Goal: Information Seeking & Learning: Learn about a topic

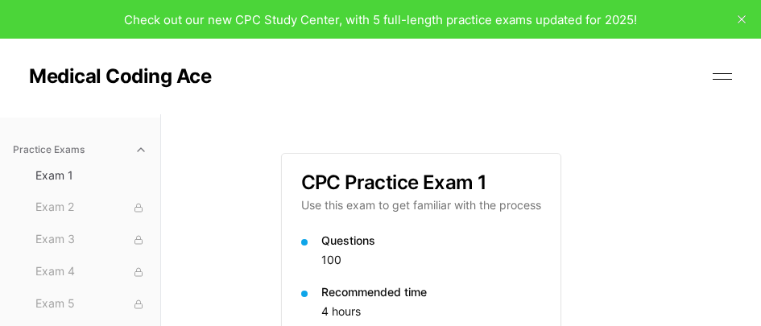
click at [741, 18] on icon "close" at bounding box center [741, 19] width 8 height 8
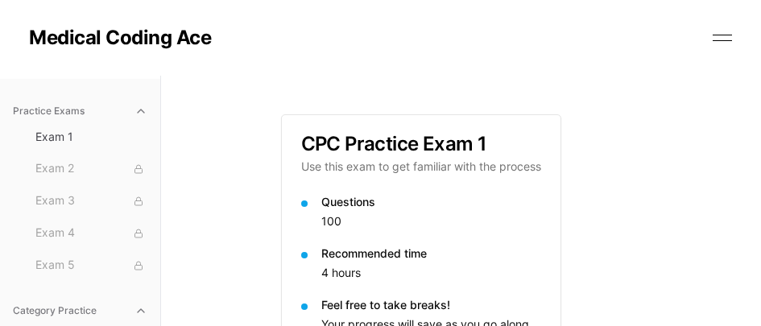
click at [717, 32] on button at bounding box center [722, 38] width 24 height 24
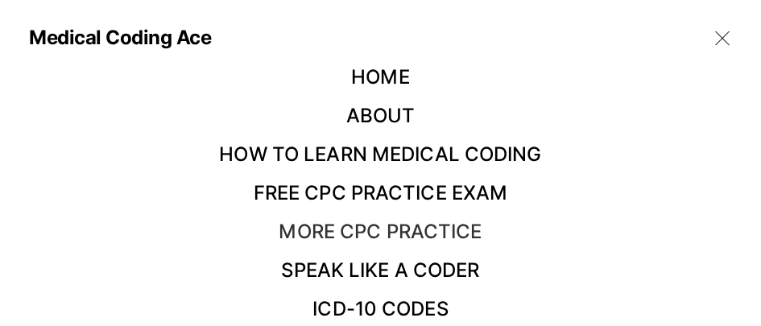
click at [442, 234] on link "More CPC Practice" at bounding box center [380, 231] width 203 height 23
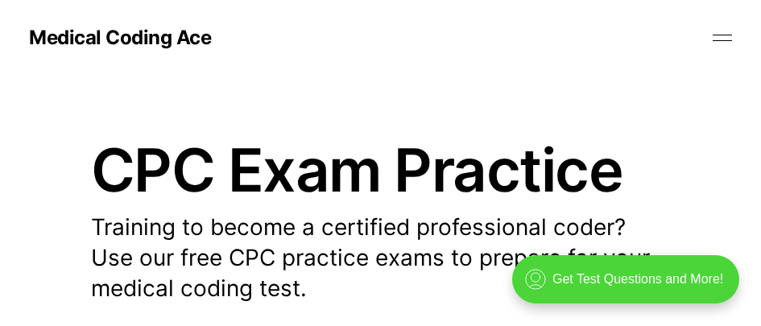
click at [732, 43] on button at bounding box center [722, 38] width 24 height 24
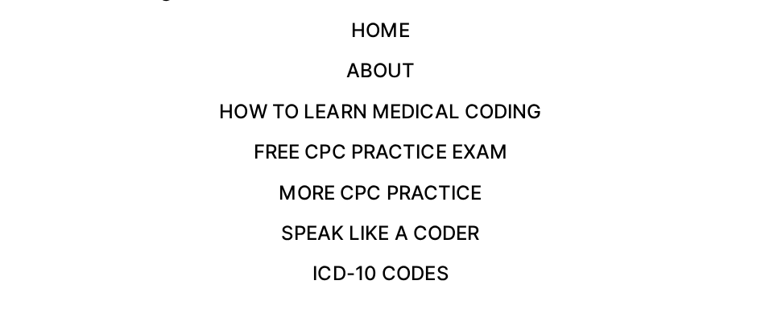
scroll to position [76, 0]
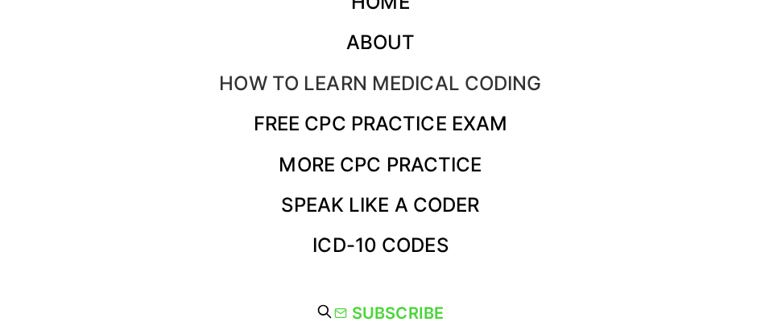
click at [475, 74] on link "How to Learn Medical Coding" at bounding box center [380, 83] width 322 height 23
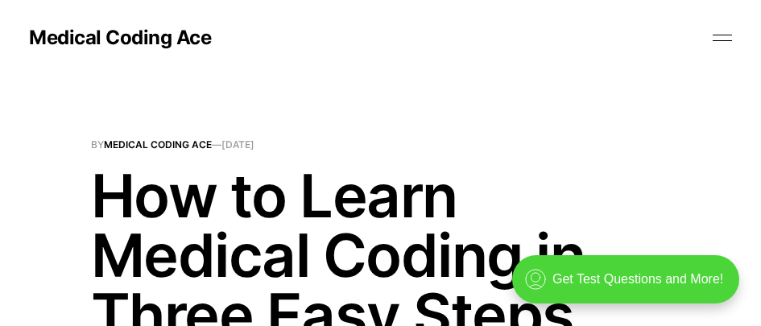
click at [729, 32] on button at bounding box center [722, 38] width 24 height 24
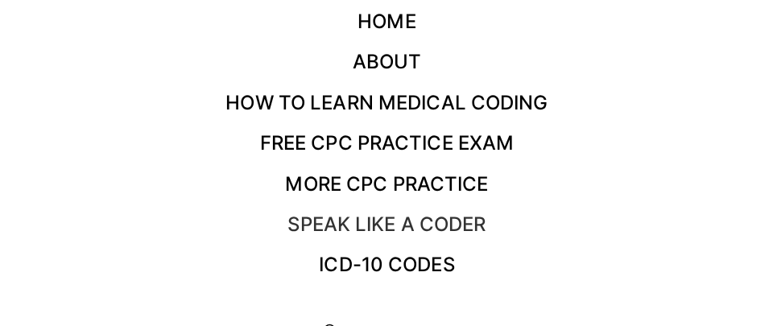
scroll to position [76, 0]
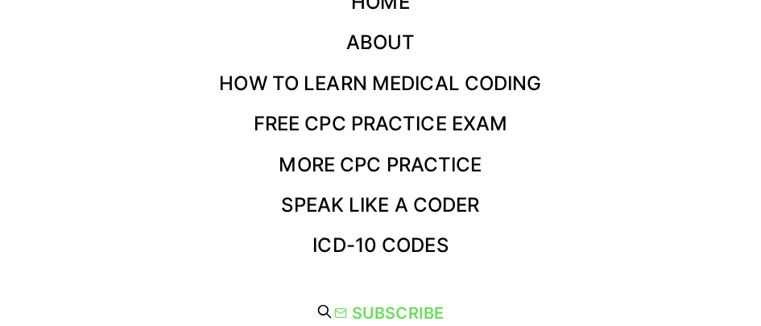
click at [419, 307] on link "Subscribe" at bounding box center [388, 313] width 109 height 26
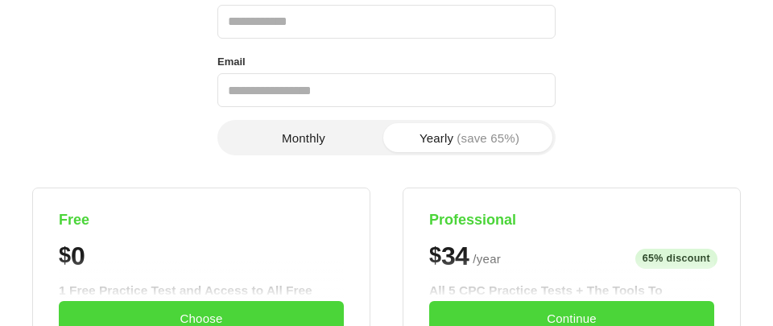
scroll to position [161, 0]
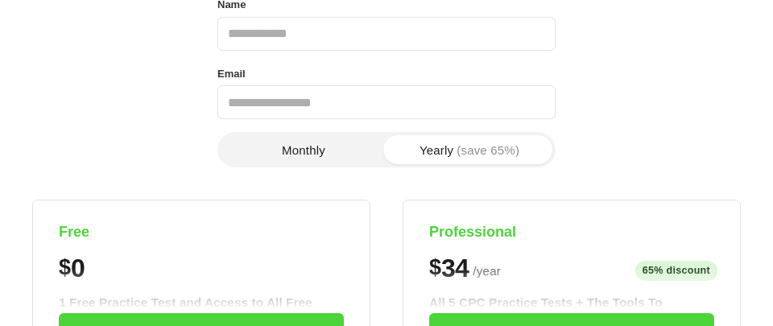
click at [289, 140] on button "Monthly" at bounding box center [304, 149] width 166 height 29
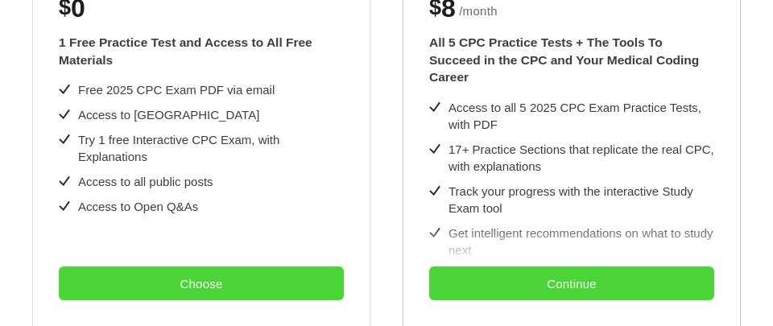
scroll to position [403, 0]
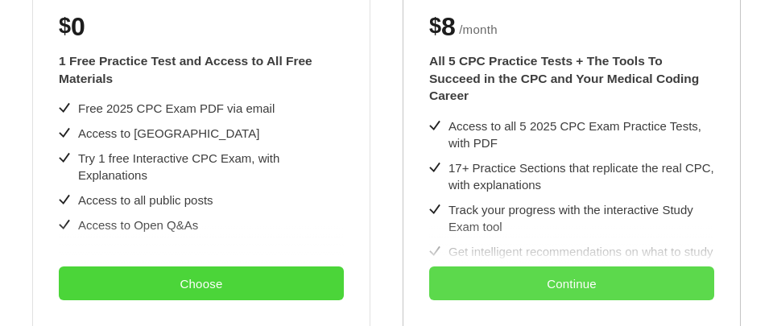
click at [558, 290] on button "Continue" at bounding box center [571, 283] width 285 height 34
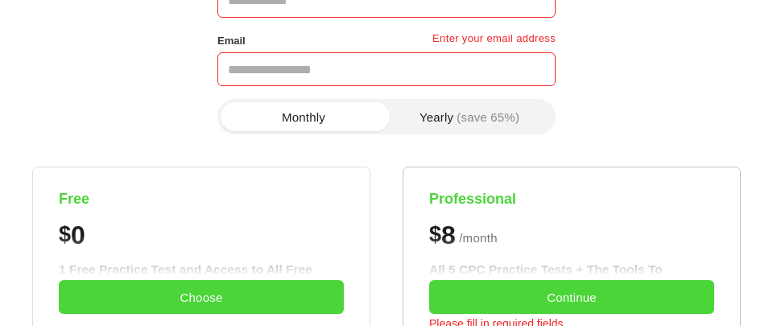
scroll to position [81, 0]
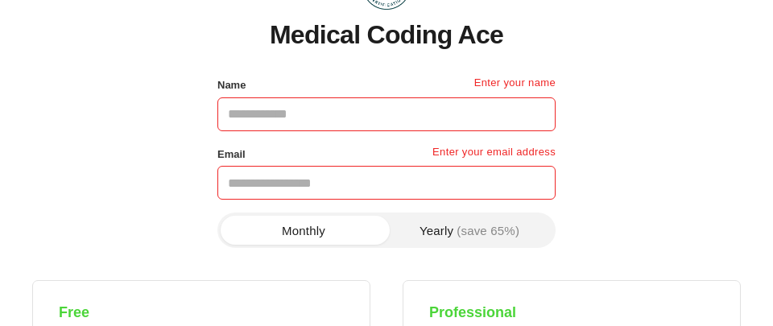
click at [304, 108] on input "Name" at bounding box center [386, 114] width 338 height 34
type input "**********"
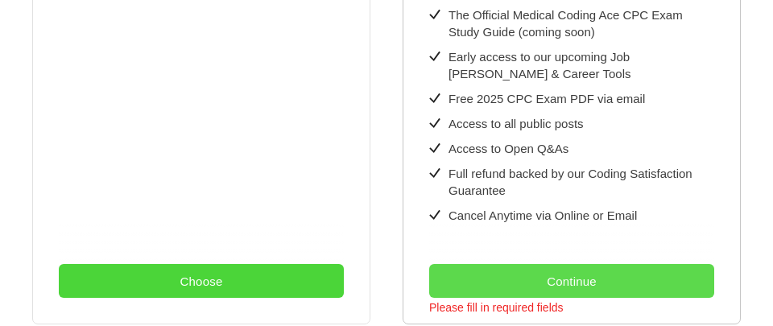
scroll to position [725, 0]
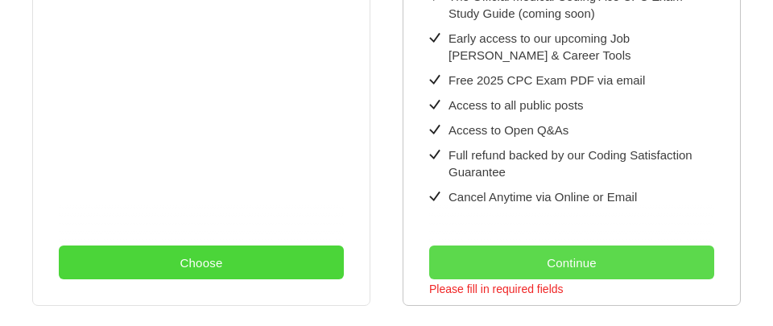
click at [534, 246] on button "Continue" at bounding box center [571, 263] width 285 height 34
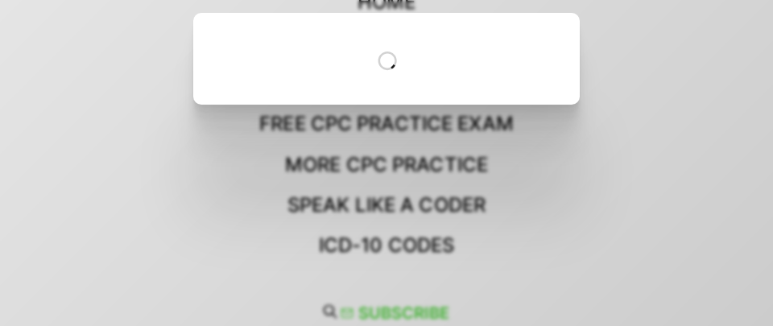
scroll to position [0, 0]
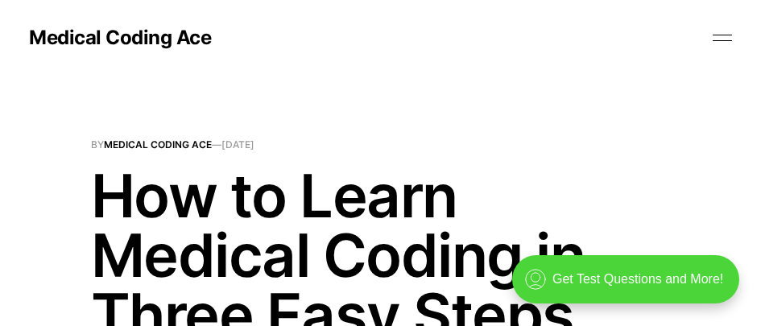
click at [721, 31] on button at bounding box center [722, 38] width 24 height 24
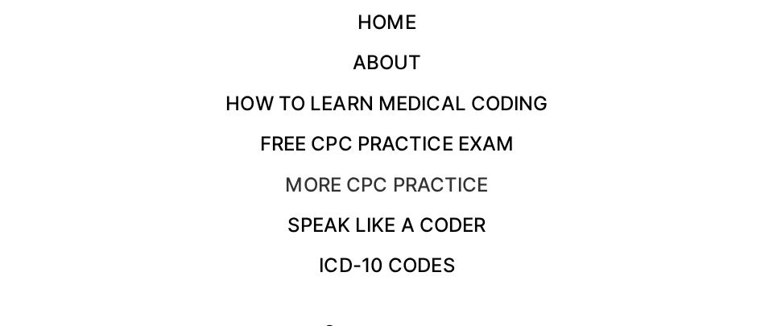
scroll to position [76, 0]
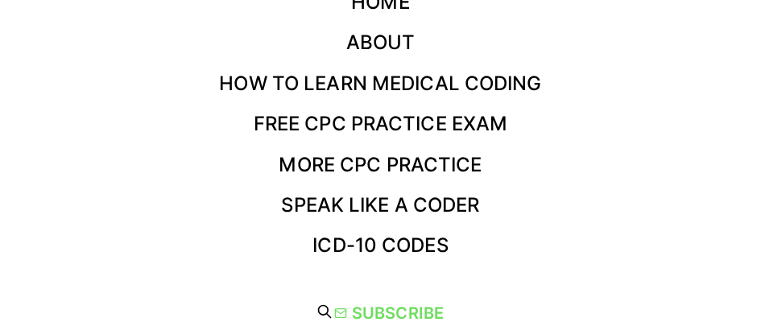
click at [398, 307] on link "Subscribe" at bounding box center [388, 313] width 109 height 26
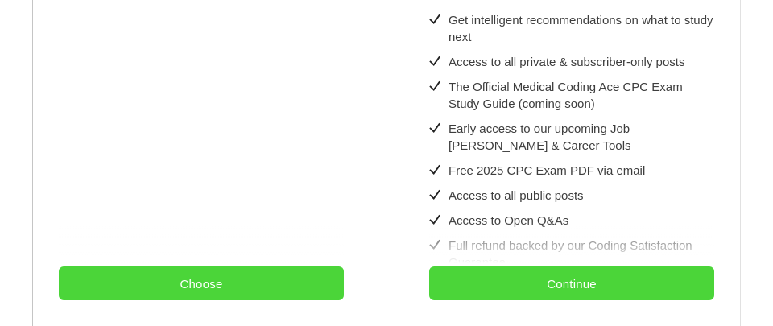
scroll to position [838, 0]
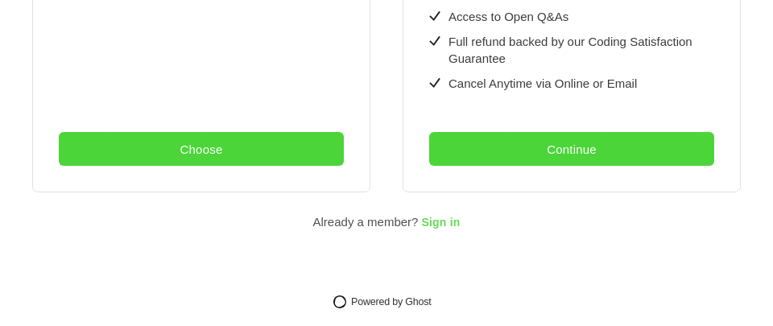
click at [437, 217] on span "Sign in" at bounding box center [440, 223] width 39 height 13
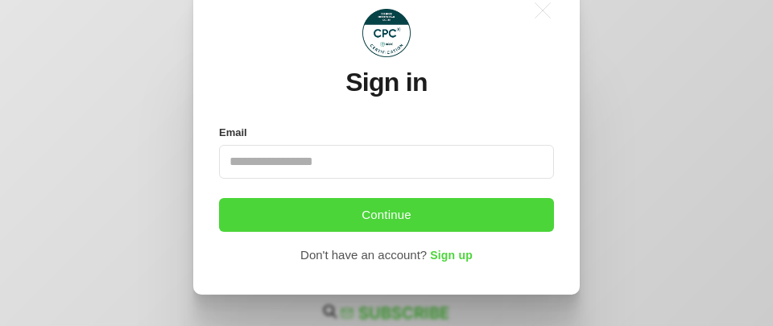
click at [345, 155] on input "Email" at bounding box center [386, 162] width 335 height 34
click at [334, 159] on input "Email" at bounding box center [386, 162] width 335 height 34
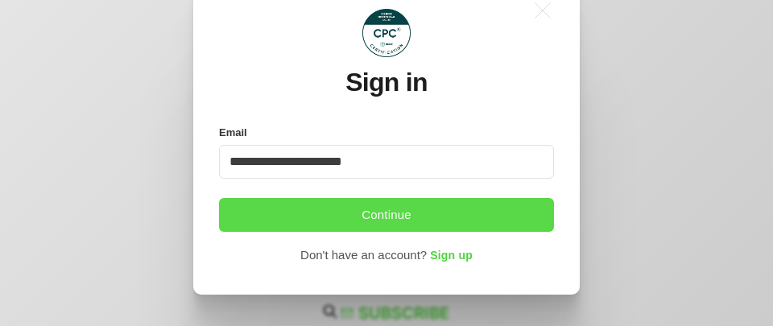
type input "**********"
click at [278, 200] on button "Continue" at bounding box center [386, 215] width 335 height 34
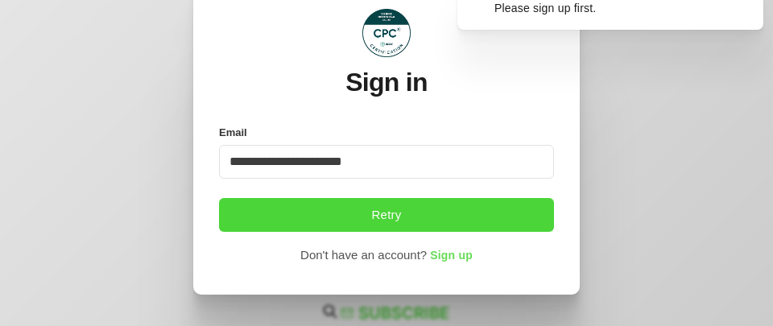
click at [442, 254] on span "Sign up" at bounding box center [451, 256] width 43 height 13
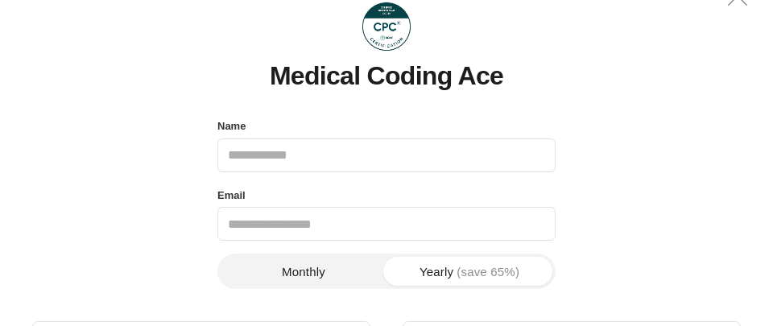
click at [330, 160] on input "Name" at bounding box center [386, 155] width 338 height 34
type input "**********"
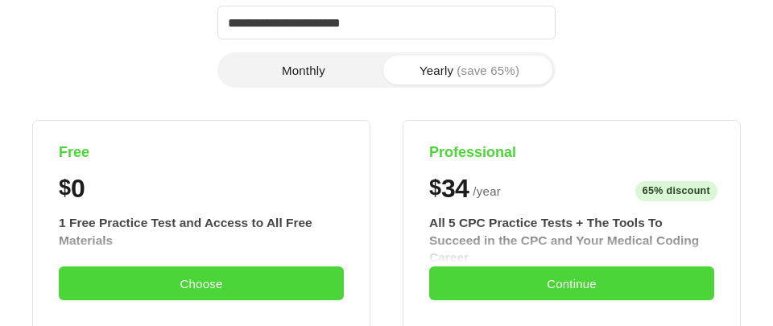
scroll to position [242, 0]
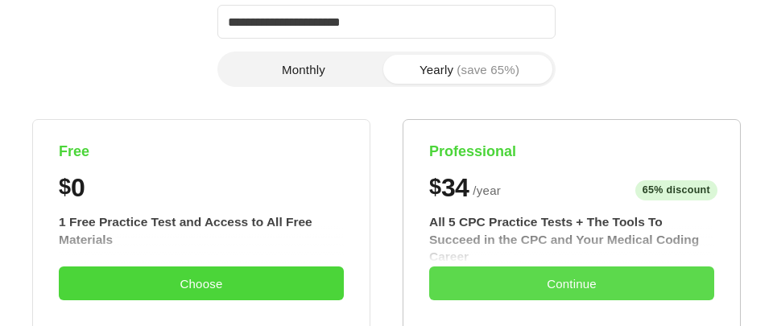
click at [511, 272] on button "Continue" at bounding box center [571, 283] width 285 height 34
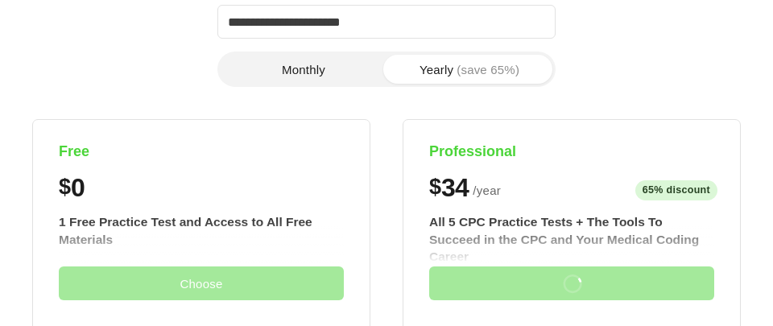
scroll to position [0, 0]
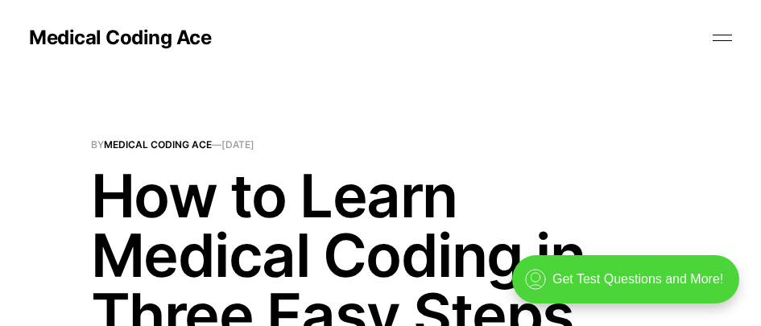
click at [727, 39] on button at bounding box center [722, 38] width 24 height 24
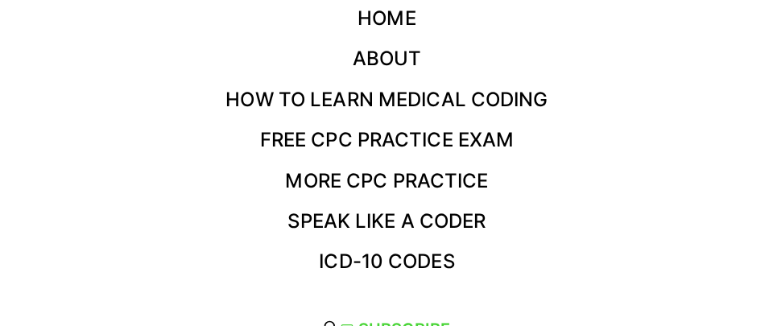
scroll to position [76, 0]
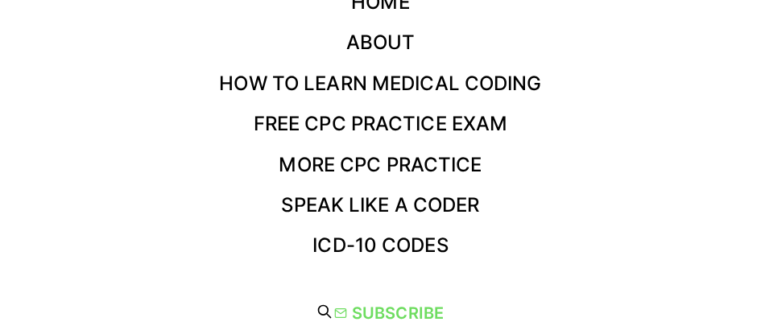
click at [411, 304] on link "Subscribe" at bounding box center [388, 313] width 109 height 26
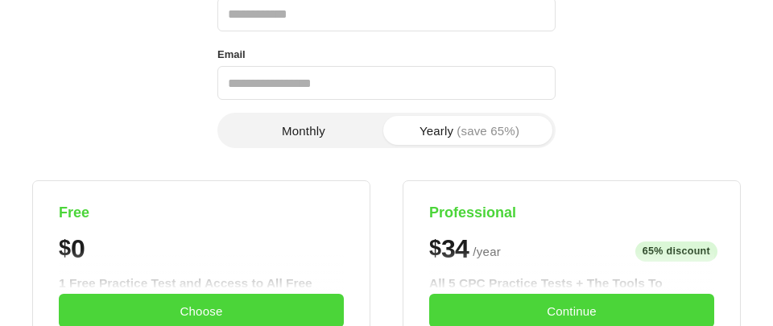
scroll to position [161, 0]
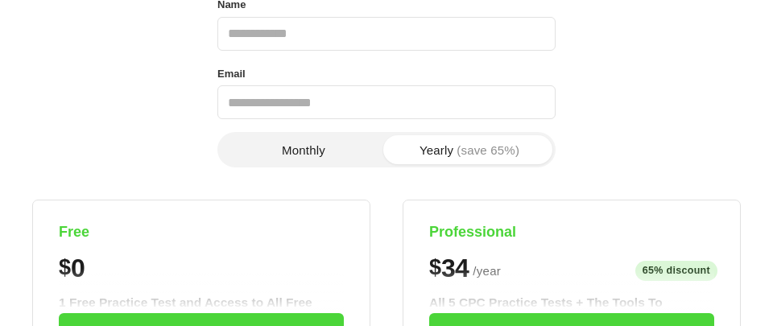
click at [312, 142] on button "Monthly" at bounding box center [304, 149] width 166 height 29
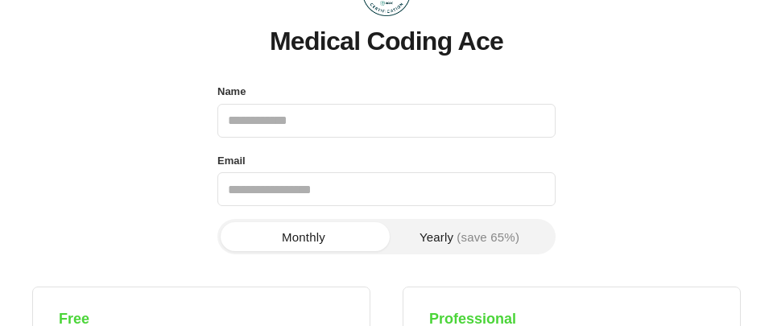
scroll to position [0, 0]
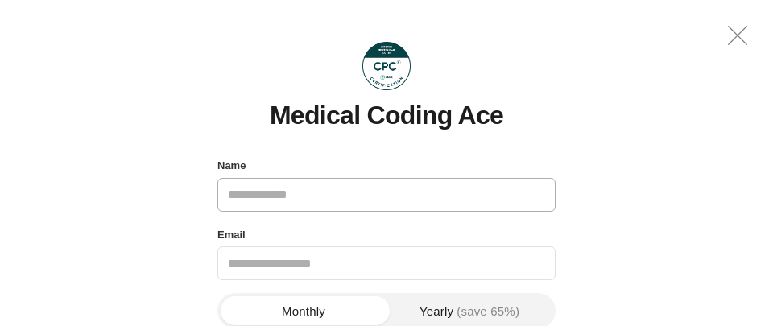
click at [337, 190] on input "Name" at bounding box center [386, 195] width 338 height 34
type input "**********"
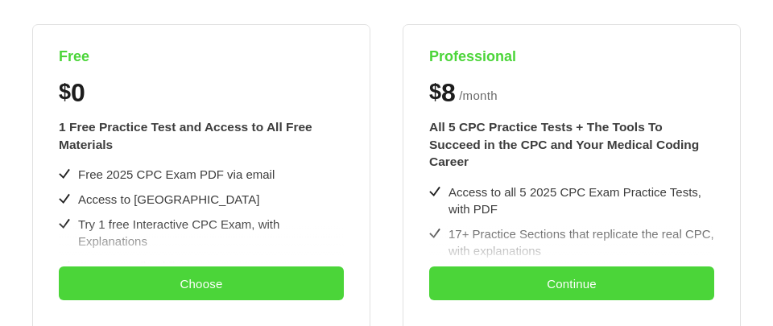
scroll to position [483, 0]
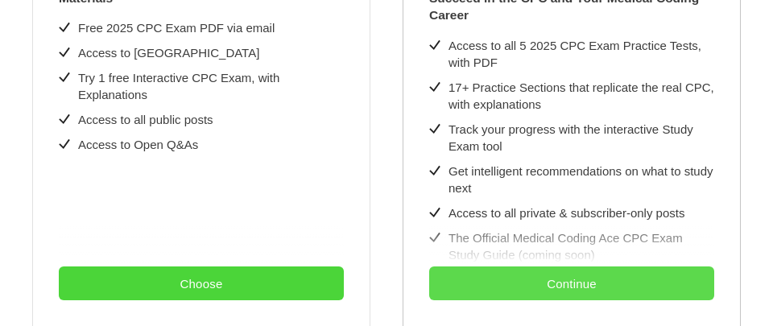
click at [515, 288] on button "Continue" at bounding box center [571, 283] width 285 height 34
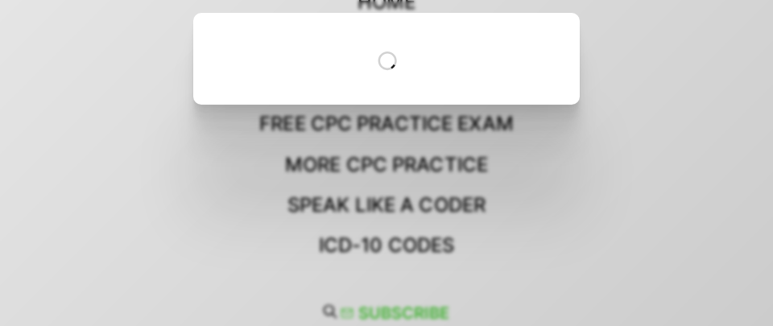
scroll to position [0, 0]
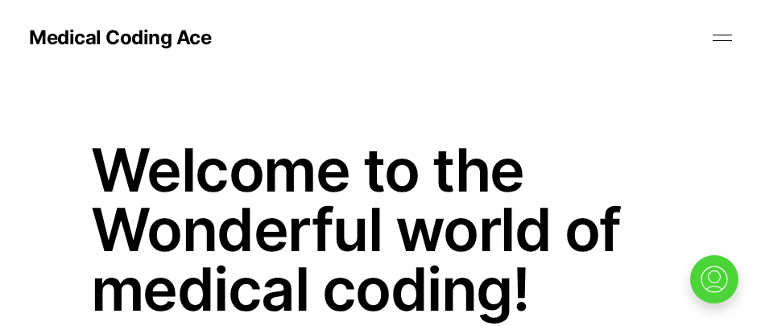
click at [724, 44] on button at bounding box center [722, 38] width 24 height 24
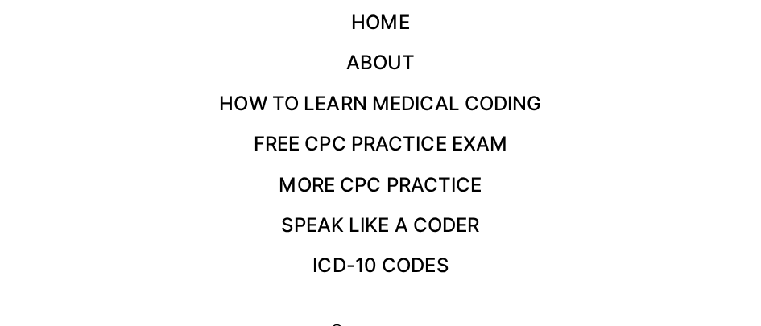
scroll to position [76, 0]
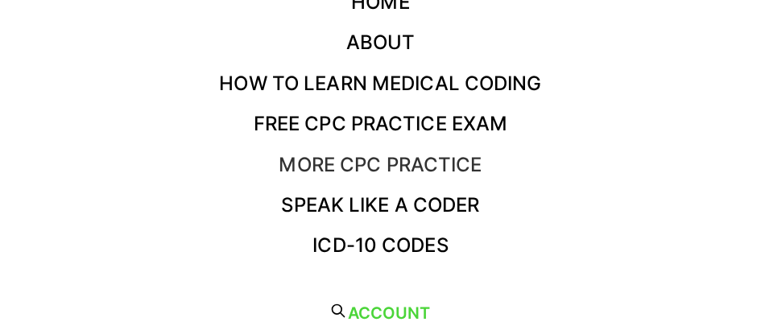
click at [456, 171] on link "More CPC Practice" at bounding box center [380, 164] width 203 height 23
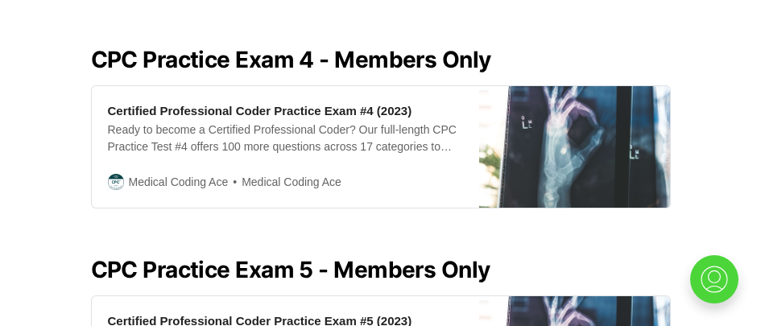
scroll to position [1288, 0]
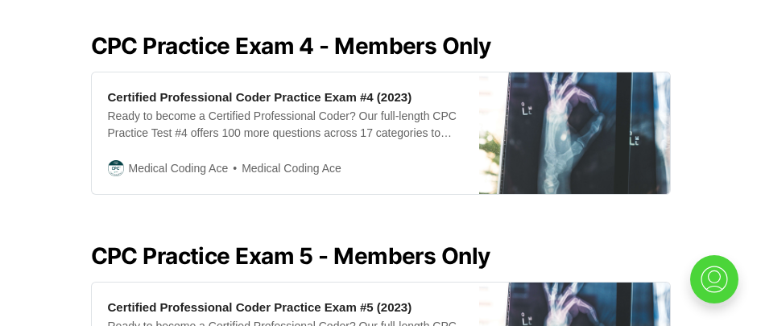
click at [249, 33] on h2 "CPC Practice Exam 4 - Members Only" at bounding box center [381, 46] width 580 height 26
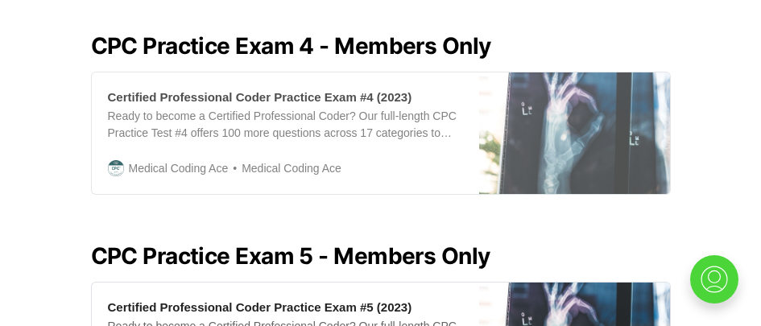
click at [250, 72] on div "Certified Professional Coder Practice Exam #4 (2023) Ready to become a Certifie…" at bounding box center [285, 133] width 387 height 122
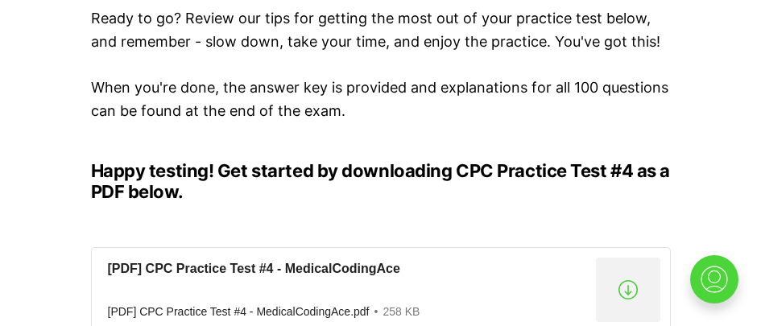
scroll to position [805, 0]
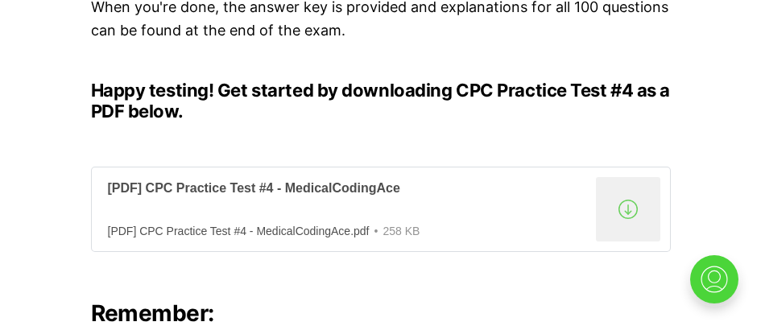
click at [337, 226] on div "[PDF] CPC Practice Test #4 - MedicalCodingAce.pdf" at bounding box center [239, 231] width 262 height 13
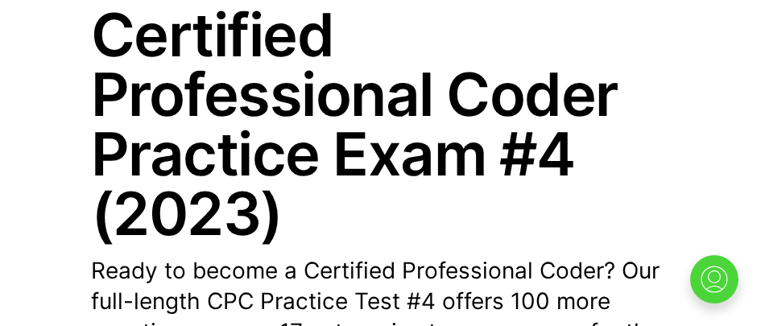
scroll to position [0, 0]
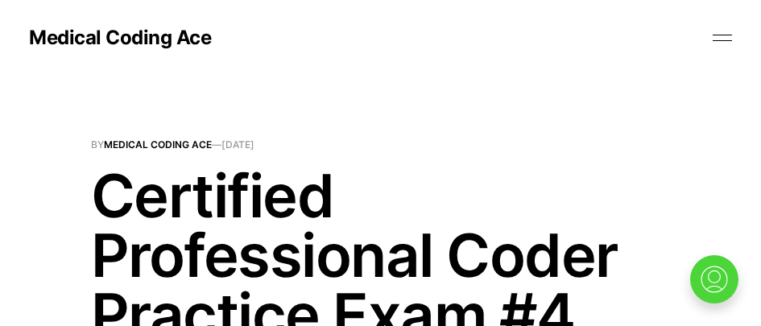
click at [725, 30] on button at bounding box center [722, 38] width 24 height 24
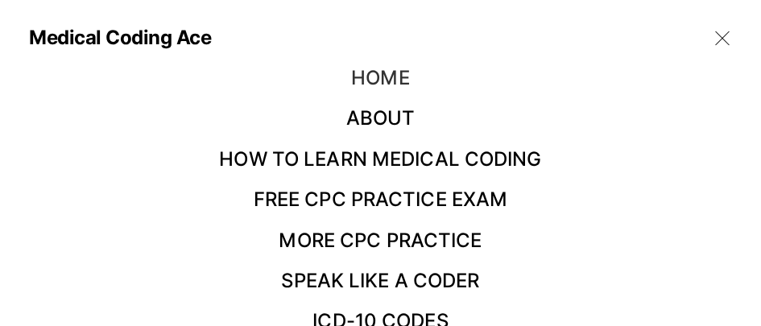
click at [386, 81] on link "Home" at bounding box center [380, 77] width 58 height 23
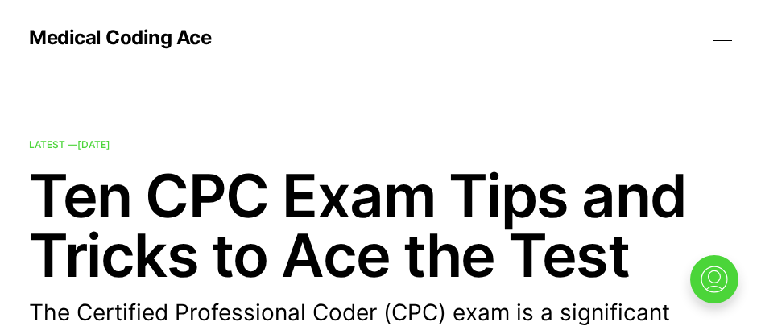
click at [730, 34] on button at bounding box center [722, 38] width 24 height 24
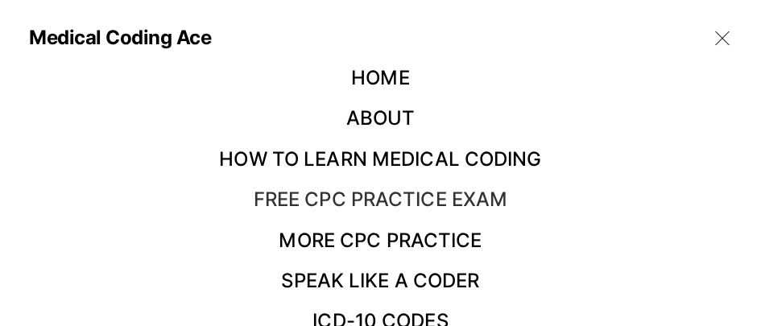
click at [464, 205] on link "Free CPC Practice Exam" at bounding box center [381, 199] width 254 height 23
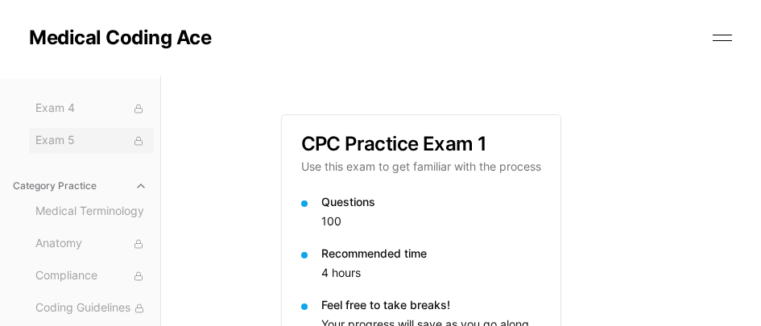
scroll to position [81, 0]
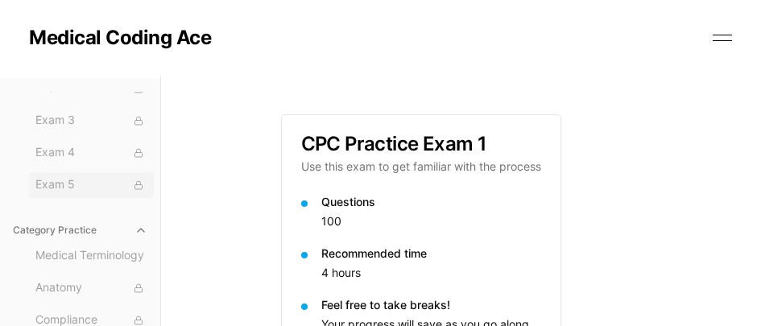
click at [68, 183] on span "Exam 5" at bounding box center [91, 185] width 112 height 18
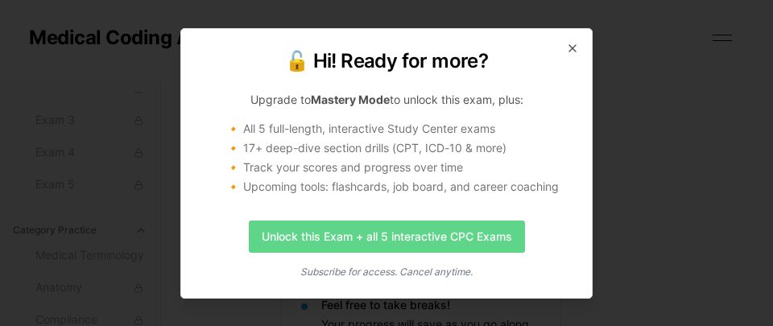
click at [456, 238] on link "Unlock this Exam + all 5 interactive CPC Exams" at bounding box center [387, 237] width 276 height 32
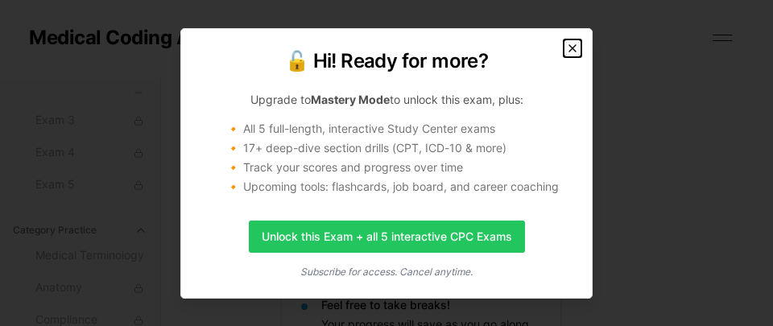
click at [571, 50] on icon "button" at bounding box center [572, 48] width 13 height 13
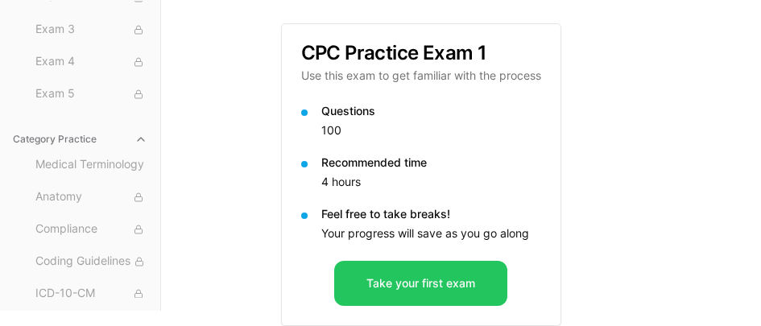
scroll to position [0, 0]
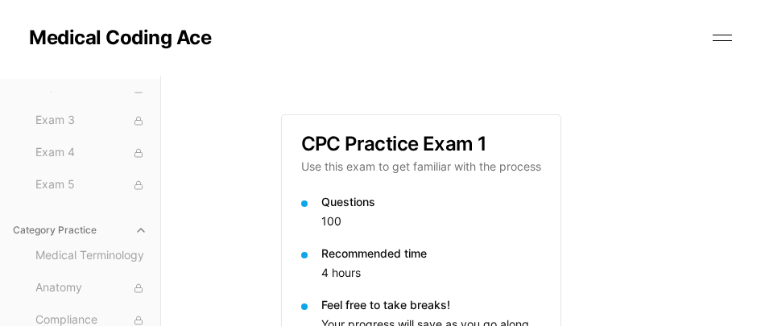
click at [717, 33] on button at bounding box center [722, 38] width 24 height 24
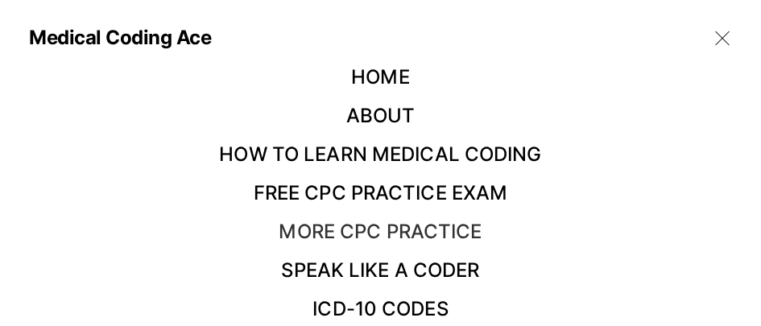
click at [334, 235] on link "More CPC Practice" at bounding box center [380, 231] width 203 height 23
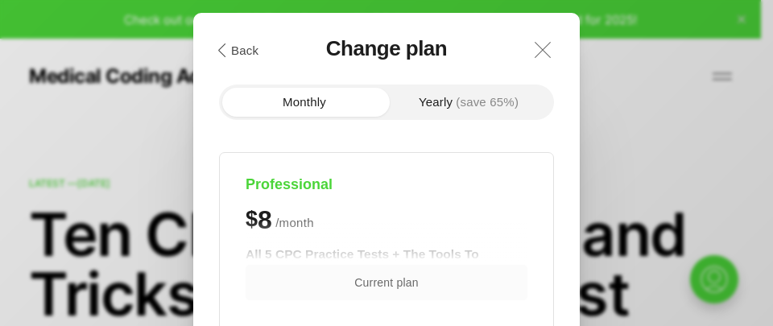
click at [539, 44] on icon ".a{fill:none;stroke:currentColor;stroke-linecap:round;stroke-linejoin:round;str…" at bounding box center [542, 49] width 35 height 35
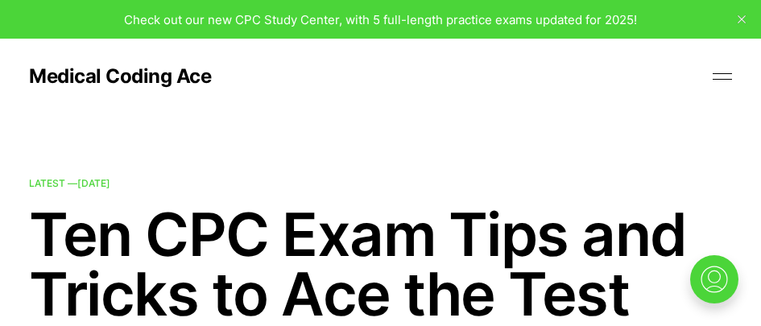
click at [728, 76] on button at bounding box center [722, 76] width 24 height 24
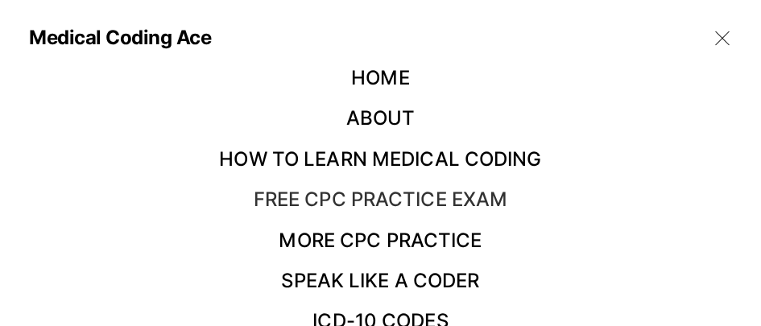
click at [427, 203] on link "Free CPC Practice Exam" at bounding box center [381, 199] width 254 height 23
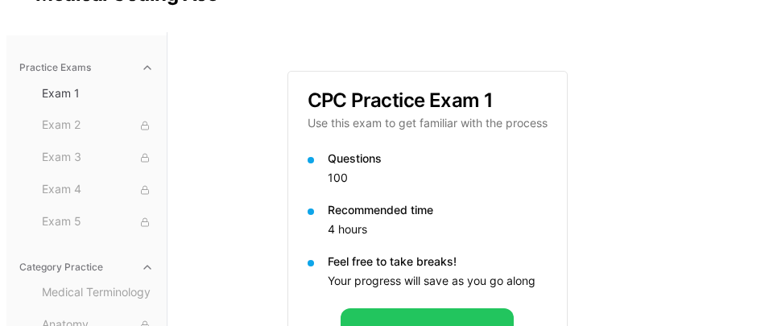
scroll to position [130, 0]
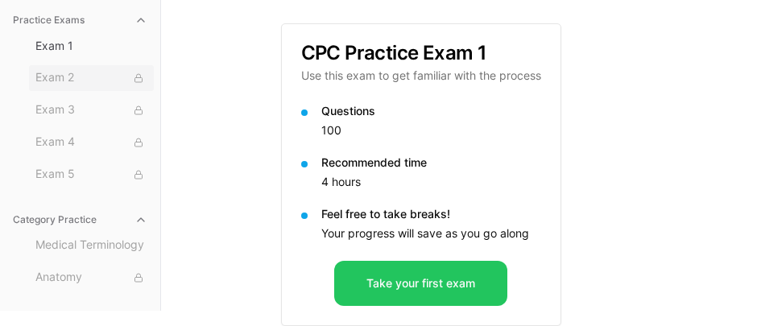
click at [54, 78] on span "Exam 2" at bounding box center [91, 78] width 112 height 18
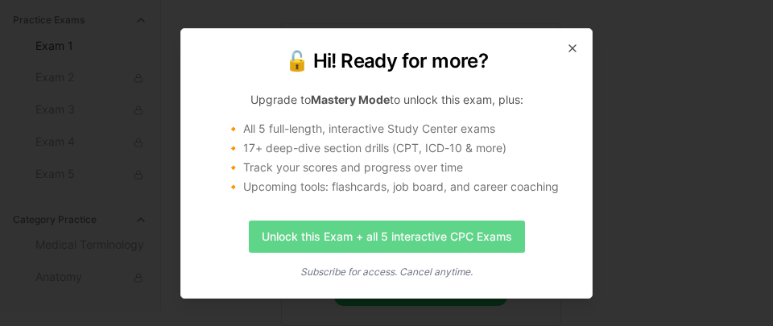
click at [324, 233] on link "Unlock this Exam + all 5 interactive CPC Exams" at bounding box center [387, 237] width 276 height 32
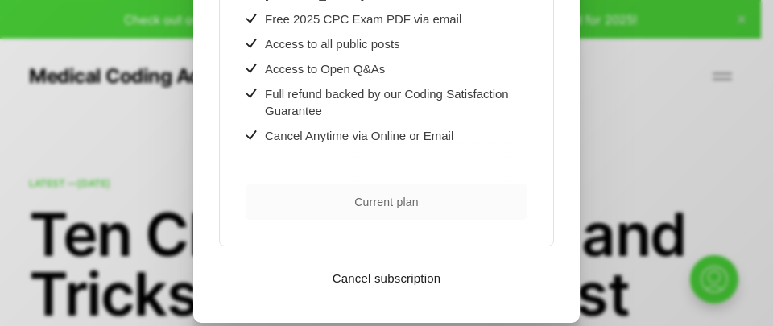
scroll to position [588, 0]
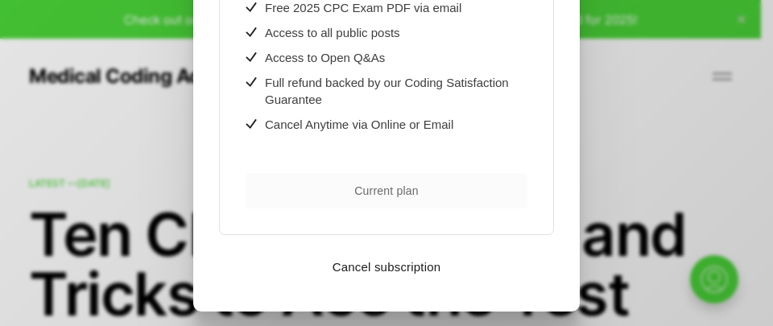
click at [379, 185] on span "Current plan" at bounding box center [386, 190] width 64 height 11
click at [367, 185] on span "Current plan" at bounding box center [386, 190] width 64 height 11
click at [322, 173] on span "Current plan" at bounding box center [387, 190] width 282 height 35
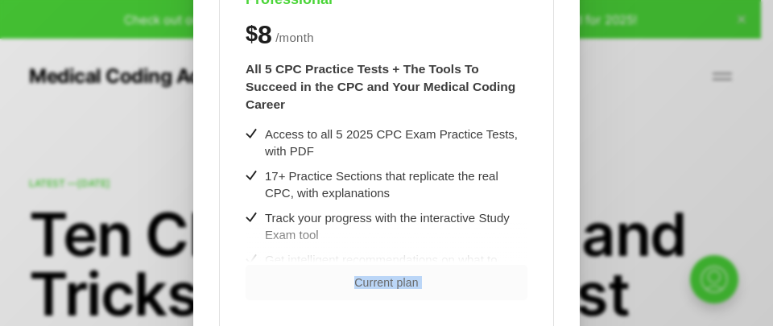
scroll to position [105, 0]
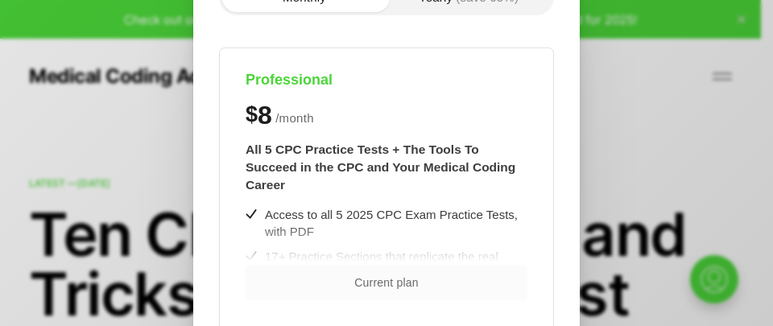
click at [304, 87] on h4 "Professional" at bounding box center [387, 80] width 282 height 19
click at [307, 82] on h4 "Professional" at bounding box center [387, 80] width 282 height 19
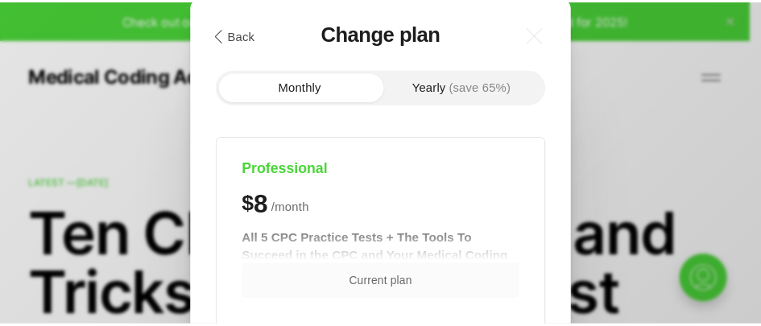
scroll to position [0, 0]
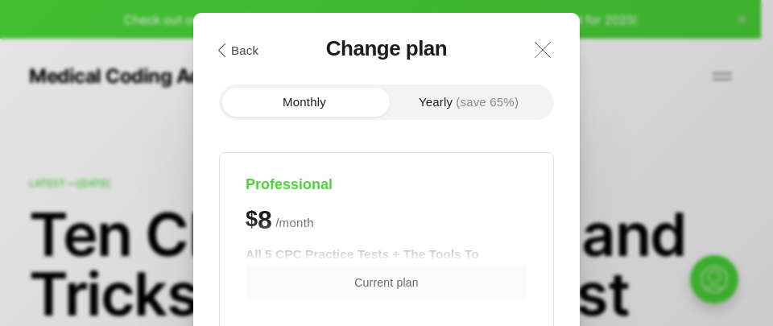
click at [543, 49] on icon at bounding box center [542, 50] width 15 height 15
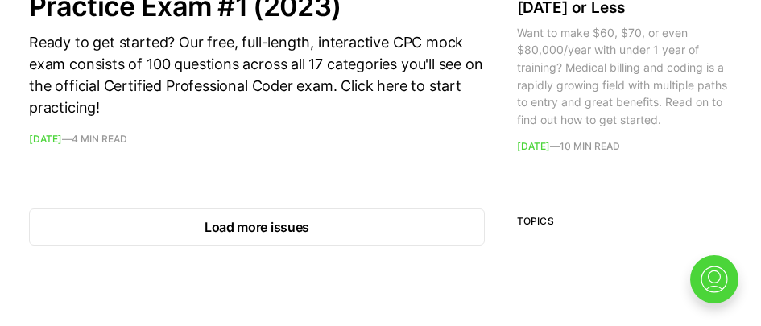
scroll to position [2737, 0]
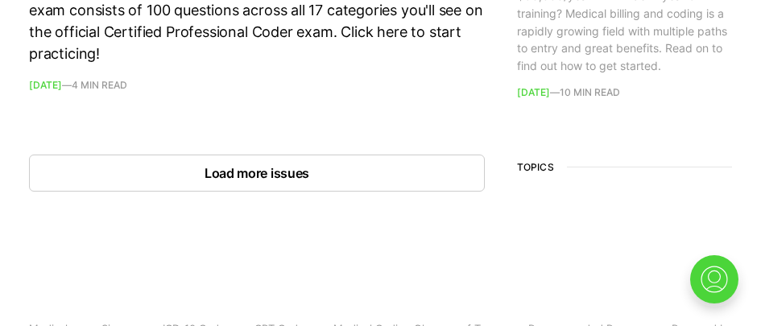
click at [386, 163] on button "Load more issues" at bounding box center [257, 173] width 456 height 37
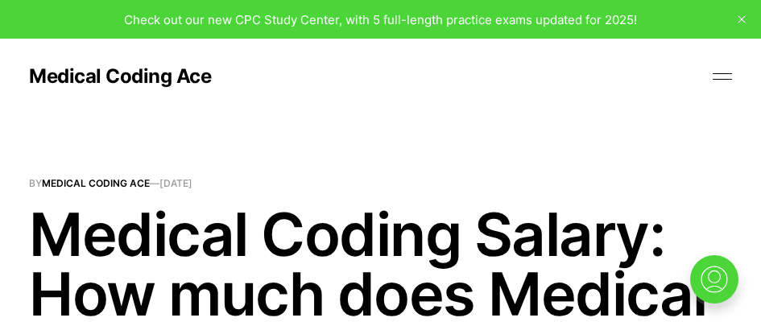
click at [524, 18] on span "Check out our new CPC Study Center, with 5 full-length practice exams updated f…" at bounding box center [380, 19] width 513 height 15
click at [505, 29] on div "Check out our new CPC Study Center, with 5 full-length practice exams updated f…" at bounding box center [380, 19] width 761 height 39
click at [522, 27] on div "Check out our new CPC Study Center, with 5 full-length practice exams updated f…" at bounding box center [380, 19] width 513 height 19
click at [550, 24] on span "Check out our new CPC Study Center, with 5 full-length practice exams updated f…" at bounding box center [380, 19] width 513 height 15
click at [608, 23] on span "Check out our new CPC Study Center, with 5 full-length practice exams updated f…" at bounding box center [380, 19] width 513 height 15
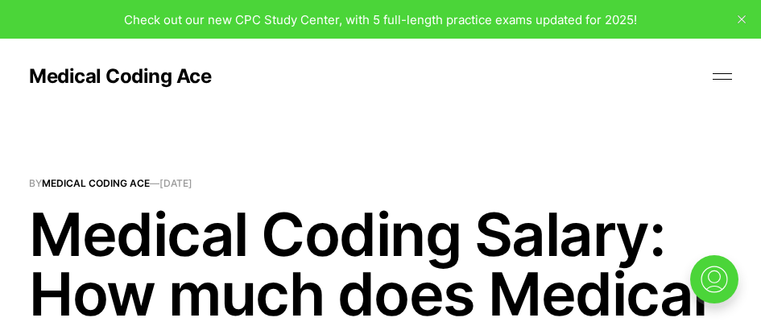
click at [744, 15] on icon "close" at bounding box center [741, 19] width 8 height 8
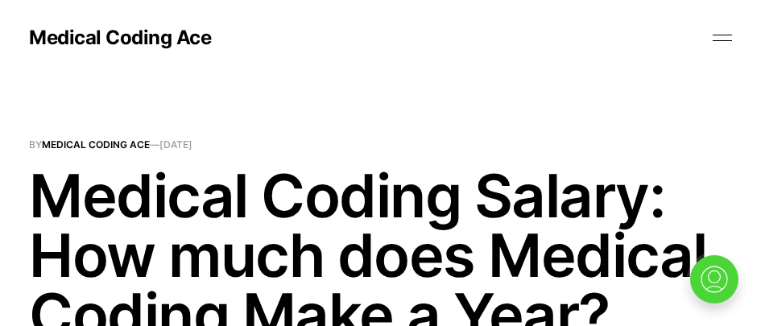
click at [734, 38] on header "Medical Coding Ace Home About How to Learn Medical Coding Free CPC Practice Exa…" at bounding box center [380, 38] width 761 height 76
click at [717, 39] on button at bounding box center [722, 38] width 24 height 24
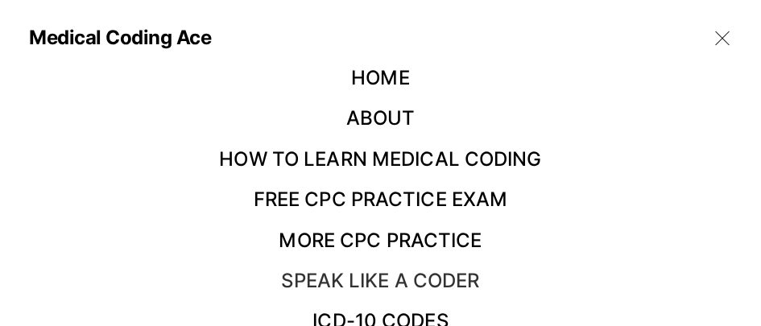
click at [421, 270] on link "Speak Like a Coder" at bounding box center [380, 280] width 198 height 23
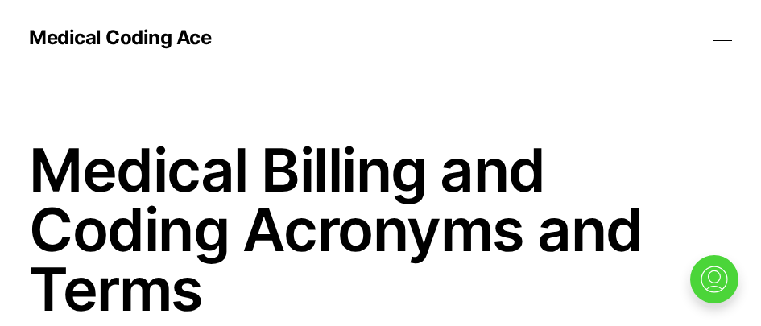
click at [716, 36] on button at bounding box center [722, 38] width 24 height 24
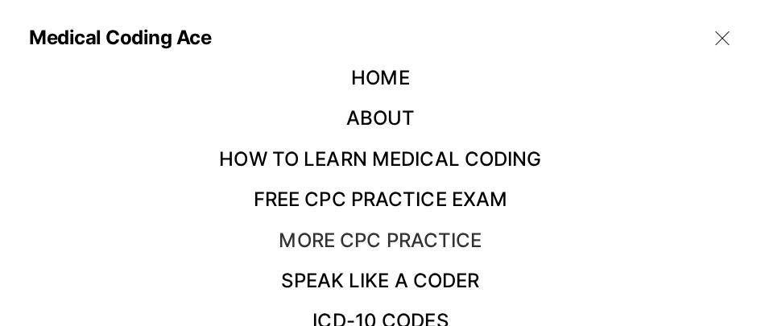
click at [382, 233] on link "More CPC Practice" at bounding box center [380, 240] width 203 height 23
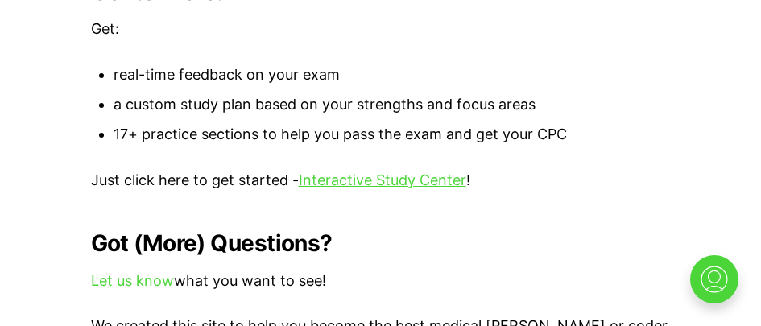
scroll to position [1771, 0]
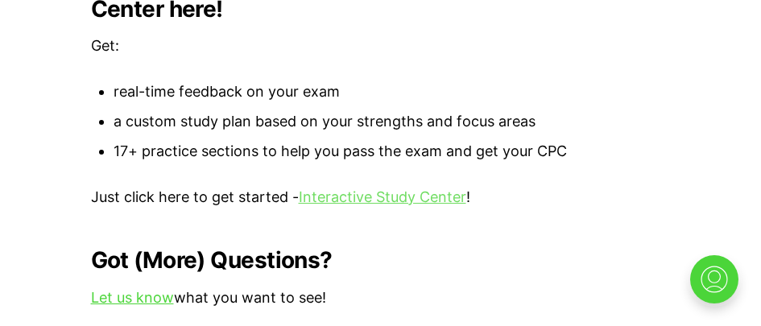
click at [337, 188] on link "Interactive Study Center" at bounding box center [382, 196] width 167 height 17
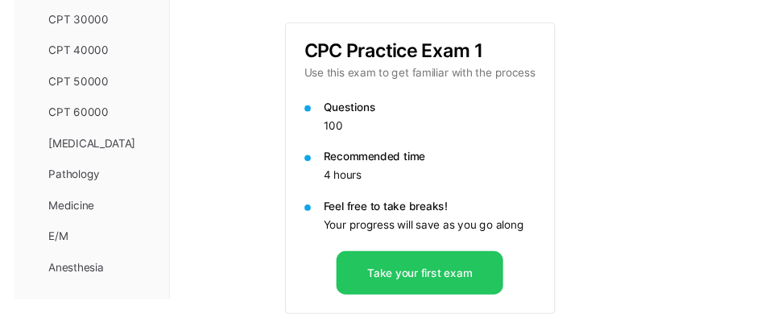
scroll to position [514, 0]
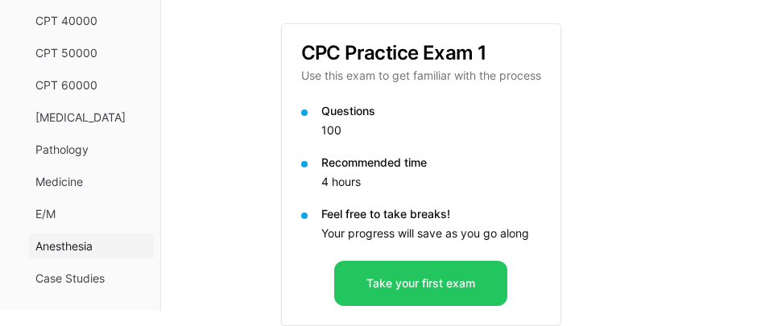
click at [72, 250] on span "Anesthesia" at bounding box center [91, 246] width 112 height 16
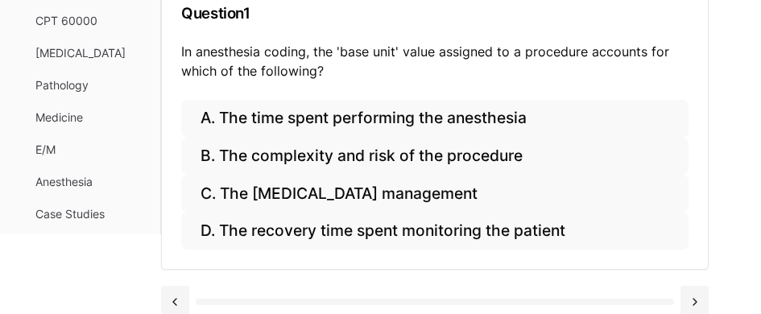
scroll to position [173, 0]
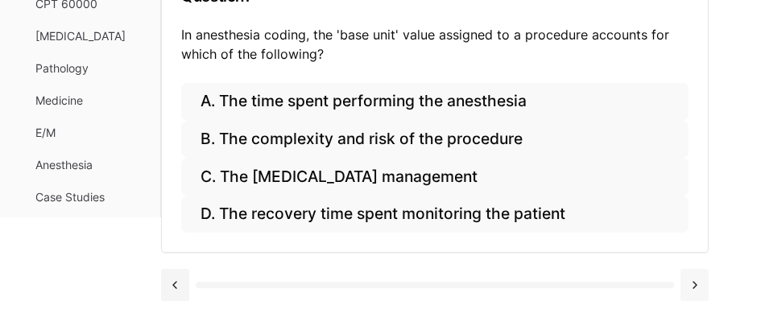
click at [685, 287] on button at bounding box center [694, 285] width 28 height 32
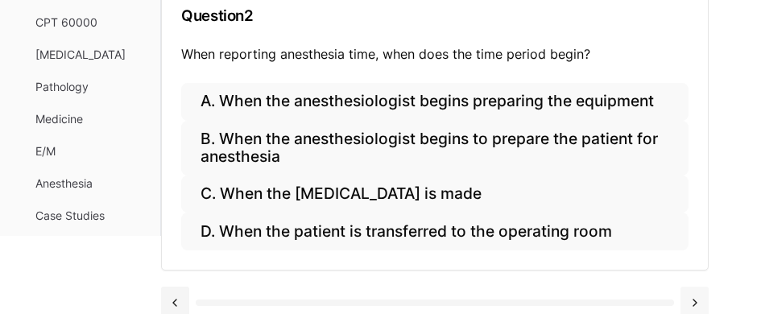
scroll to position [171, 0]
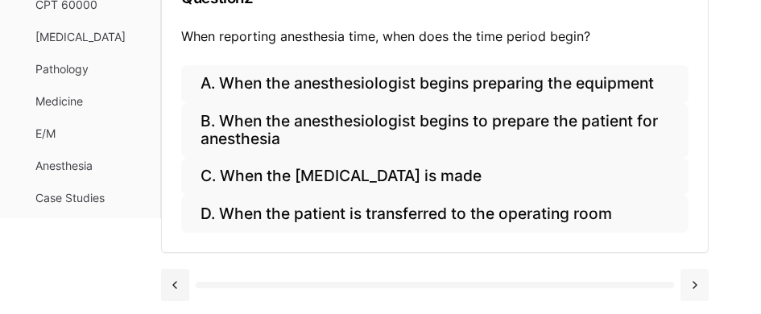
click at [695, 291] on button at bounding box center [694, 285] width 28 height 32
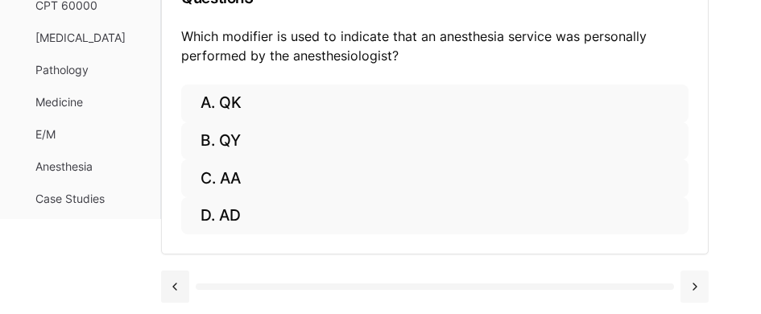
click at [695, 291] on button at bounding box center [694, 286] width 28 height 32
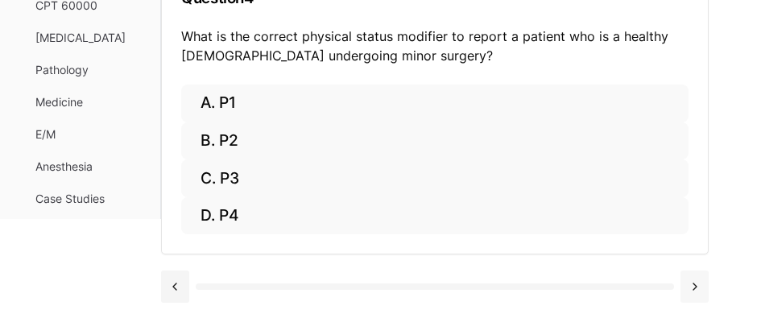
click at [695, 291] on button at bounding box center [694, 286] width 28 height 32
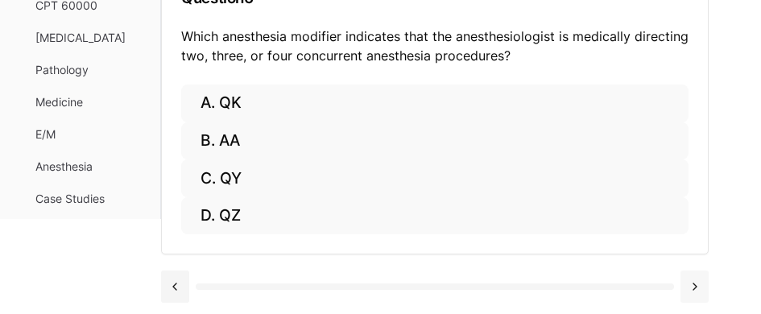
click at [695, 291] on button at bounding box center [694, 286] width 28 height 32
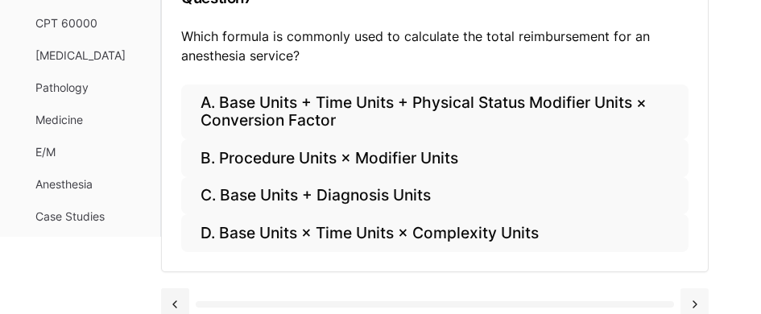
click at [695, 291] on button at bounding box center [694, 304] width 28 height 32
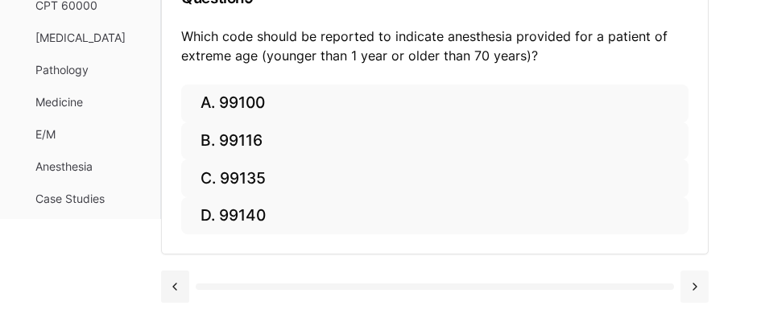
click at [695, 291] on button at bounding box center [694, 286] width 28 height 32
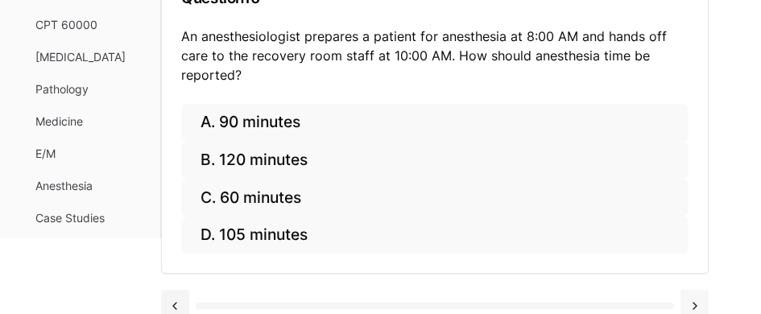
click at [695, 291] on button at bounding box center [694, 306] width 28 height 32
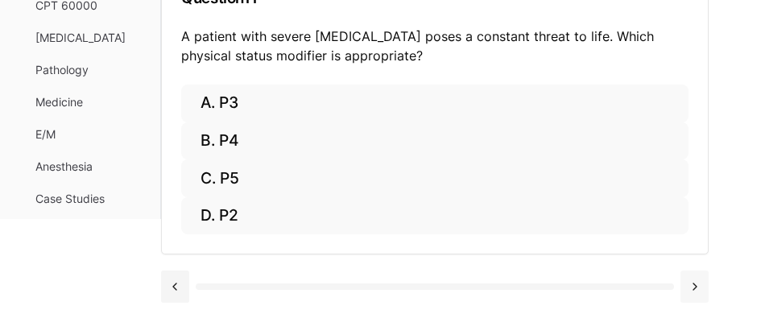
click at [695, 291] on button at bounding box center [694, 286] width 28 height 32
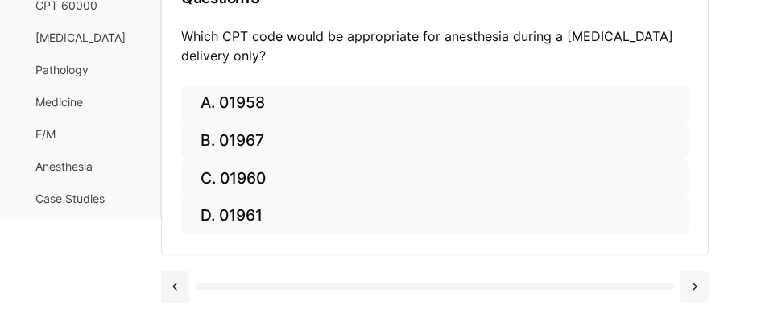
click at [695, 291] on button at bounding box center [694, 286] width 28 height 32
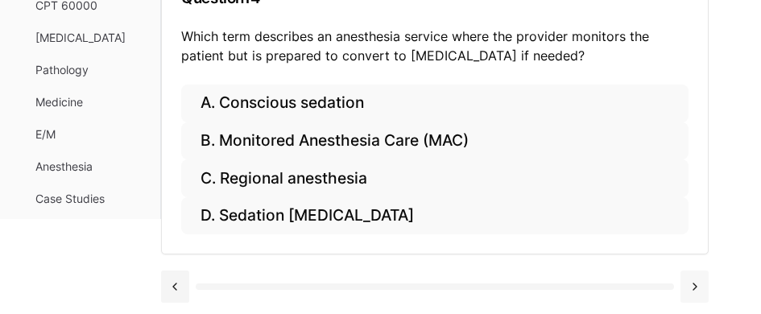
click at [695, 291] on button at bounding box center [694, 286] width 28 height 32
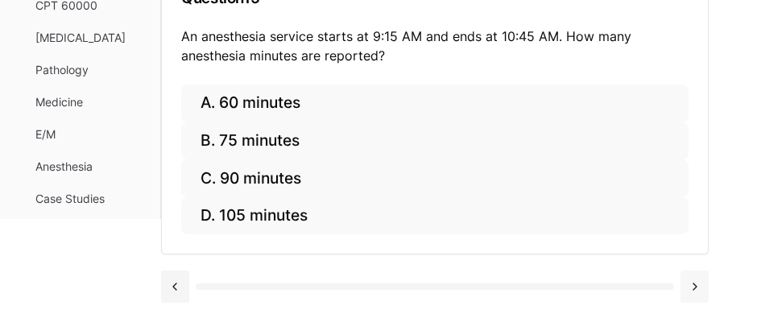
click at [695, 291] on button at bounding box center [694, 286] width 28 height 32
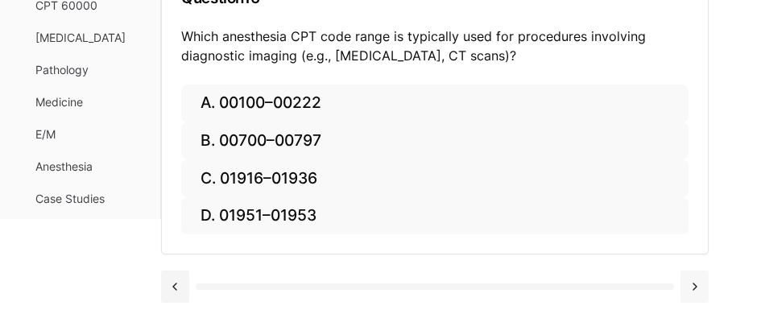
click at [695, 291] on button at bounding box center [694, 286] width 28 height 32
click at [693, 291] on button at bounding box center [694, 286] width 28 height 32
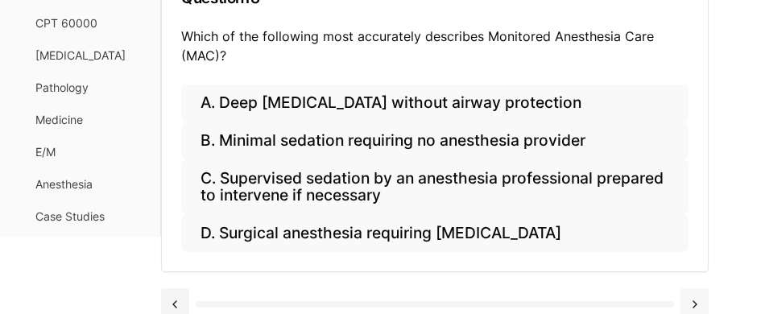
click at [692, 292] on button at bounding box center [694, 304] width 28 height 32
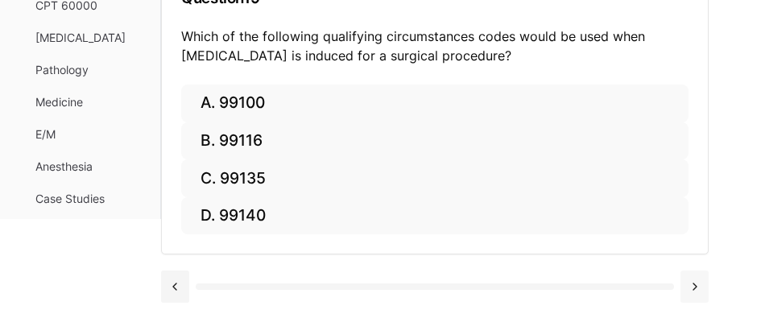
click at [692, 292] on button at bounding box center [694, 286] width 28 height 32
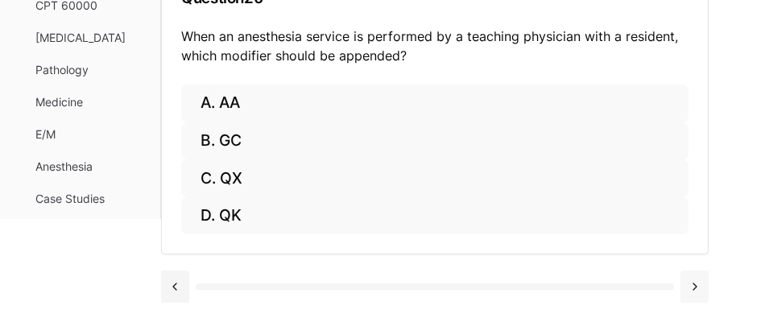
click at [692, 292] on button at bounding box center [694, 286] width 28 height 32
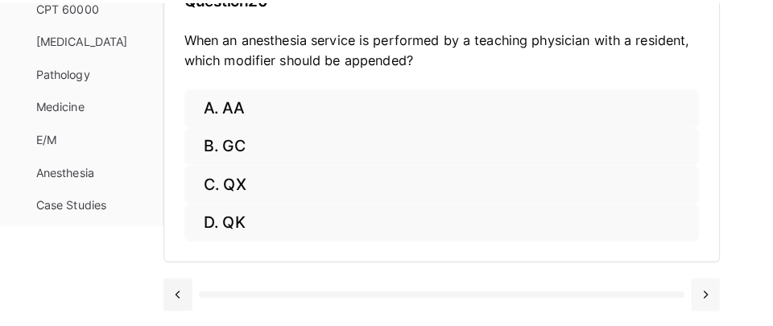
scroll to position [161, 0]
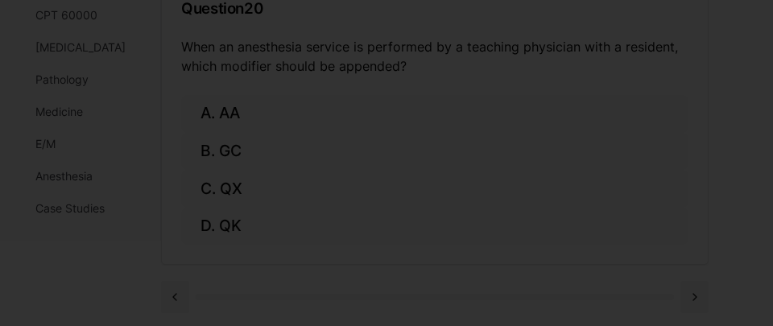
click at [692, 292] on div at bounding box center [386, 163] width 773 height 326
click at [691, 292] on div at bounding box center [386, 163] width 773 height 326
click at [691, 294] on div at bounding box center [386, 163] width 773 height 326
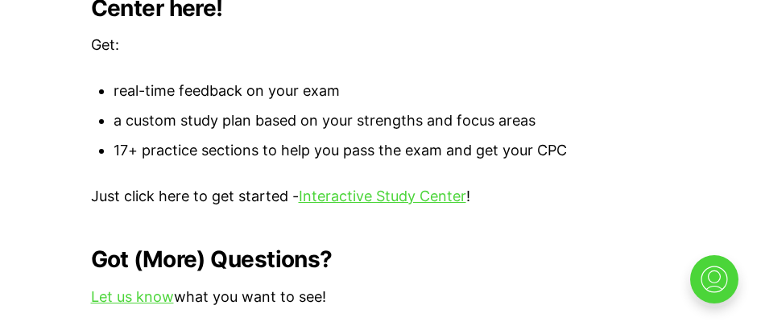
click at [390, 188] on p "Just click here to get started - Interactive Study Center !" at bounding box center [381, 196] width 580 height 23
click at [389, 188] on link "Interactive Study Center" at bounding box center [382, 196] width 167 height 17
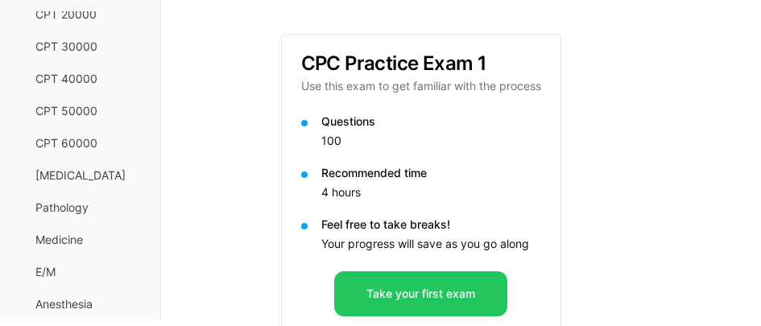
scroll to position [514, 0]
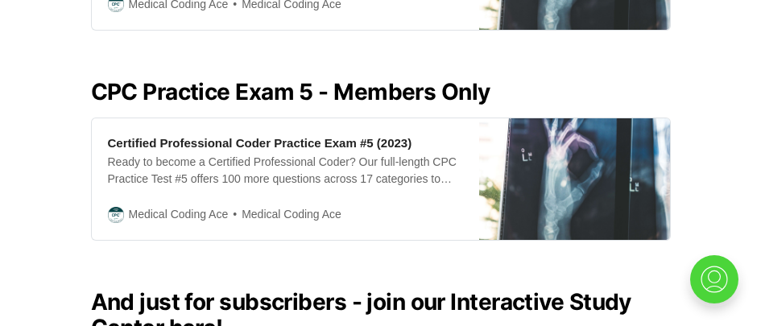
scroll to position [1774, 0]
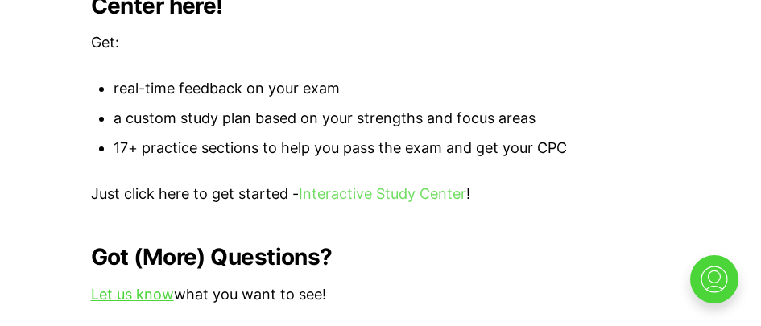
click at [372, 185] on link "Interactive Study Center" at bounding box center [382, 193] width 167 height 17
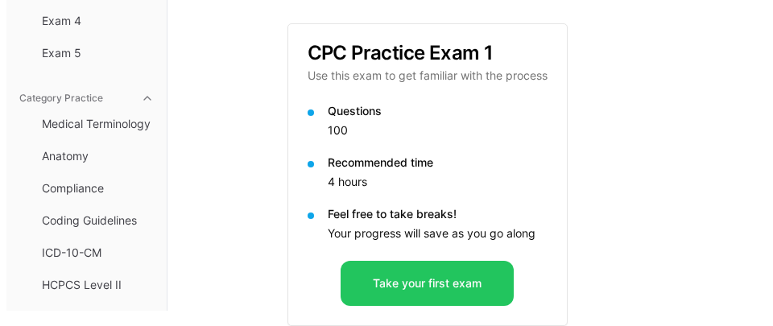
scroll to position [112, 0]
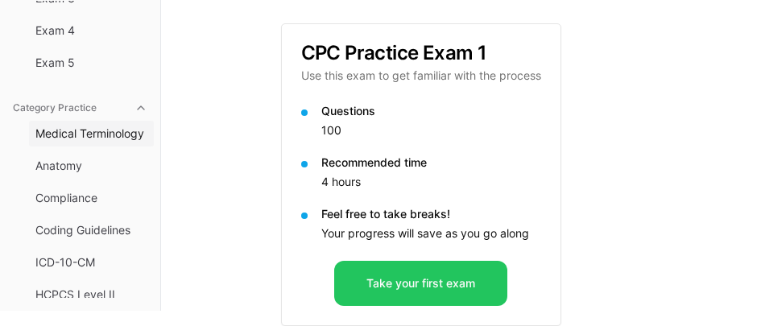
click at [85, 137] on span "Medical Terminology" at bounding box center [91, 134] width 112 height 16
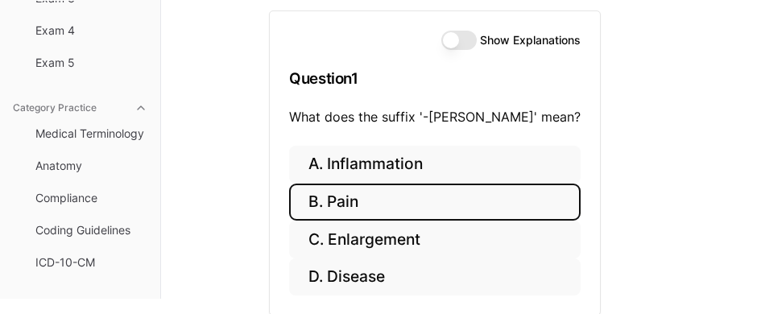
click at [380, 200] on button "B. Pain" at bounding box center [434, 203] width 291 height 38
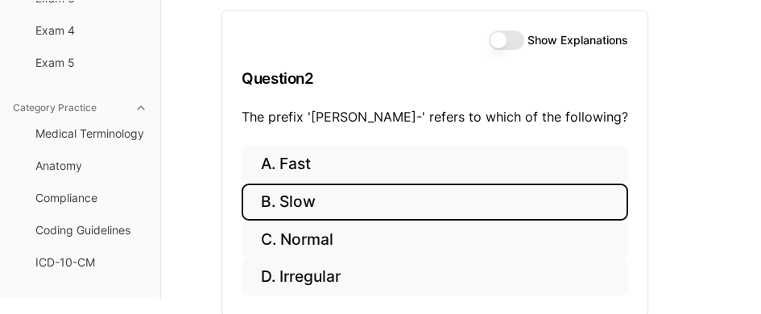
click at [351, 204] on button "B. Slow" at bounding box center [435, 203] width 386 height 38
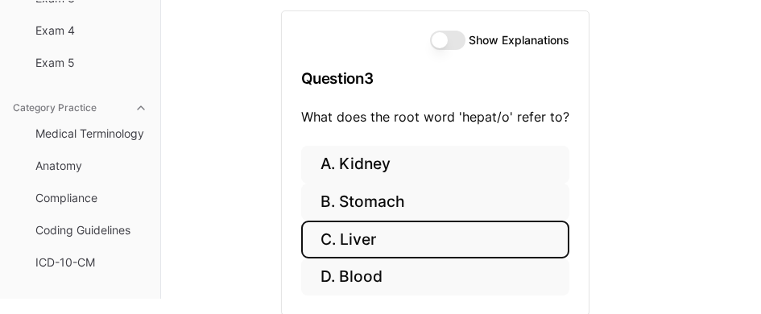
click at [388, 239] on button "C. Liver" at bounding box center [435, 240] width 268 height 38
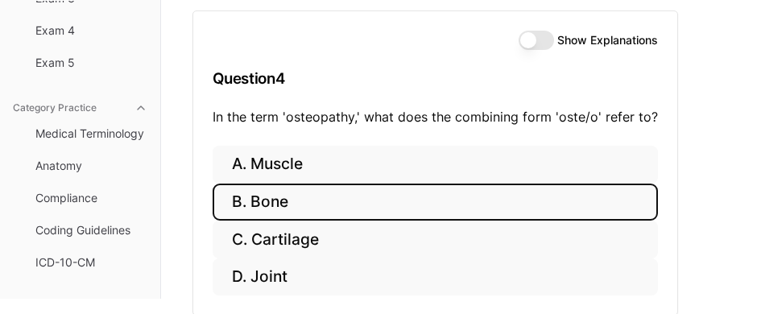
click at [262, 201] on button "B. Bone" at bounding box center [435, 203] width 445 height 38
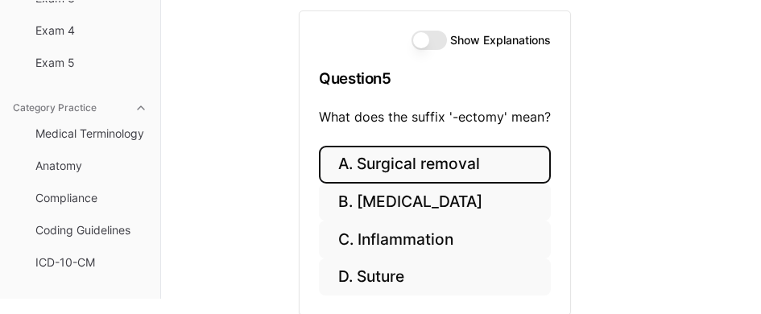
click at [432, 174] on button "A. Surgical removal" at bounding box center [435, 165] width 232 height 38
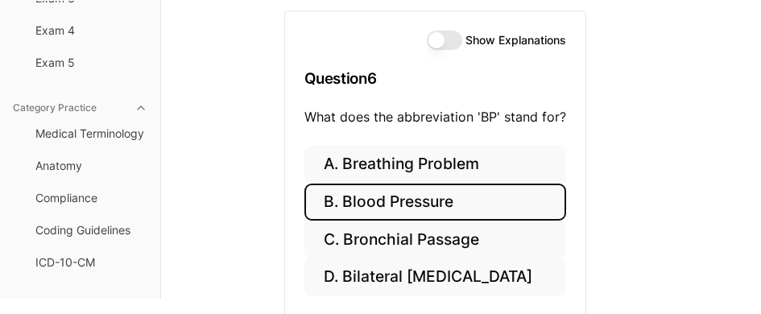
click at [421, 207] on button "B. Blood Pressure" at bounding box center [435, 203] width 262 height 38
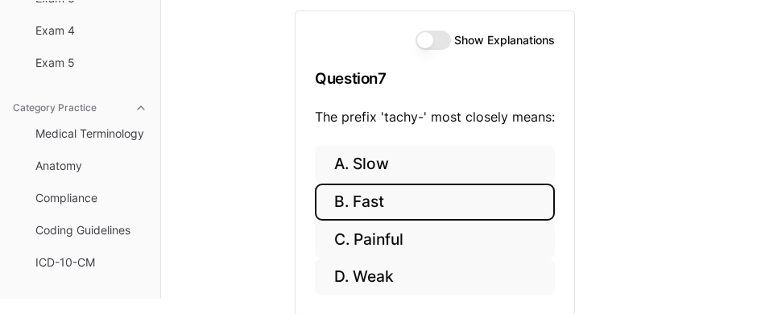
click at [386, 201] on button "B. Fast" at bounding box center [435, 203] width 240 height 38
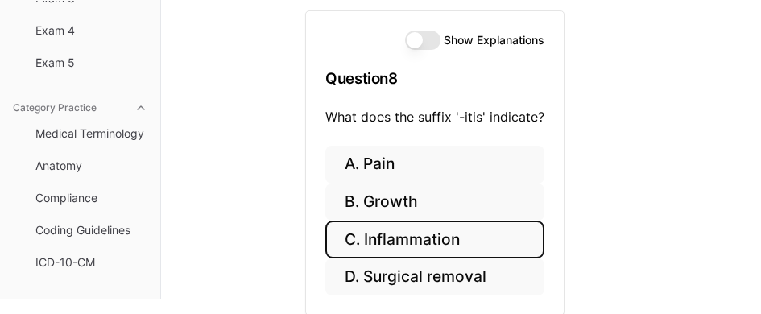
click at [445, 233] on button "C. Inflammation" at bounding box center [434, 240] width 219 height 38
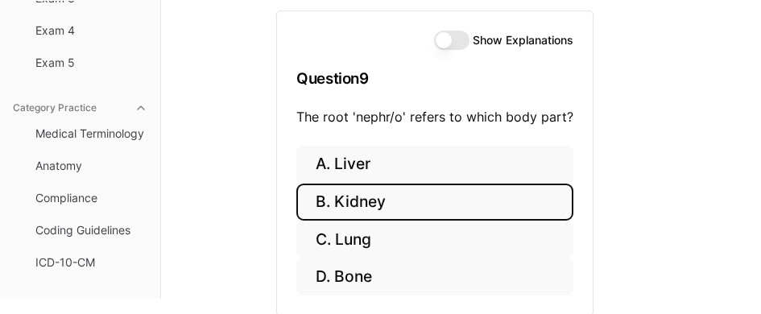
click at [393, 196] on button "B. Kidney" at bounding box center [434, 203] width 277 height 38
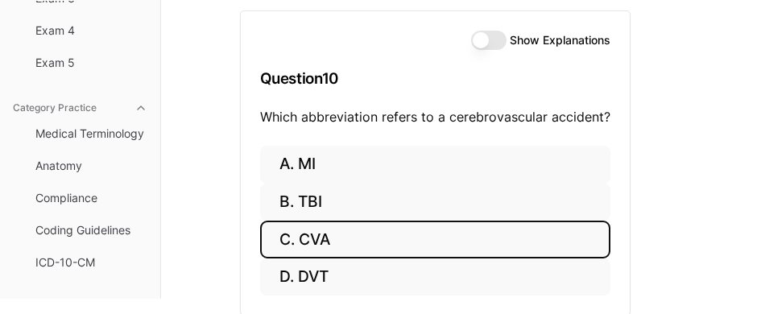
click at [412, 236] on button "C. CVA" at bounding box center [435, 240] width 350 height 38
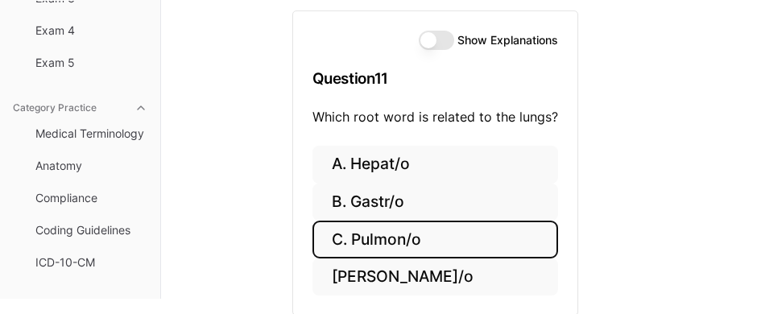
click at [369, 233] on button "C. Pulmon/o" at bounding box center [435, 240] width 246 height 38
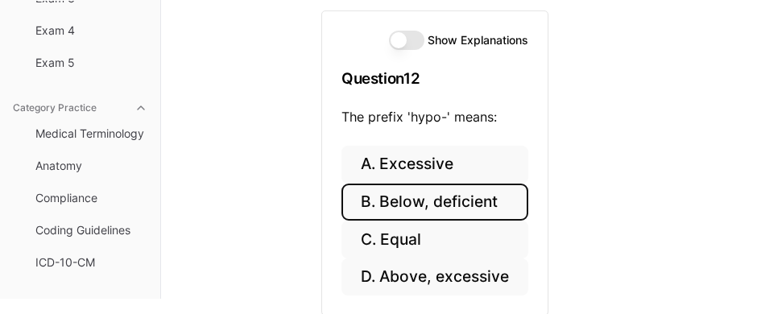
click at [418, 205] on button "B. Below, deficient" at bounding box center [434, 203] width 187 height 38
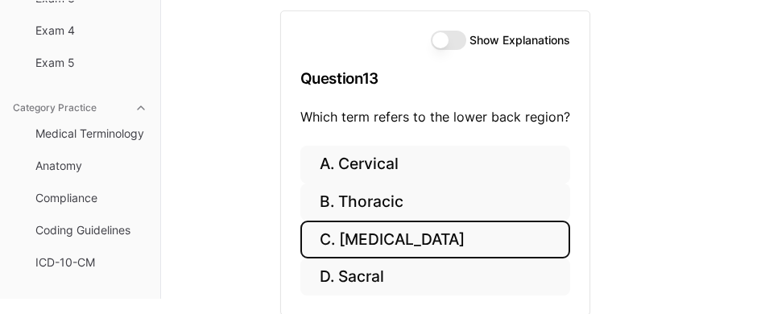
click at [394, 240] on button "C. [MEDICAL_DATA]" at bounding box center [435, 240] width 270 height 38
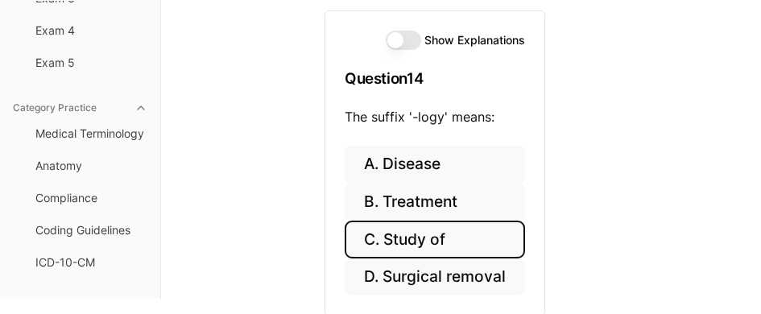
click at [426, 242] on button "C. Study of" at bounding box center [435, 240] width 180 height 38
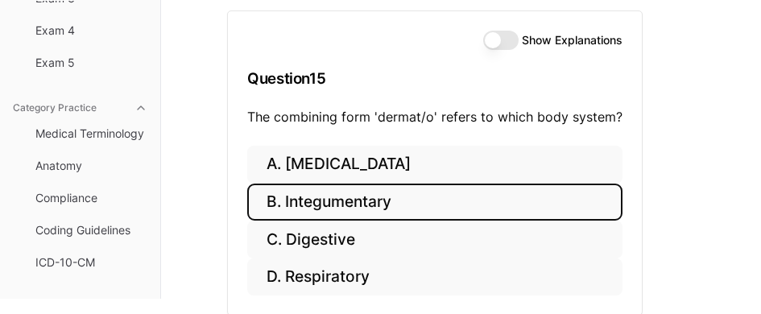
click at [387, 200] on button "B. Integumentary" at bounding box center [434, 203] width 375 height 38
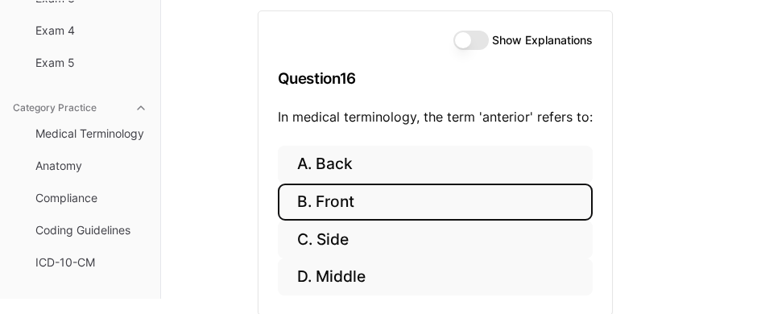
click at [356, 199] on button "B. Front" at bounding box center [435, 203] width 315 height 38
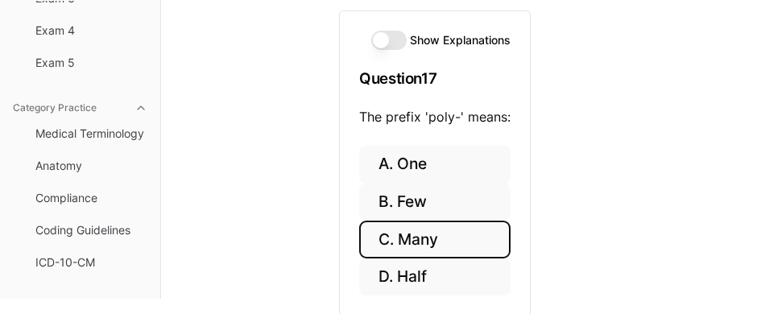
click at [430, 236] on button "C. Many" at bounding box center [434, 240] width 151 height 38
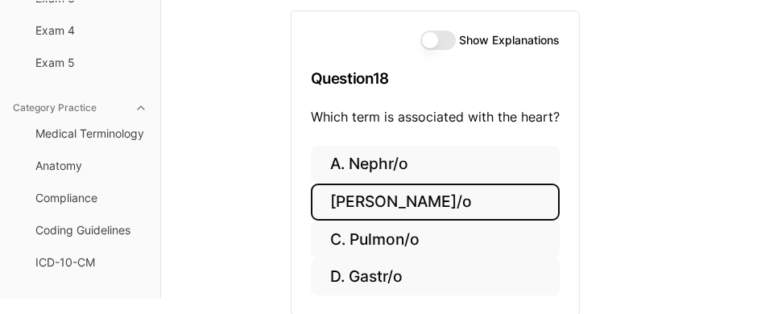
click at [380, 196] on button "[PERSON_NAME]/o" at bounding box center [435, 203] width 249 height 38
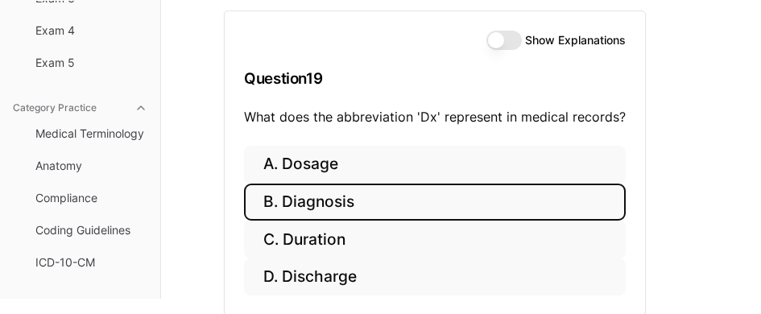
click at [332, 200] on button "B. Diagnosis" at bounding box center [435, 203] width 382 height 38
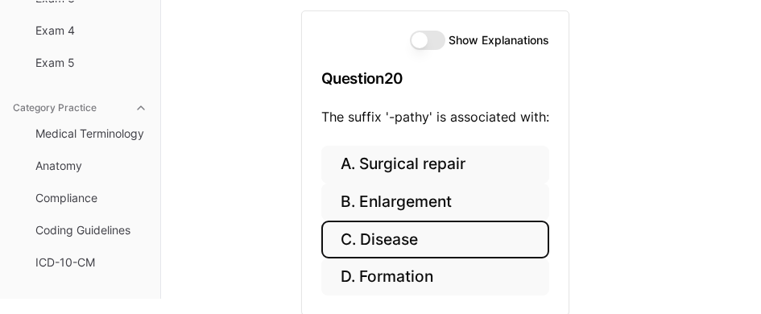
click at [436, 235] on button "C. Disease" at bounding box center [435, 240] width 228 height 38
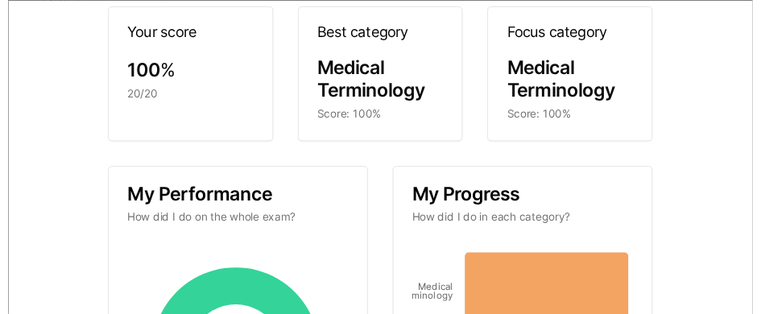
scroll to position [0, 0]
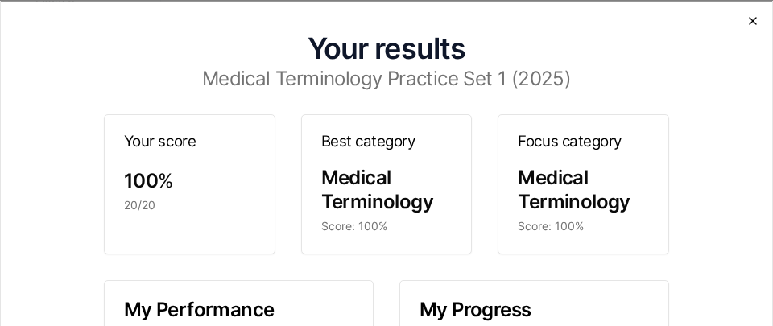
click at [746, 26] on icon "button" at bounding box center [752, 20] width 13 height 13
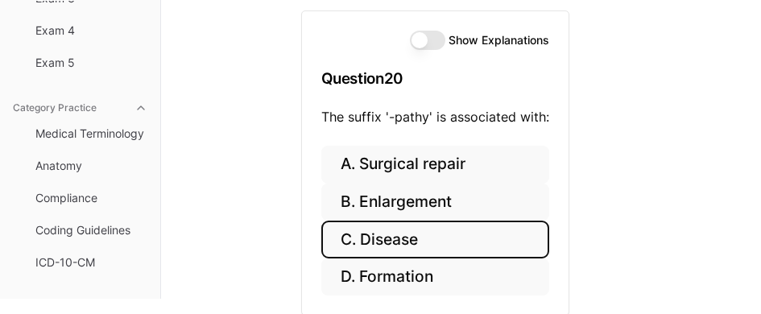
scroll to position [154, 0]
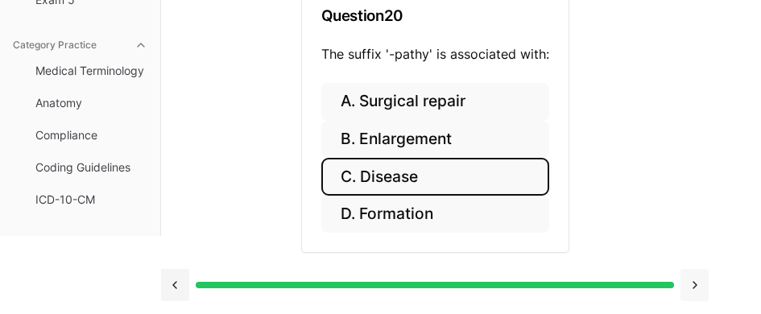
click at [695, 285] on button at bounding box center [694, 285] width 28 height 32
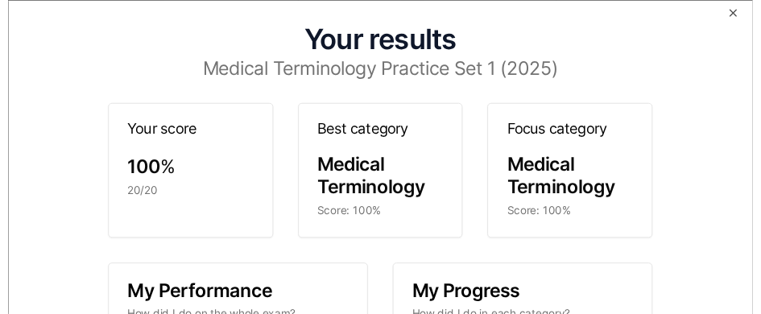
scroll to position [0, 0]
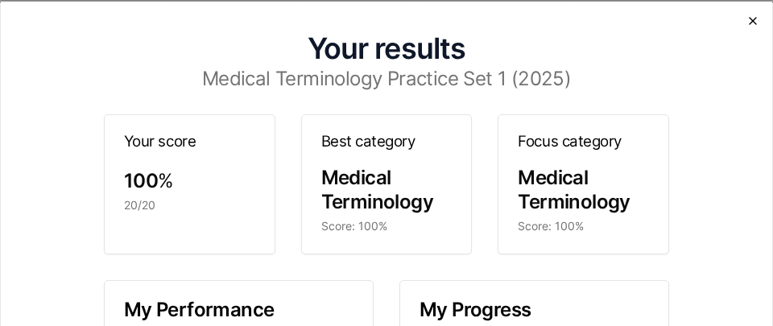
click at [746, 23] on icon "button" at bounding box center [752, 20] width 13 height 13
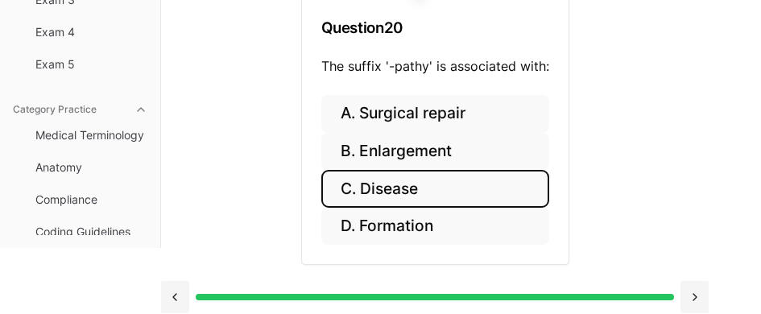
scroll to position [31, 0]
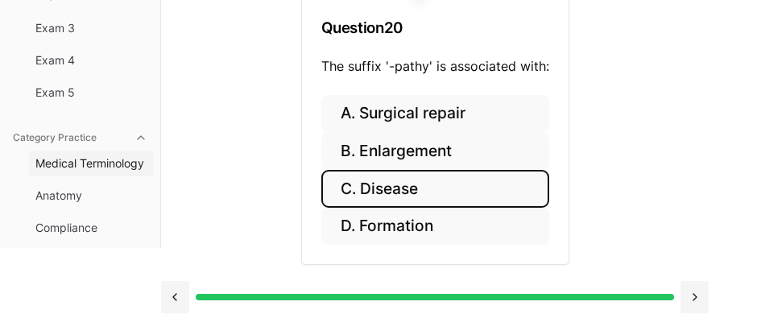
click at [114, 164] on span "Medical Terminology" at bounding box center [91, 163] width 112 height 16
click at [103, 164] on span "Medical Terminology" at bounding box center [91, 163] width 112 height 16
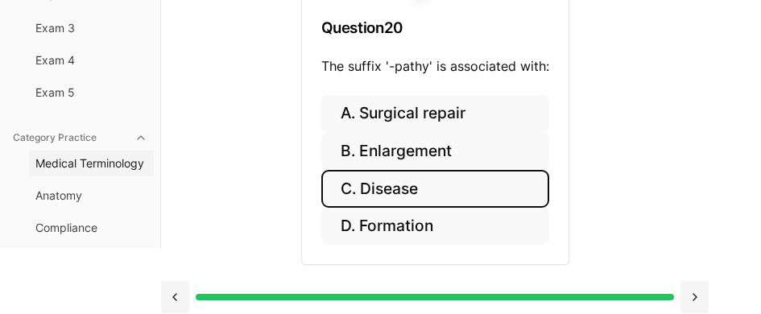
click at [103, 164] on span "Medical Terminology" at bounding box center [91, 163] width 112 height 16
click at [61, 197] on span "Anatomy" at bounding box center [91, 196] width 112 height 16
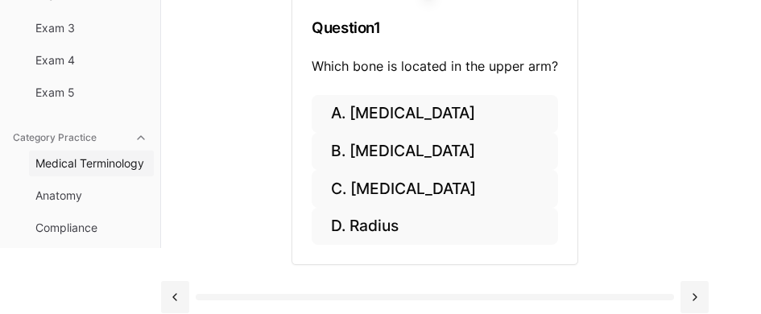
click at [70, 161] on span "Medical Terminology" at bounding box center [91, 163] width 112 height 16
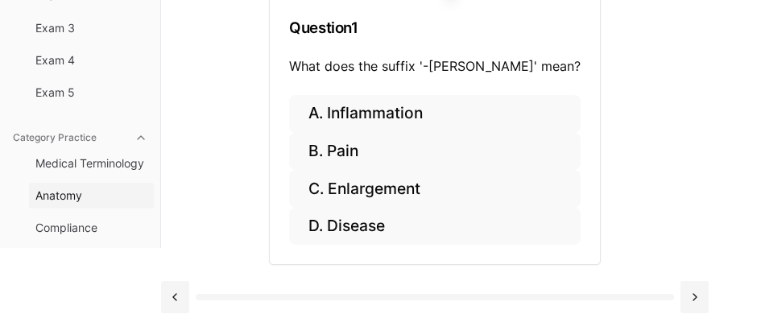
click at [54, 191] on span "Anatomy" at bounding box center [91, 196] width 112 height 16
click at [60, 189] on span "Anatomy" at bounding box center [91, 196] width 112 height 16
click at [86, 159] on span "Medical Terminology" at bounding box center [91, 163] width 112 height 16
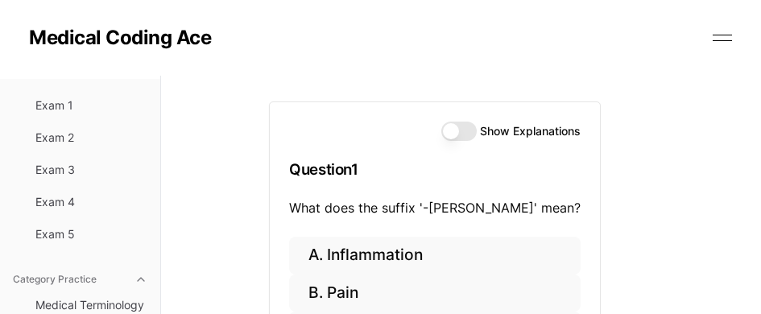
scroll to position [192, 0]
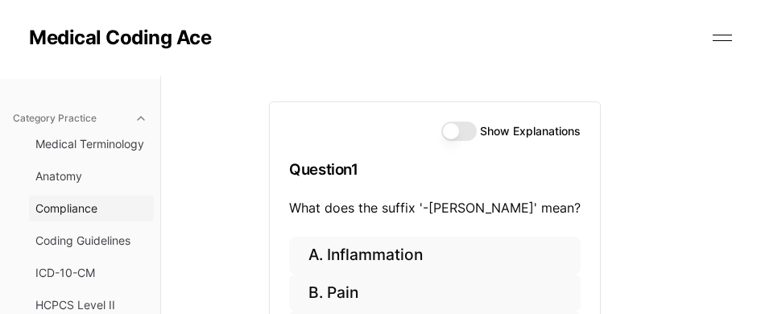
click at [64, 204] on span "Compliance" at bounding box center [91, 208] width 112 height 16
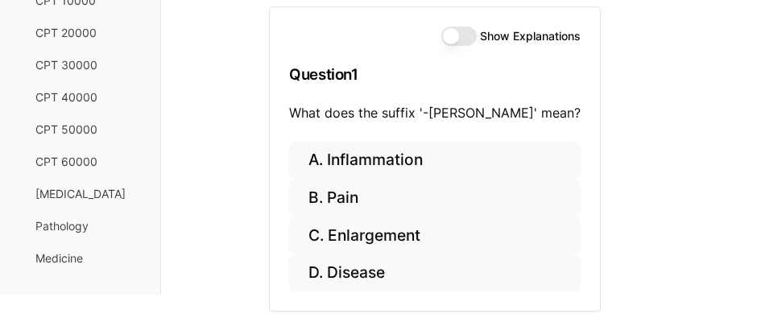
scroll to position [154, 0]
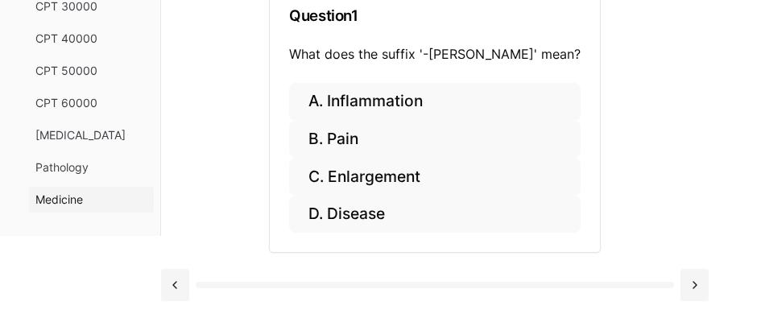
click at [69, 209] on button "Medicine" at bounding box center [91, 200] width 125 height 26
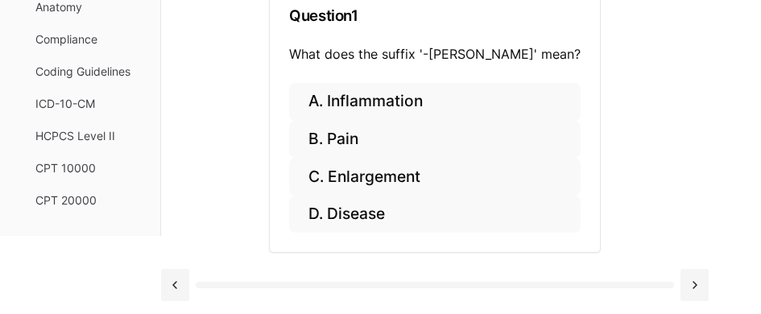
scroll to position [31, 0]
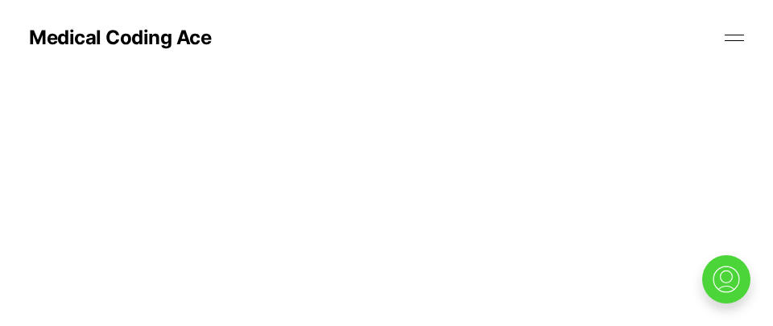
click at [726, 37] on button at bounding box center [734, 38] width 24 height 24
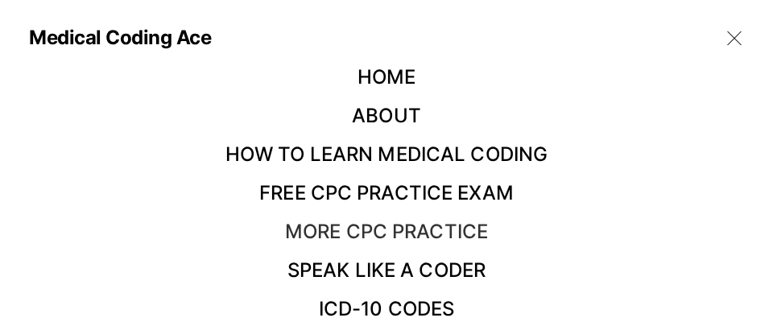
click at [427, 229] on link "More CPC Practice" at bounding box center [386, 231] width 203 height 23
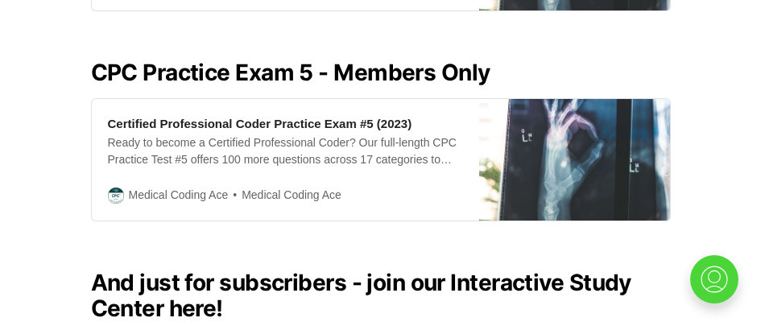
scroll to position [1771, 0]
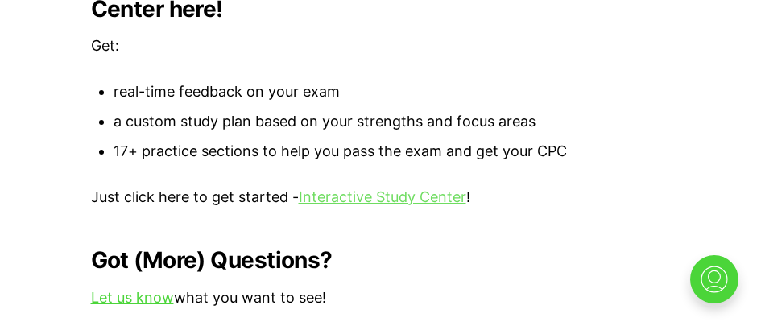
click at [361, 188] on link "Interactive Study Center" at bounding box center [382, 196] width 167 height 17
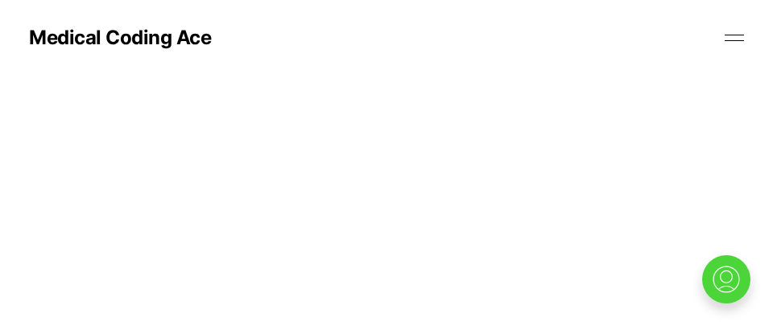
click at [634, 146] on article "Welcome to the Study Center" at bounding box center [386, 156] width 773 height 32
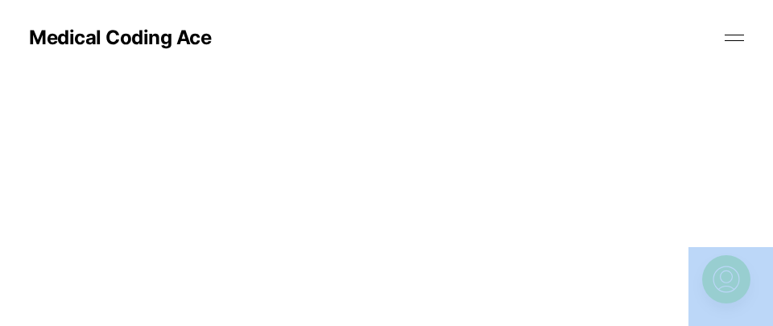
click at [634, 146] on article "Welcome to the Study Center" at bounding box center [386, 156] width 773 height 32
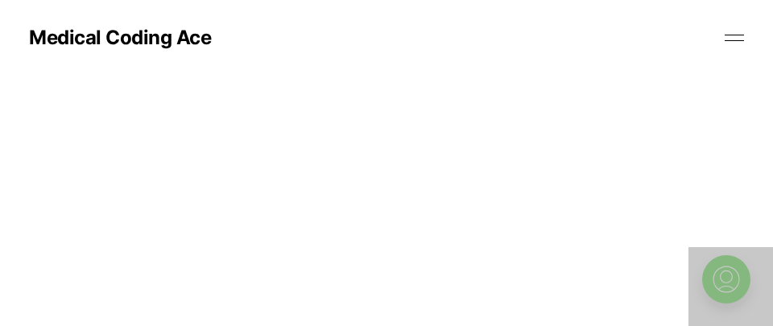
click at [731, 270] on img at bounding box center [726, 280] width 52 height 52
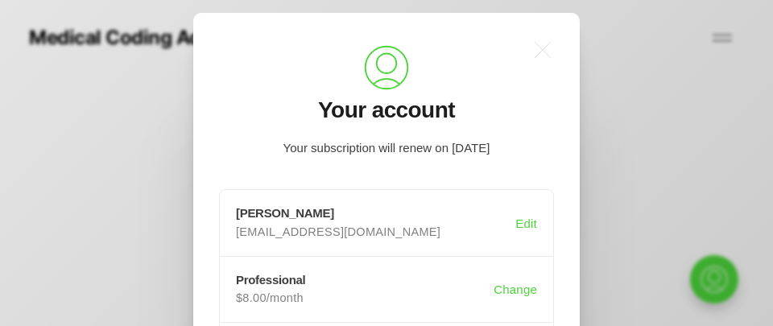
click at [642, 155] on div ".a{fill:none;stroke:currentColor;stroke-linecap:round;stroke-linejoin:round;str…" at bounding box center [398, 163] width 797 height 326
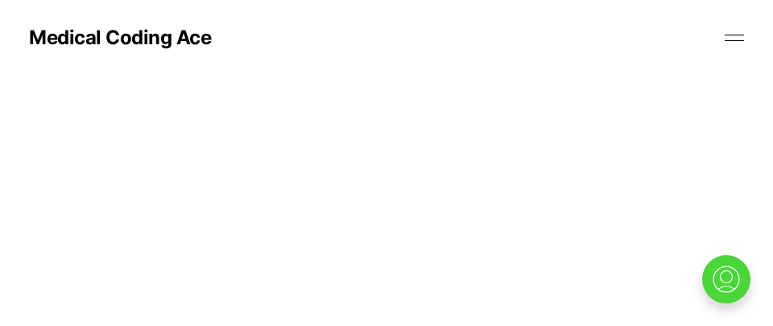
click at [739, 33] on button at bounding box center [734, 38] width 24 height 24
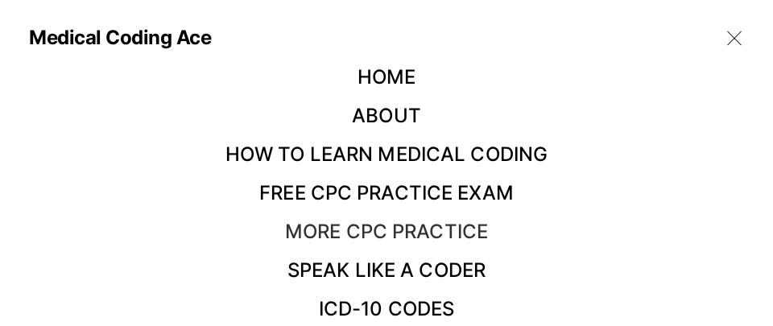
click at [427, 234] on link "More CPC Practice" at bounding box center [386, 231] width 203 height 23
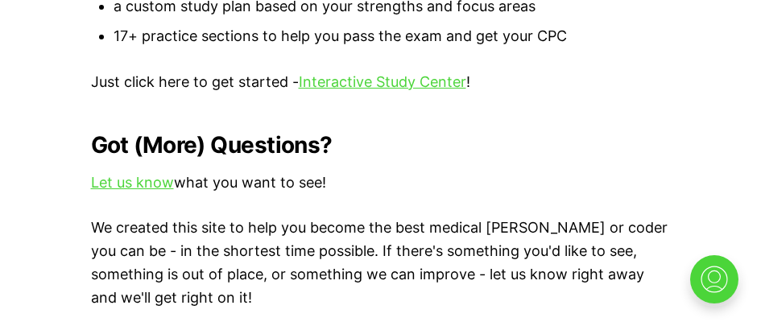
scroll to position [1855, 0]
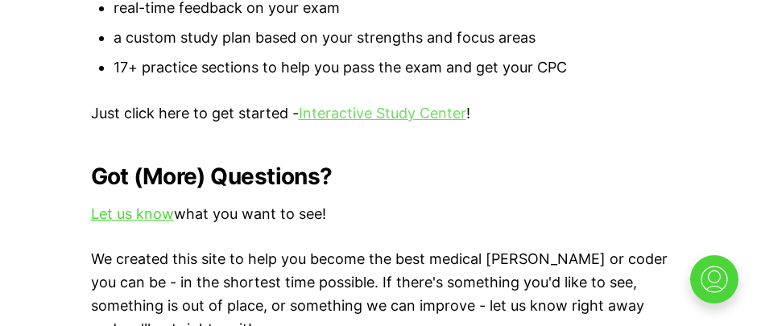
click at [341, 105] on link "Interactive Study Center" at bounding box center [382, 113] width 167 height 17
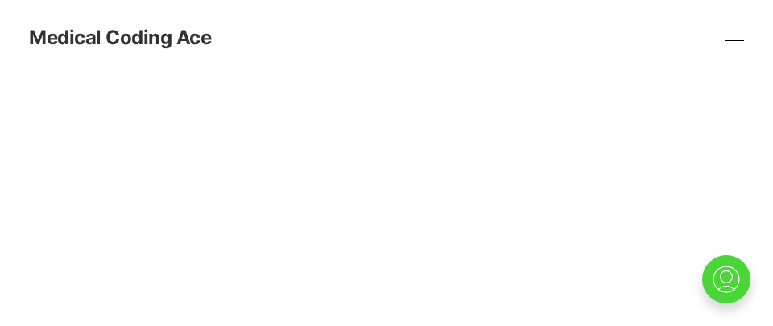
click at [121, 36] on link "Medical Coding Ace" at bounding box center [120, 37] width 182 height 19
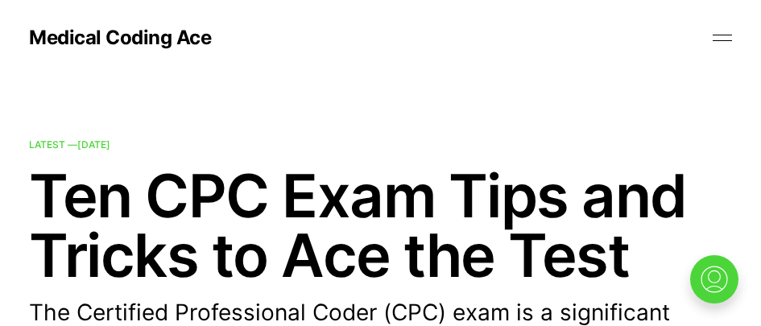
click at [727, 34] on button at bounding box center [722, 38] width 24 height 24
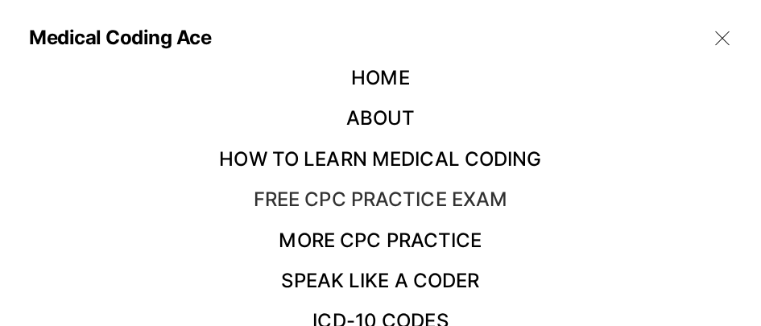
click at [403, 194] on link "Free CPC Practice Exam" at bounding box center [381, 199] width 254 height 23
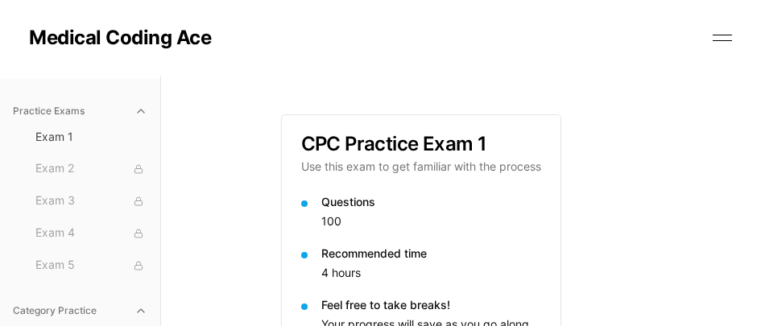
click at [711, 29] on button at bounding box center [722, 38] width 24 height 24
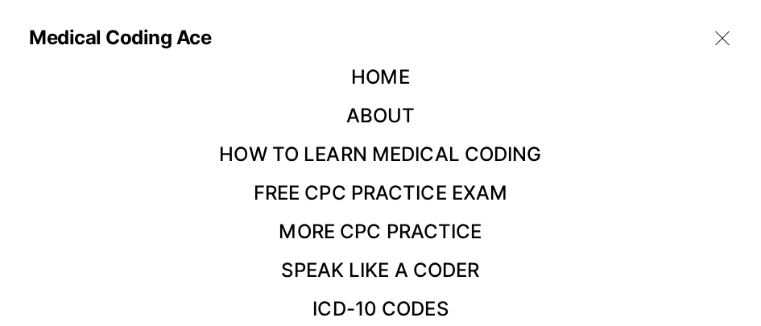
click at [481, 223] on ul "Home About How to Learn Medical Coding Free CPC Practice Exam More CPC Practice…" at bounding box center [380, 193] width 703 height 261
click at [457, 225] on link "More CPC Practice" at bounding box center [380, 231] width 203 height 23
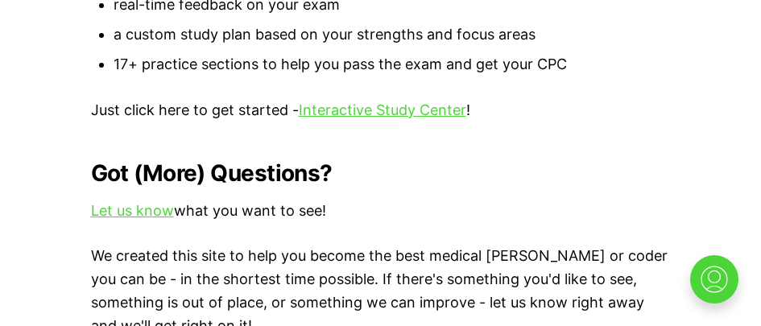
scroll to position [1852, 0]
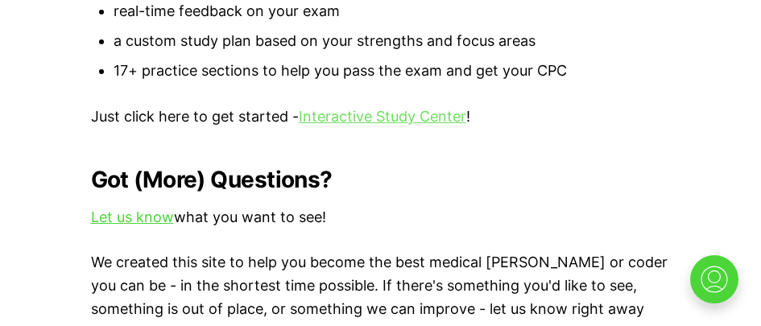
click at [336, 108] on link "Interactive Study Center" at bounding box center [382, 116] width 167 height 17
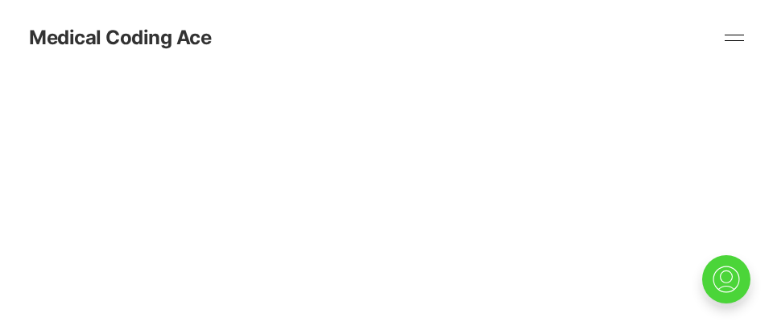
click at [146, 42] on link "Medical Coding Ace" at bounding box center [120, 37] width 182 height 19
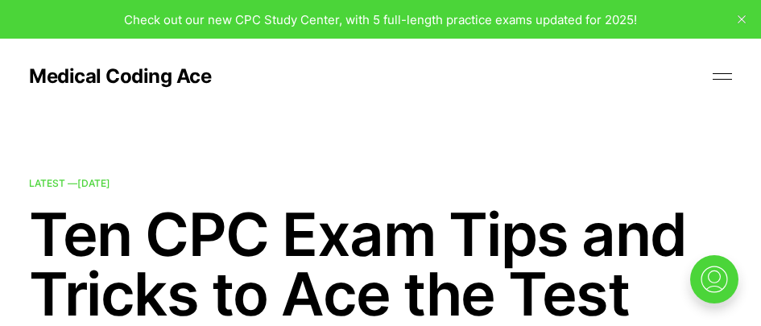
click at [727, 74] on button at bounding box center [722, 76] width 24 height 24
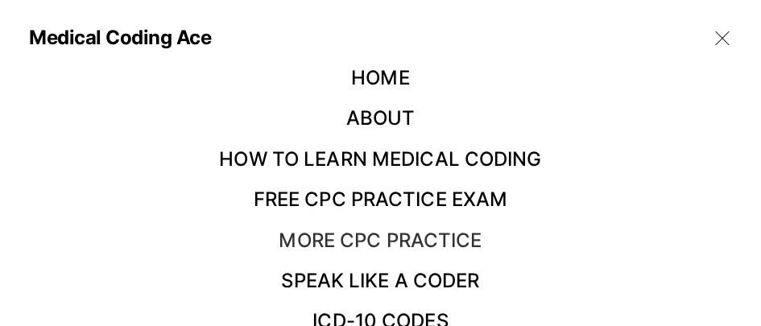
click at [366, 230] on link "More CPC Practice" at bounding box center [380, 240] width 203 height 23
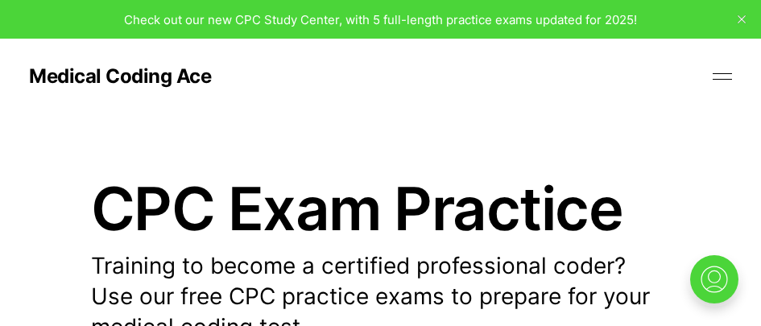
click at [356, 23] on span "Check out our new CPC Study Center, with 5 full-length practice exams updated f…" at bounding box center [380, 19] width 513 height 15
click at [738, 18] on icon "close" at bounding box center [741, 19] width 8 height 8
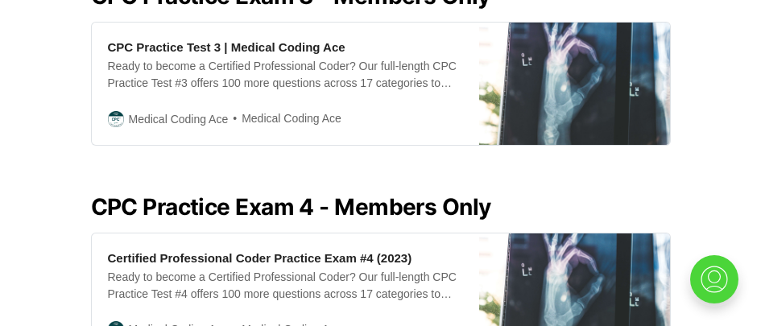
scroll to position [1691, 0]
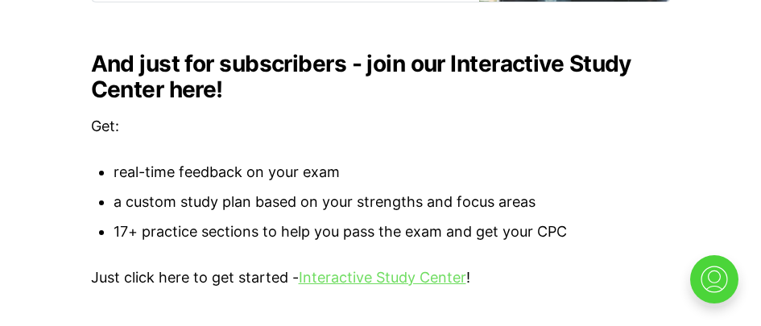
click at [369, 269] on link "Interactive Study Center" at bounding box center [382, 277] width 167 height 17
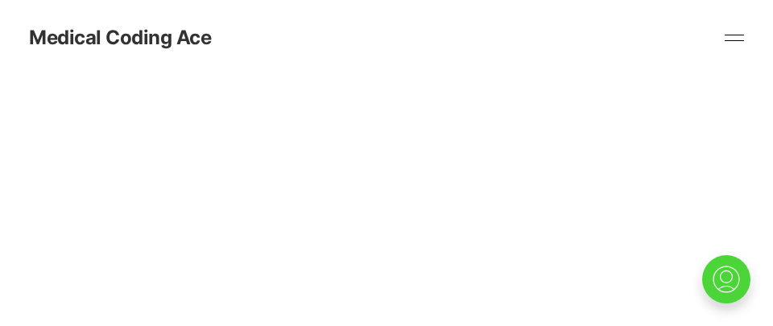
click at [147, 31] on link "Medical Coding Ace" at bounding box center [120, 37] width 182 height 19
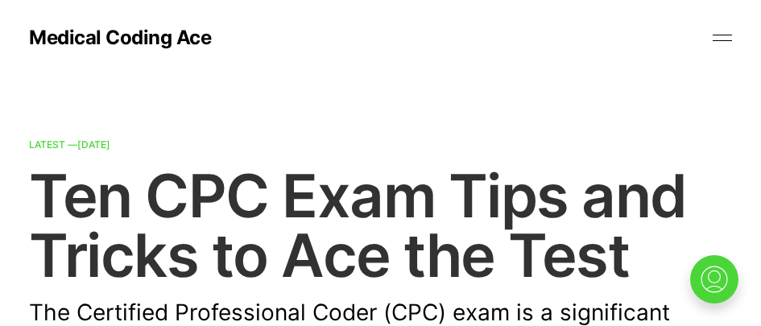
click at [103, 142] on time "[DATE]" at bounding box center [93, 144] width 33 height 12
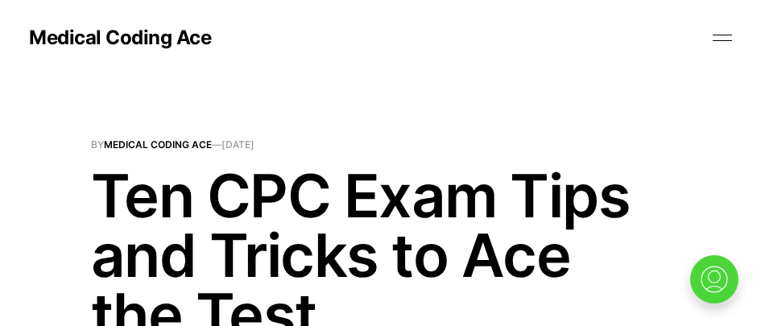
click at [721, 31] on button at bounding box center [722, 38] width 24 height 24
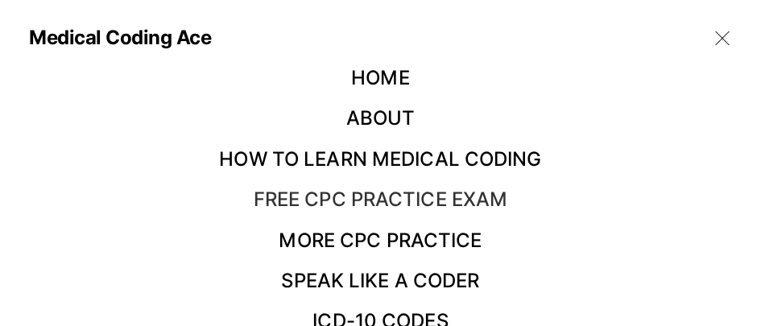
click at [343, 200] on link "Free CPC Practice Exam" at bounding box center [381, 199] width 254 height 23
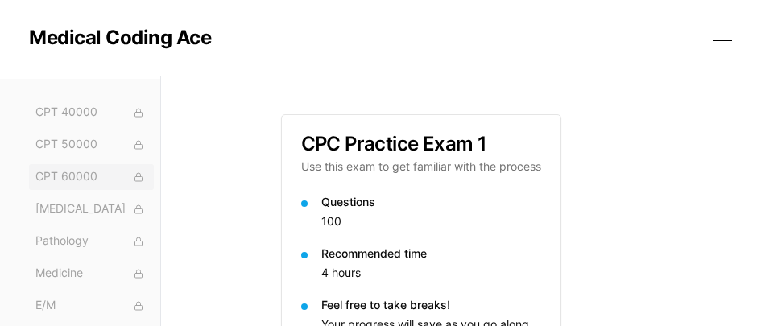
scroll to position [514, 0]
click at [76, 226] on div "Medical Terminology Anatomy Compliance Coding Guidelines ICD-10-CM HCPCS Level …" at bounding box center [91, 95] width 125 height 573
click at [64, 236] on span "Pathology" at bounding box center [91, 241] width 112 height 18
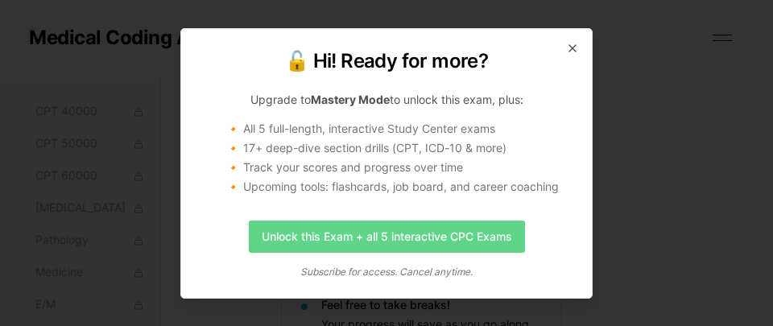
click at [277, 240] on link "Unlock this Exam + all 5 interactive CPC Exams" at bounding box center [387, 237] width 276 height 32
click at [322, 242] on link "Unlock this Exam + all 5 interactive CPC Exams" at bounding box center [387, 237] width 276 height 32
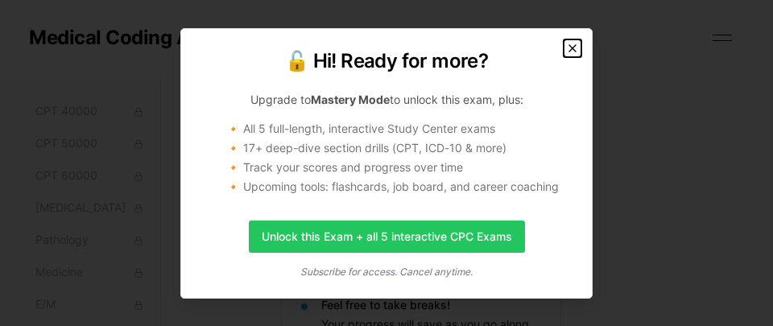
click at [571, 49] on icon "button" at bounding box center [572, 48] width 6 height 6
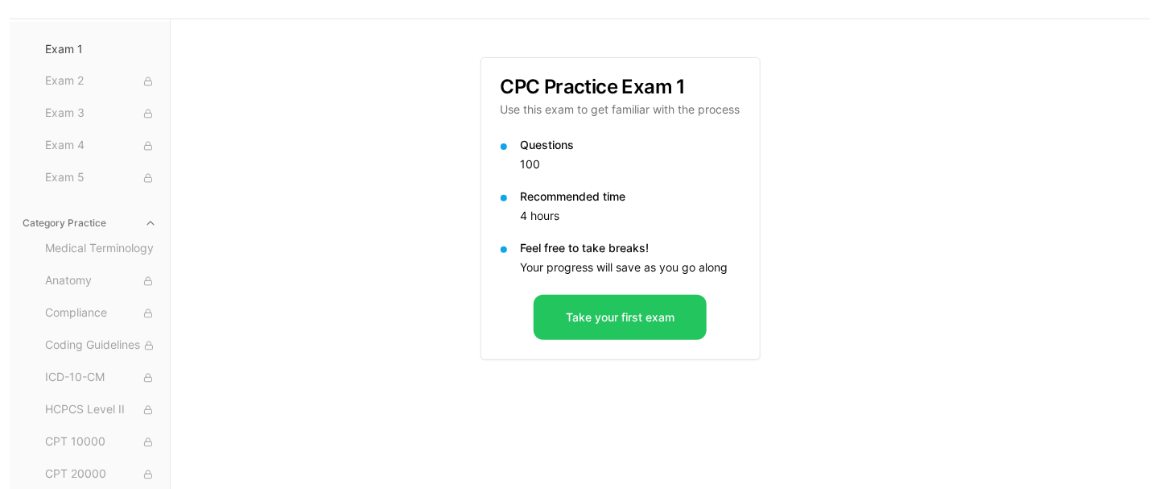
scroll to position [0, 0]
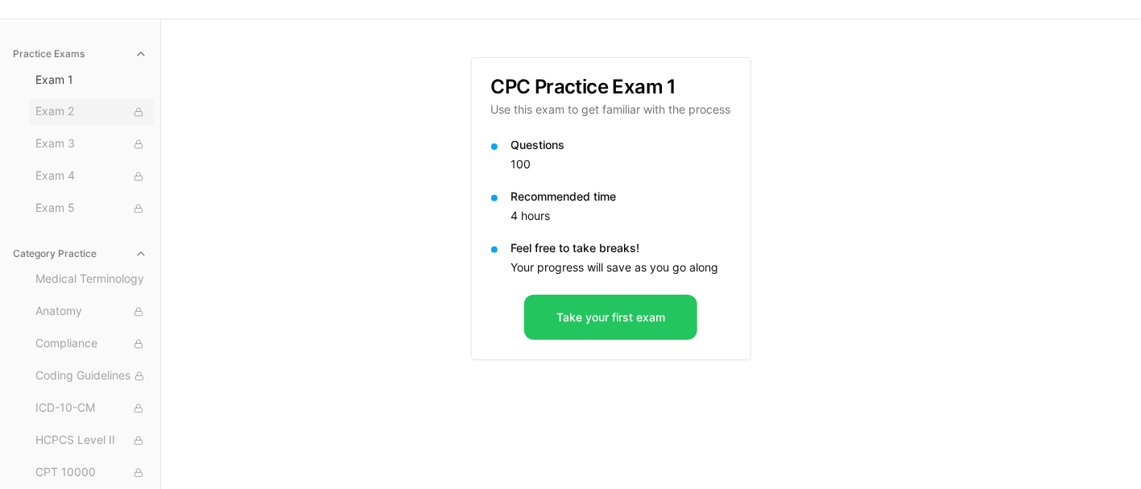
click at [72, 101] on button "Exam 2" at bounding box center [91, 112] width 125 height 26
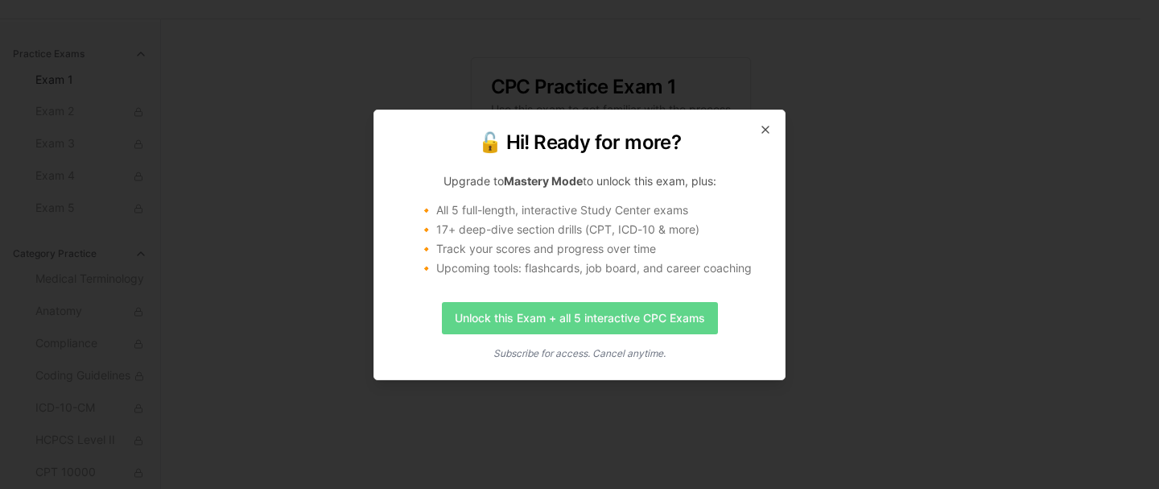
click at [495, 316] on link "Unlock this Exam + all 5 interactive CPC Exams" at bounding box center [580, 318] width 276 height 32
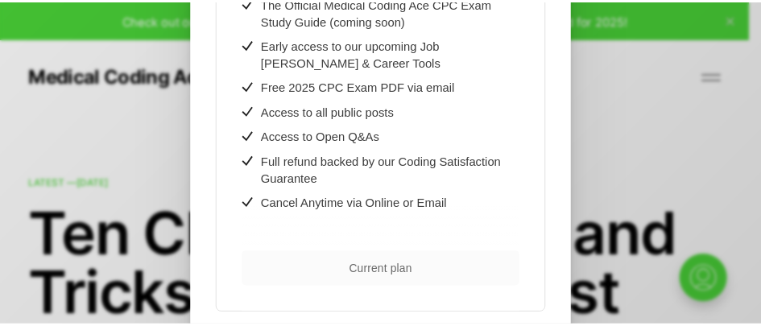
scroll to position [588, 0]
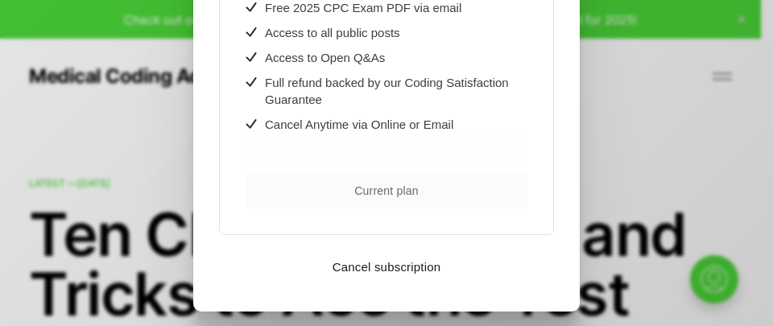
click at [403, 185] on span "Current plan" at bounding box center [386, 190] width 64 height 11
click at [596, 147] on div ".cls-1{fill:none;stroke:currentColor;stroke-linecap:round;stroke-linejoin:round…" at bounding box center [398, 163] width 797 height 326
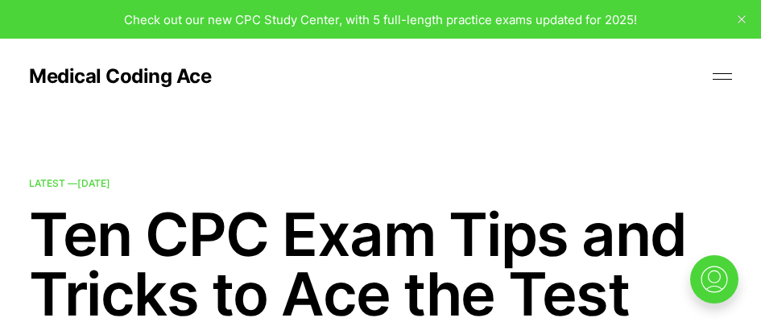
click at [747, 14] on button "close" at bounding box center [742, 19] width 26 height 26
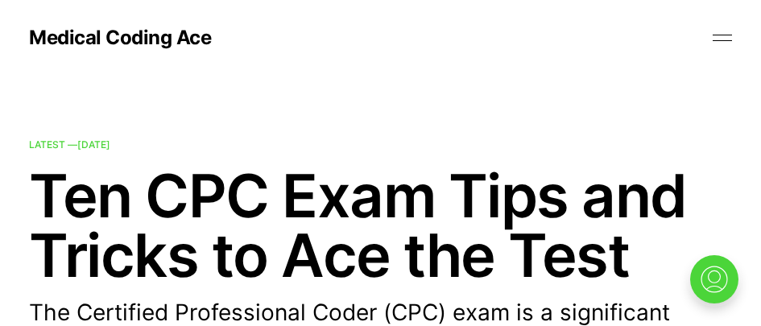
click at [716, 40] on button at bounding box center [722, 38] width 24 height 24
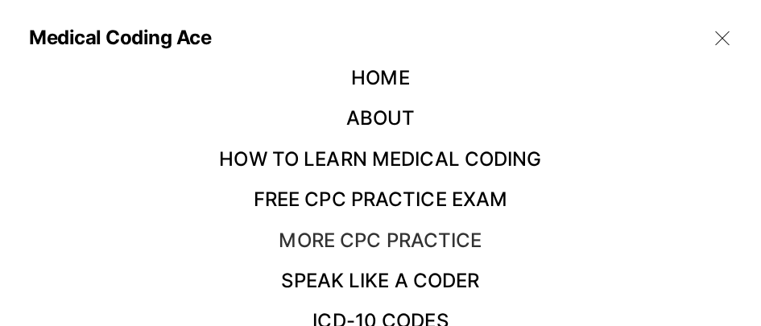
click at [345, 237] on link "More CPC Practice" at bounding box center [380, 240] width 203 height 23
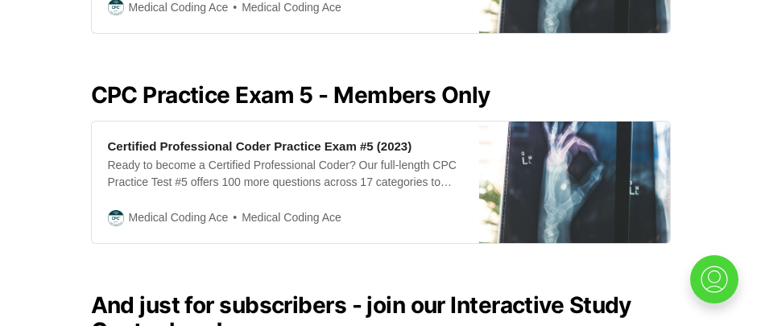
scroll to position [1932, 0]
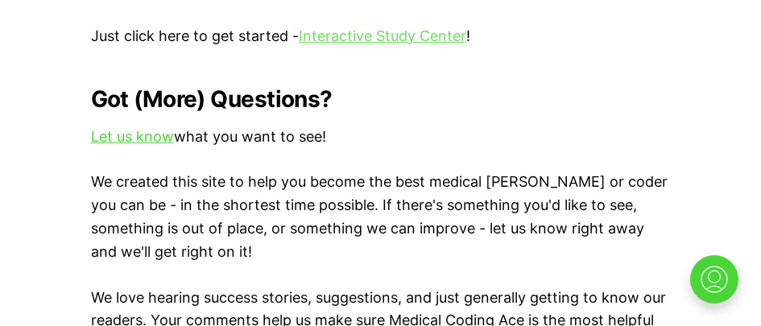
click at [332, 27] on link "Interactive Study Center" at bounding box center [382, 35] width 167 height 17
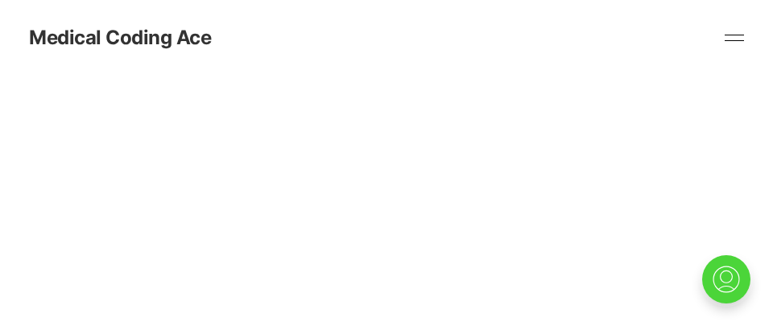
click at [156, 39] on link "Medical Coding Ace" at bounding box center [120, 37] width 182 height 19
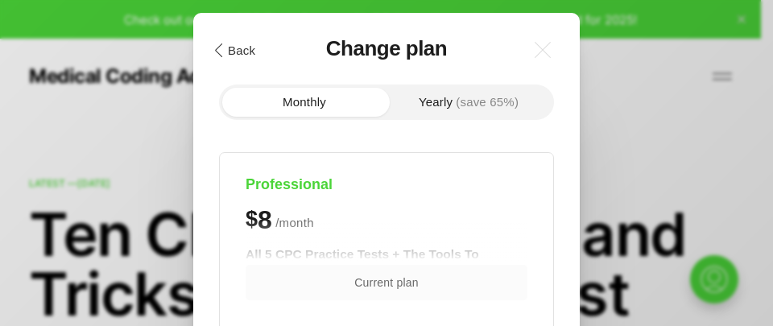
click at [239, 45] on button ".cls-1{fill:none;stroke:currentColor;stroke-linecap:round;stroke-linejoin:round…" at bounding box center [234, 49] width 56 height 27
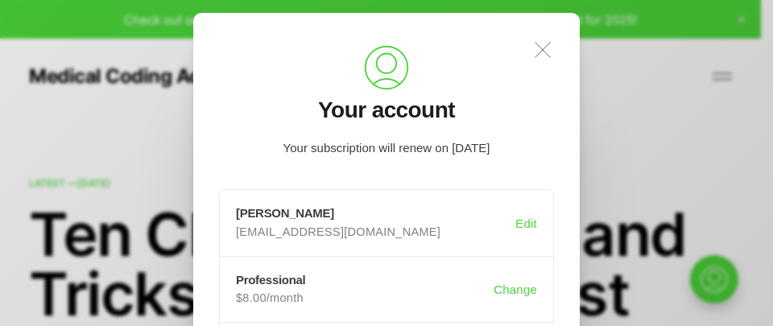
click at [527, 44] on icon ".a{fill:none;stroke:currentColor;stroke-linecap:round;stroke-linejoin:round;str…" at bounding box center [542, 49] width 35 height 35
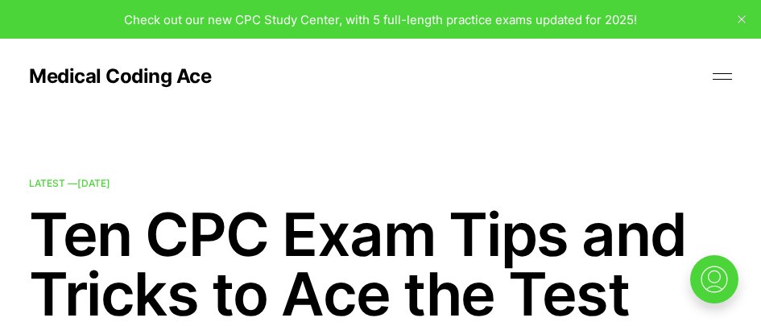
click at [708, 68] on div "Medical Coding Ace" at bounding box center [380, 76] width 703 height 24
click at [711, 72] on button at bounding box center [722, 76] width 24 height 24
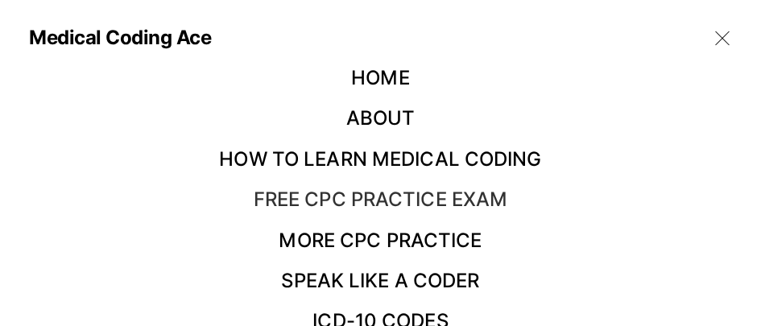
click at [310, 205] on link "Free CPC Practice Exam" at bounding box center [381, 199] width 254 height 23
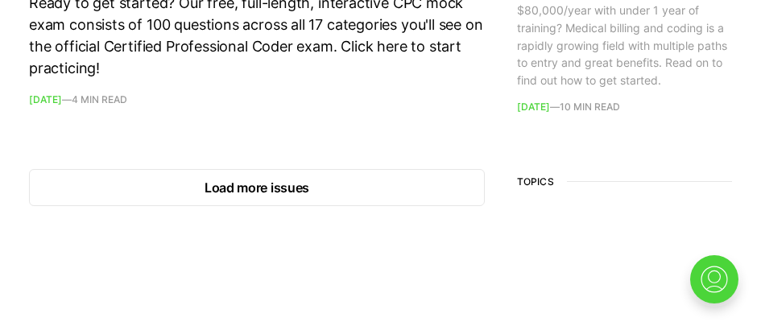
scroll to position [2657, 0]
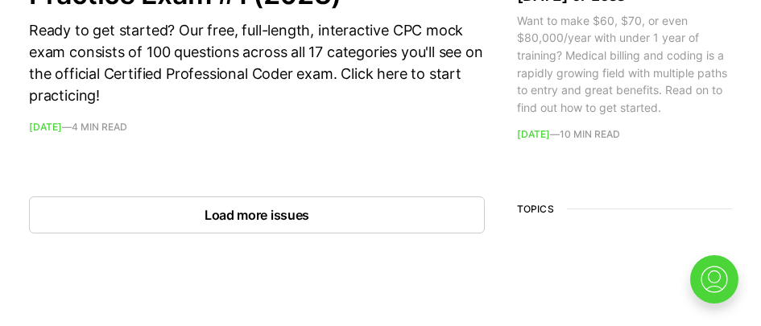
click at [258, 209] on button "Load more issues" at bounding box center [257, 214] width 456 height 37
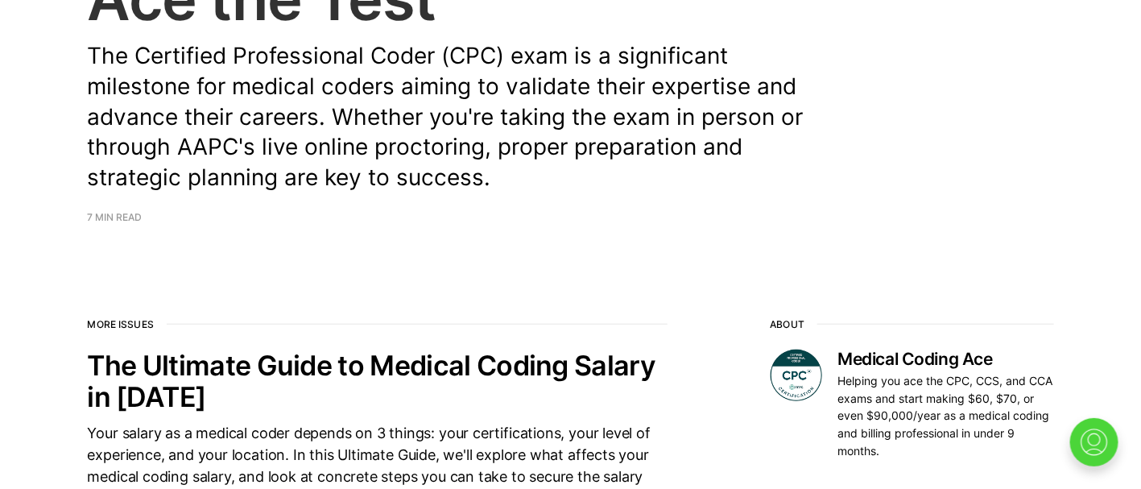
scroll to position [0, 0]
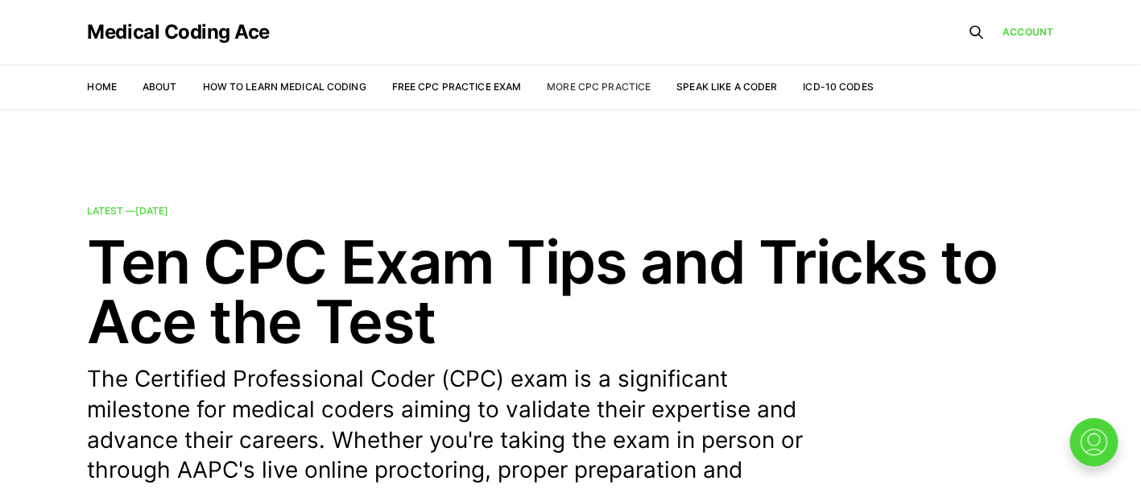
click at [642, 86] on link "More CPC Practice" at bounding box center [599, 87] width 104 height 12
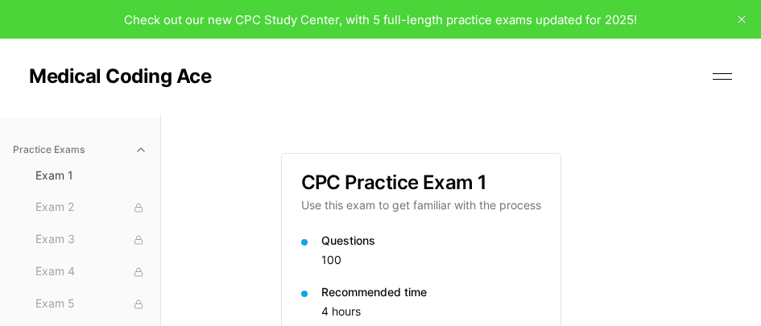
click at [724, 68] on button at bounding box center [722, 76] width 24 height 24
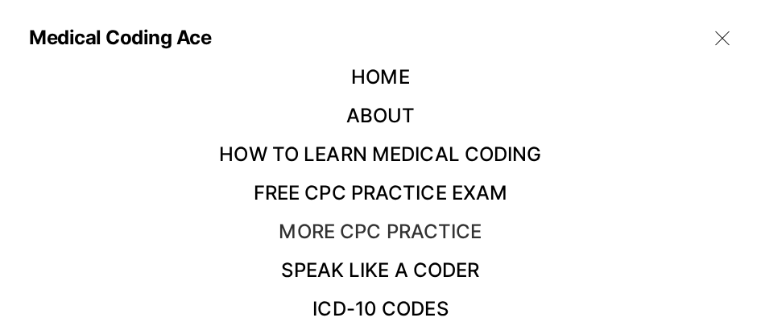
click at [335, 227] on link "More CPC Practice" at bounding box center [380, 231] width 203 height 23
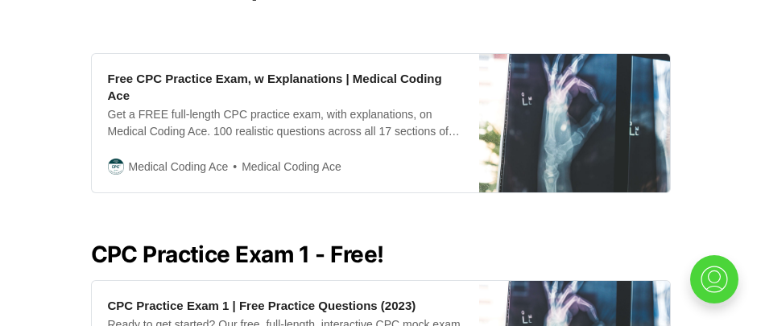
scroll to position [483, 0]
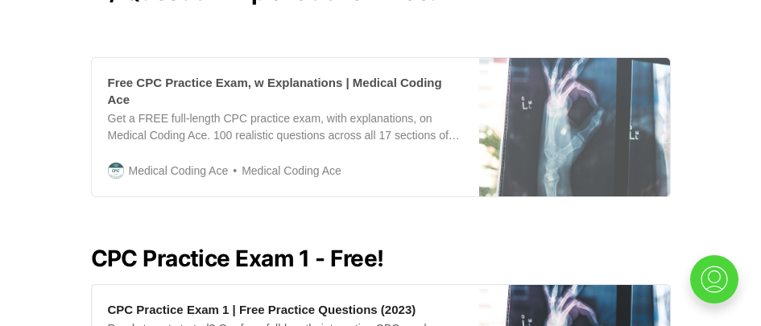
click at [273, 162] on span "Medical Coding Ace" at bounding box center [285, 171] width 114 height 19
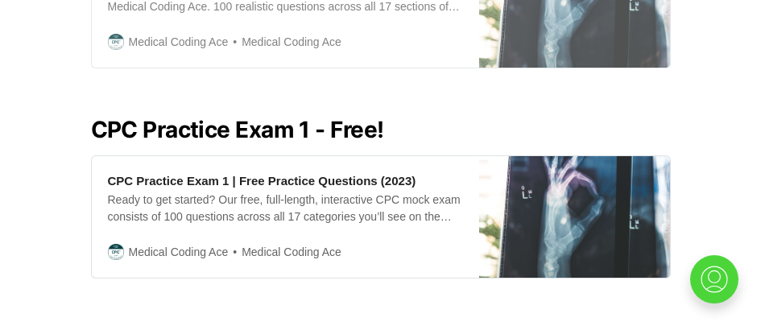
scroll to position [618, 0]
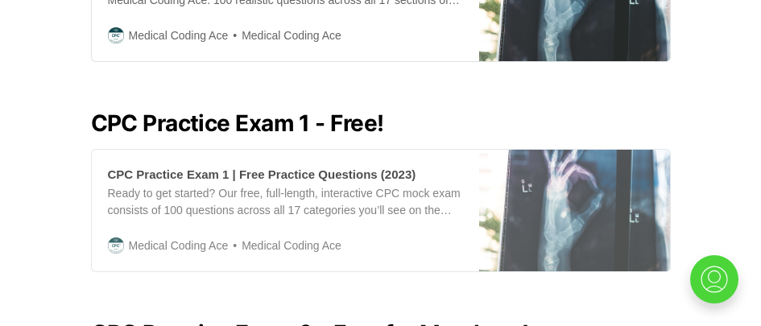
click at [328, 209] on div "CPC Practice Exam 1 | Free Practice Questions (2023) Ready to get started? Our …" at bounding box center [285, 211] width 387 height 122
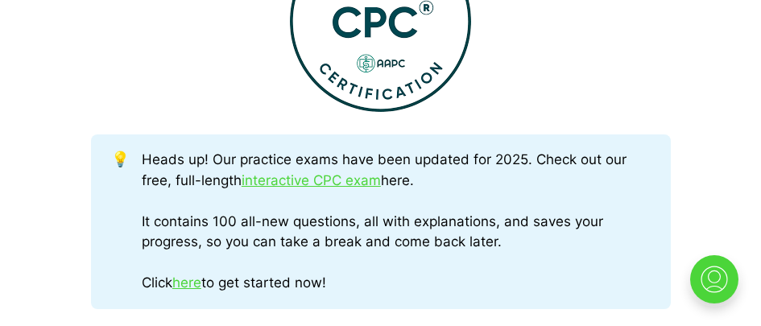
scroll to position [725, 0]
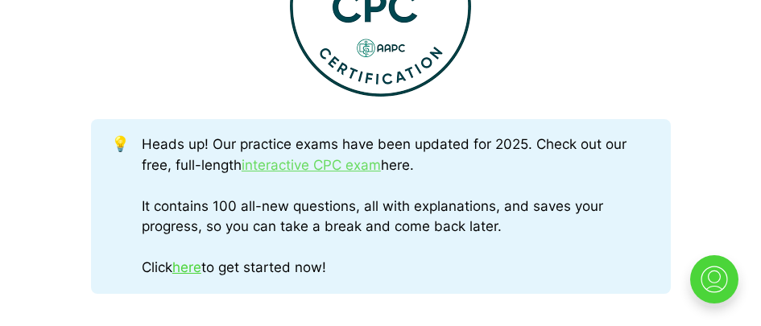
click at [318, 169] on link "interactive CPC exam" at bounding box center [311, 165] width 139 height 16
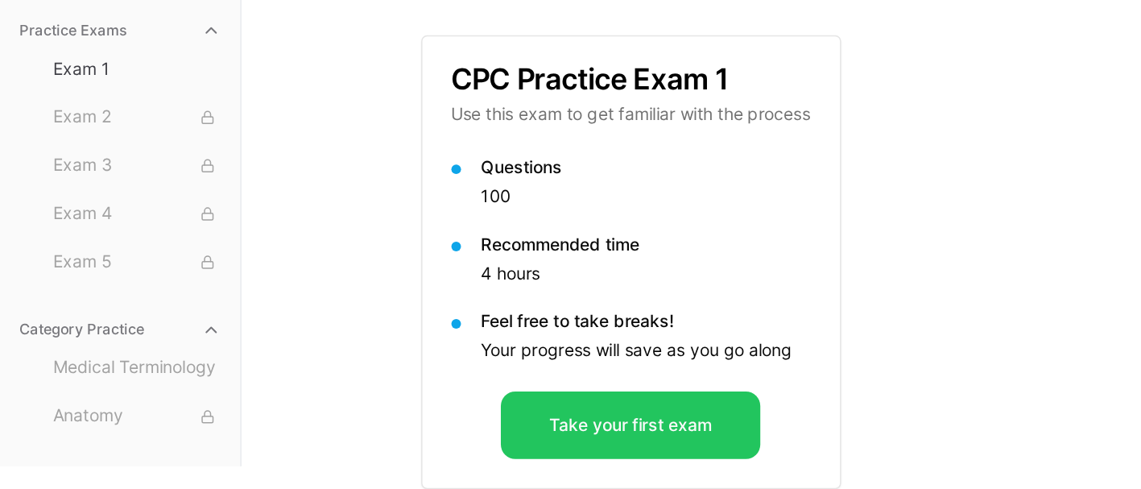
scroll to position [130, 0]
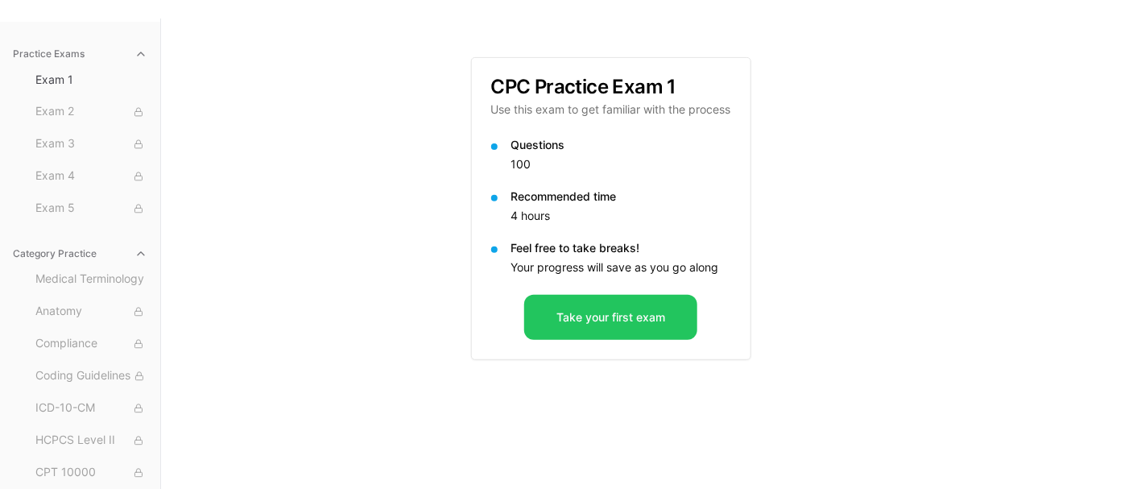
click at [114, 254] on button "Category Practice" at bounding box center [79, 254] width 147 height 26
click at [140, 254] on icon "button" at bounding box center [141, 253] width 6 height 3
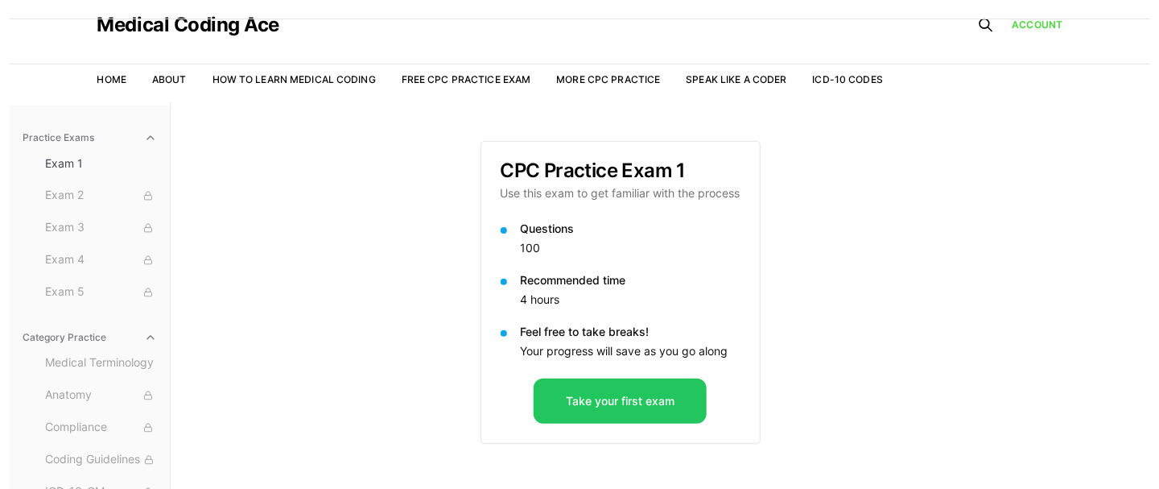
scroll to position [0, 0]
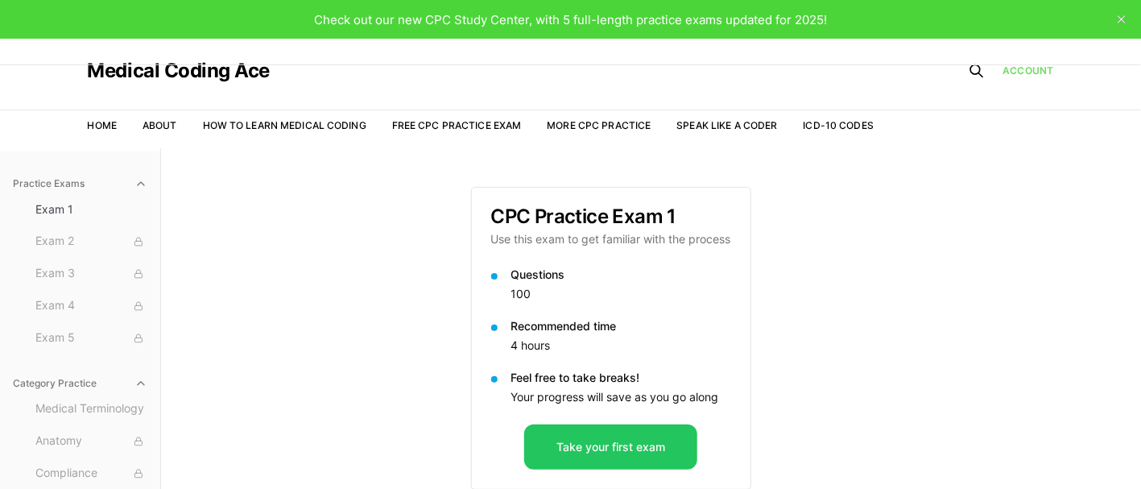
click at [760, 72] on link "Account" at bounding box center [1028, 71] width 51 height 14
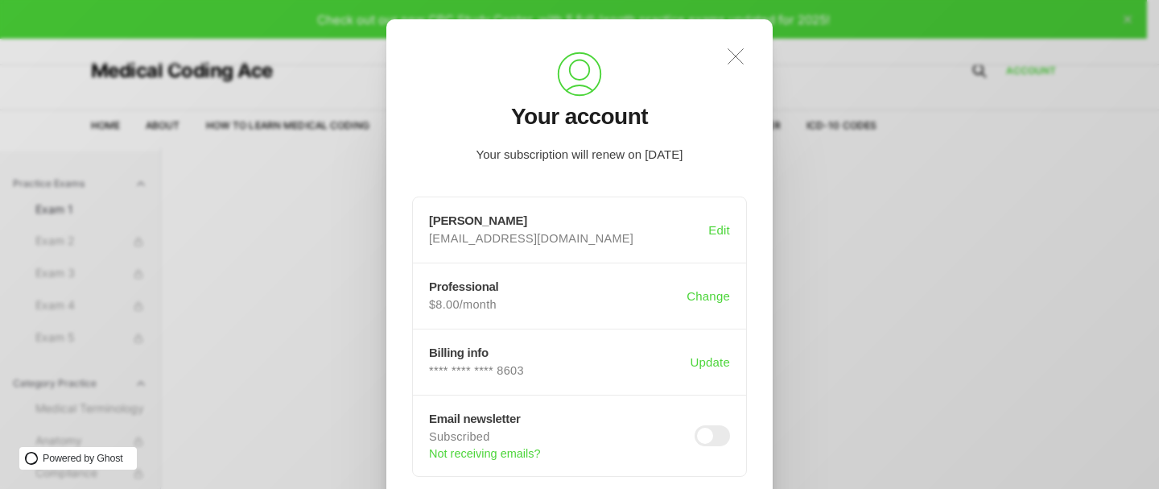
click at [741, 55] on icon ".a{fill:none;stroke:currentColor;stroke-linecap:round;stroke-linejoin:round;str…" at bounding box center [735, 56] width 35 height 35
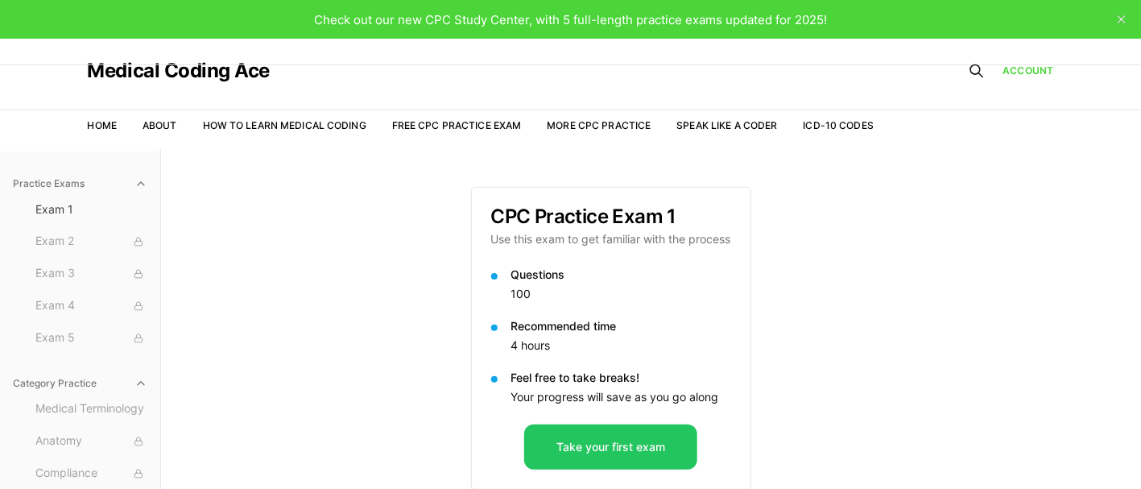
click at [760, 70] on icon at bounding box center [976, 71] width 16 height 16
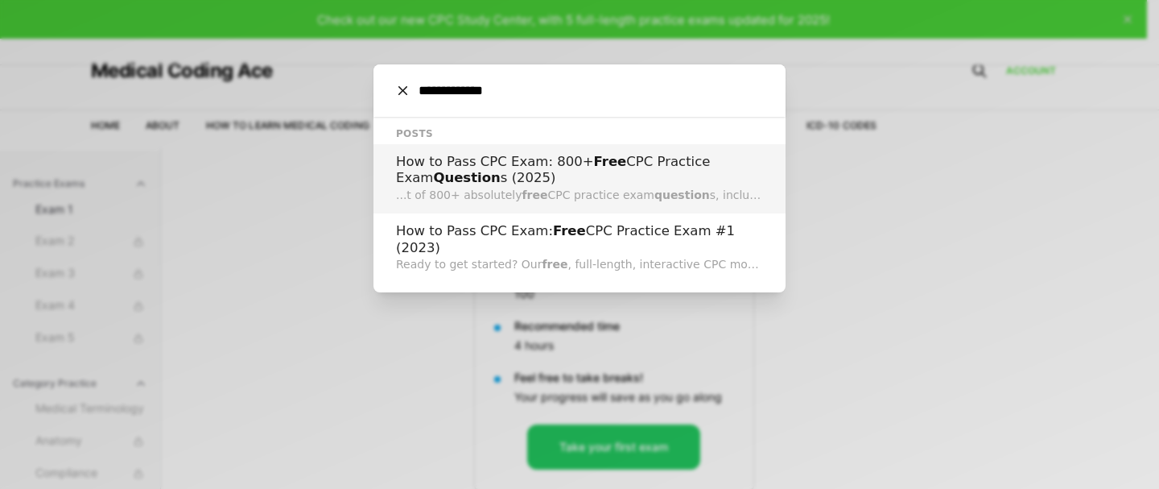
type input "**********"
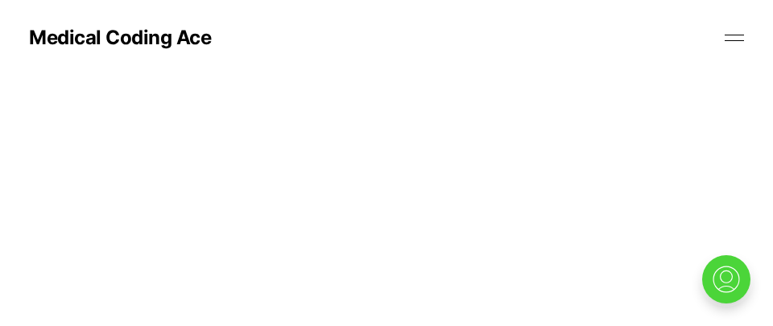
click at [733, 37] on button at bounding box center [734, 38] width 24 height 24
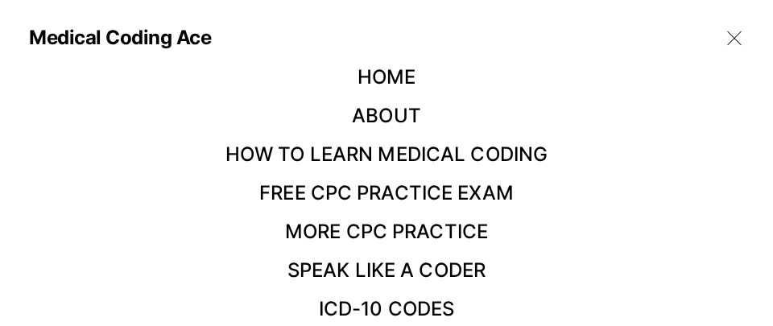
click at [723, 40] on button at bounding box center [734, 38] width 24 height 24
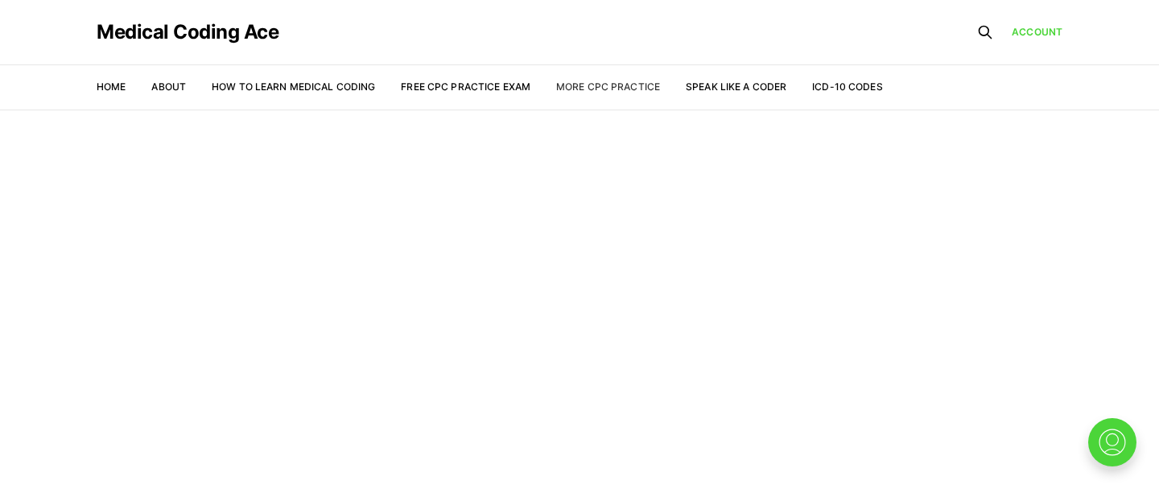
click at [609, 88] on link "More CPC Practice" at bounding box center [608, 87] width 104 height 12
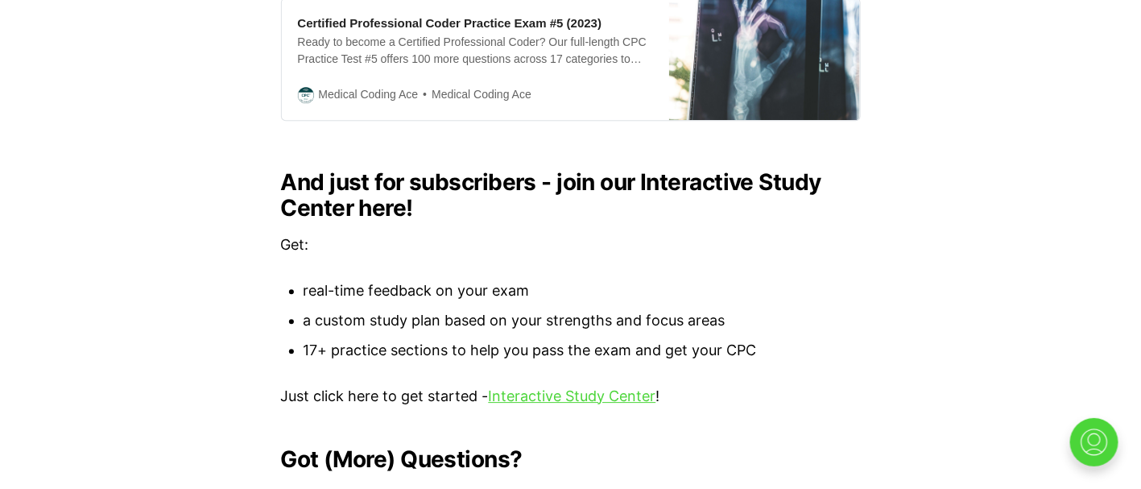
scroll to position [1811, 0]
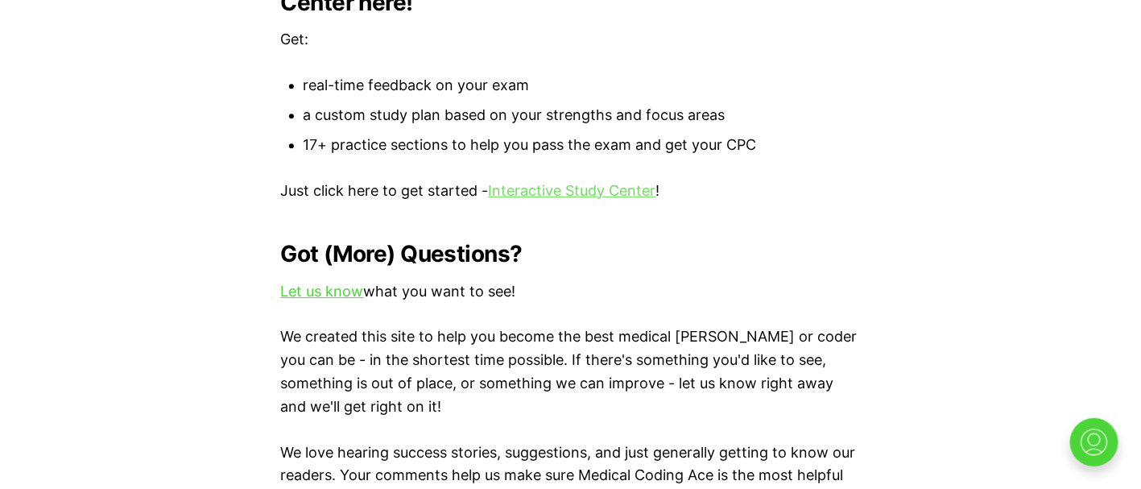
click at [555, 182] on link "Interactive Study Center" at bounding box center [572, 190] width 167 height 17
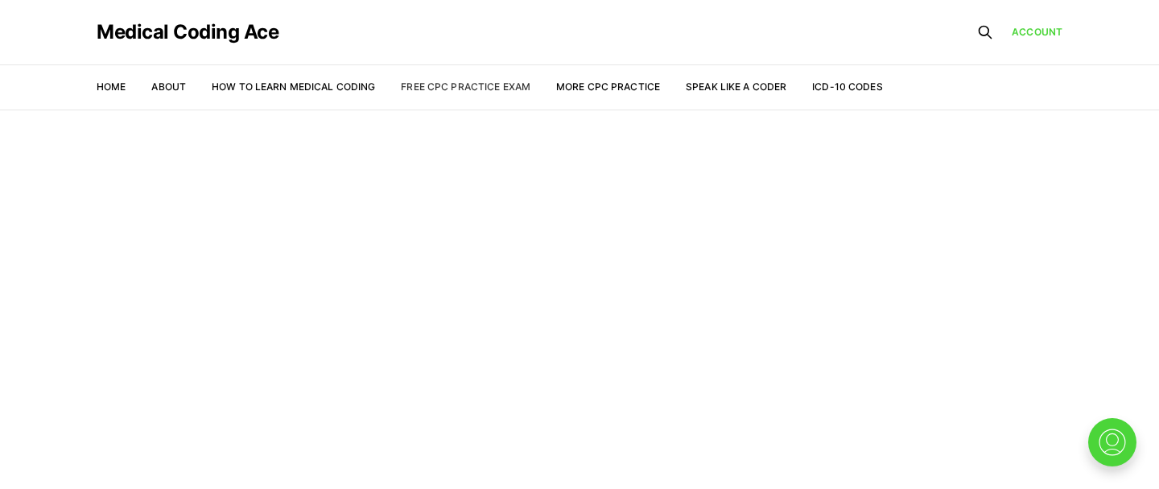
click at [464, 82] on link "Free CPC Practice Exam" at bounding box center [466, 87] width 130 height 12
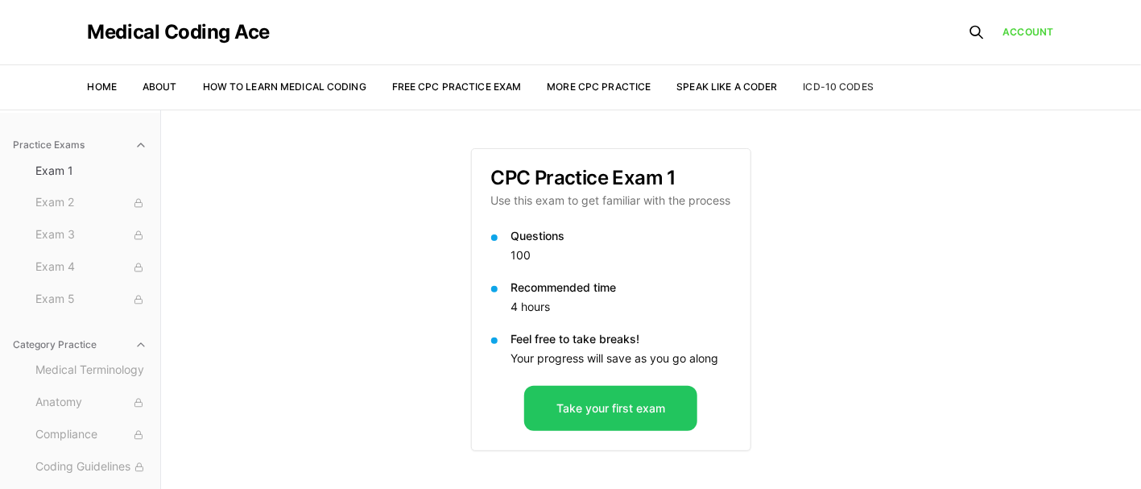
click at [832, 91] on link "ICD-10 Codes" at bounding box center [838, 87] width 70 height 12
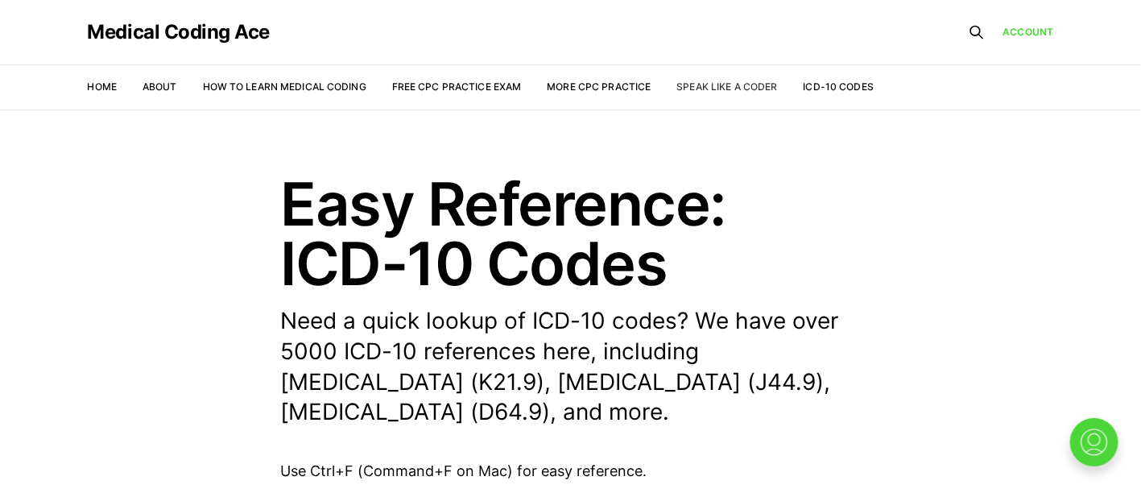
click at [736, 87] on link "Speak Like a Coder" at bounding box center [727, 87] width 101 height 12
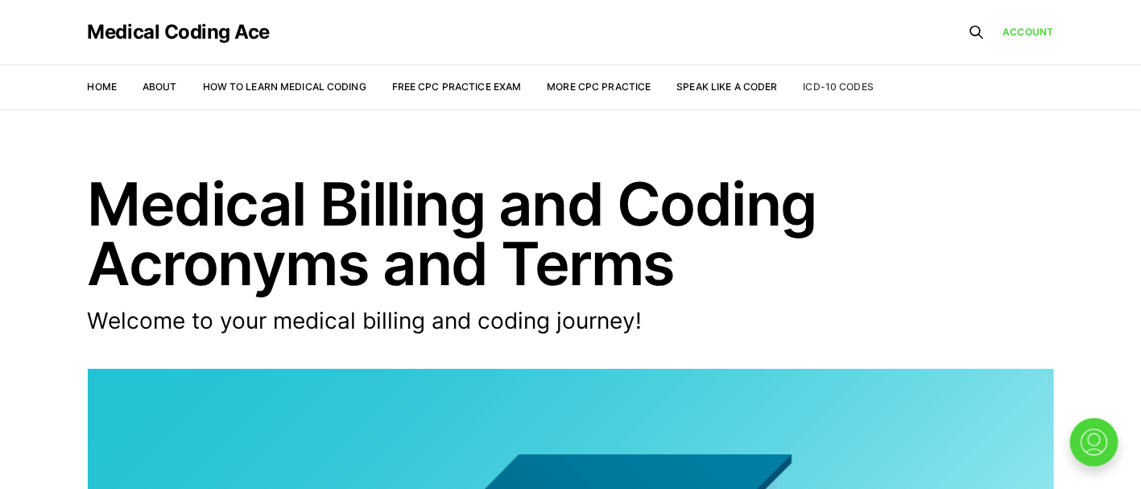
click at [819, 81] on link "ICD-10 Codes" at bounding box center [838, 87] width 70 height 12
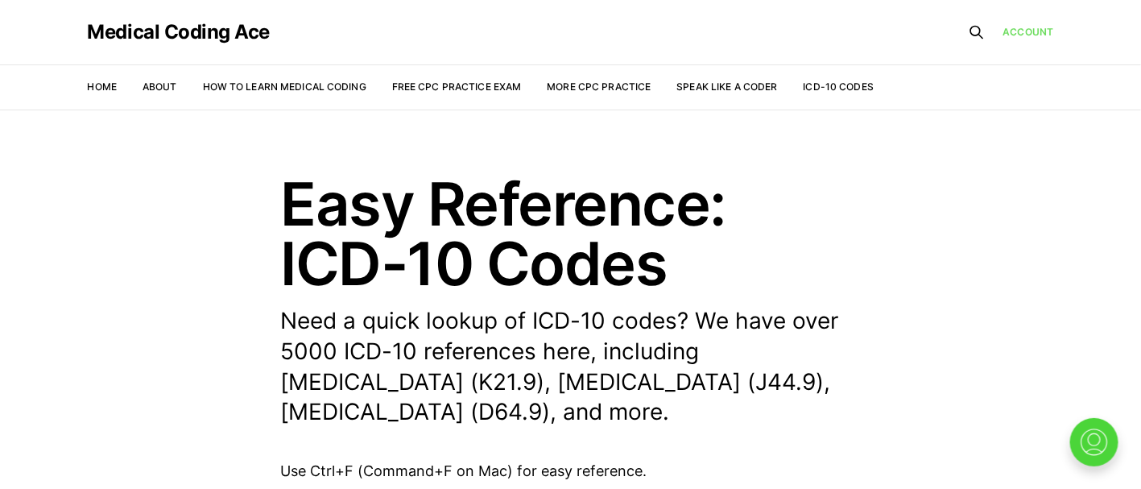
click at [1024, 33] on link "Account" at bounding box center [1028, 31] width 51 height 15
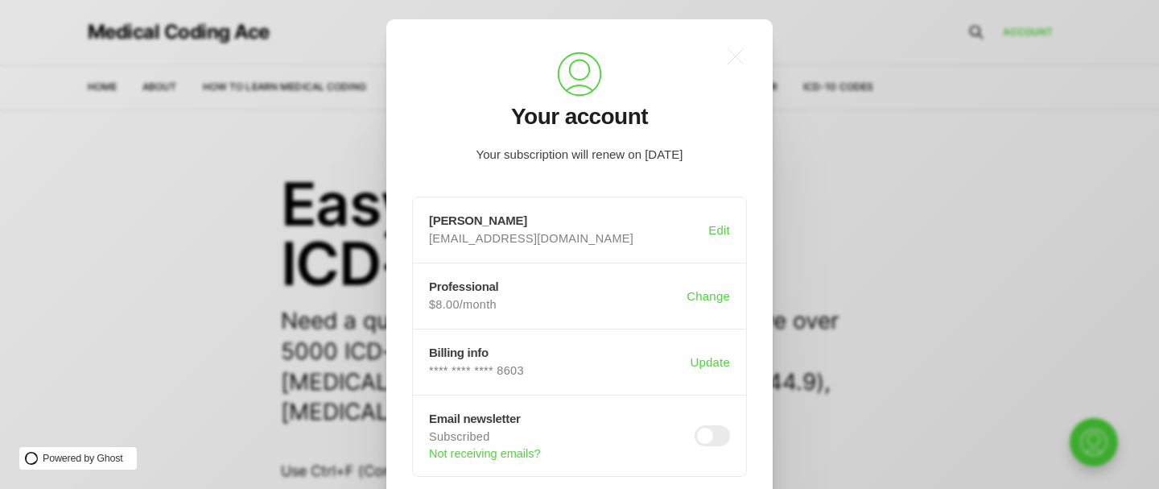
click at [931, 212] on div ".a{fill:none;stroke:currentColor;stroke-linecap:round;stroke-linejoin:round;str…" at bounding box center [591, 244] width 1183 height 489
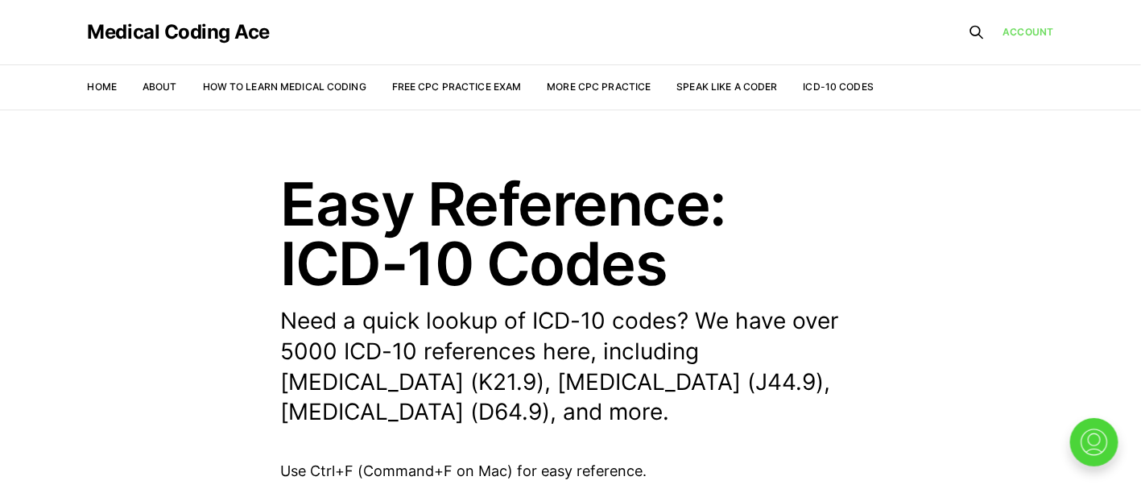
click at [1017, 30] on link "Account" at bounding box center [1028, 31] width 51 height 15
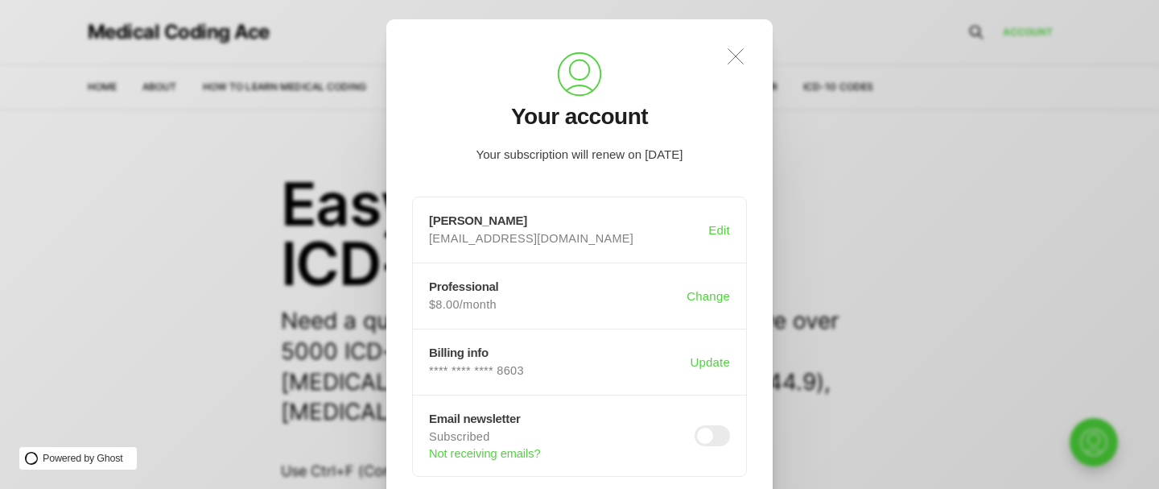
click at [734, 58] on icon at bounding box center [736, 56] width 15 height 15
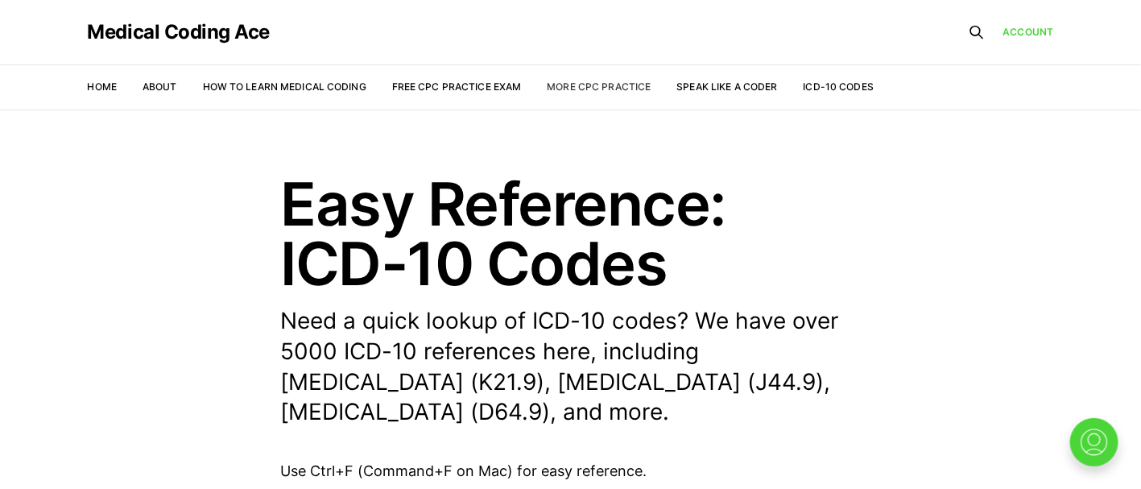
click at [599, 87] on link "More CPC Practice" at bounding box center [599, 87] width 104 height 12
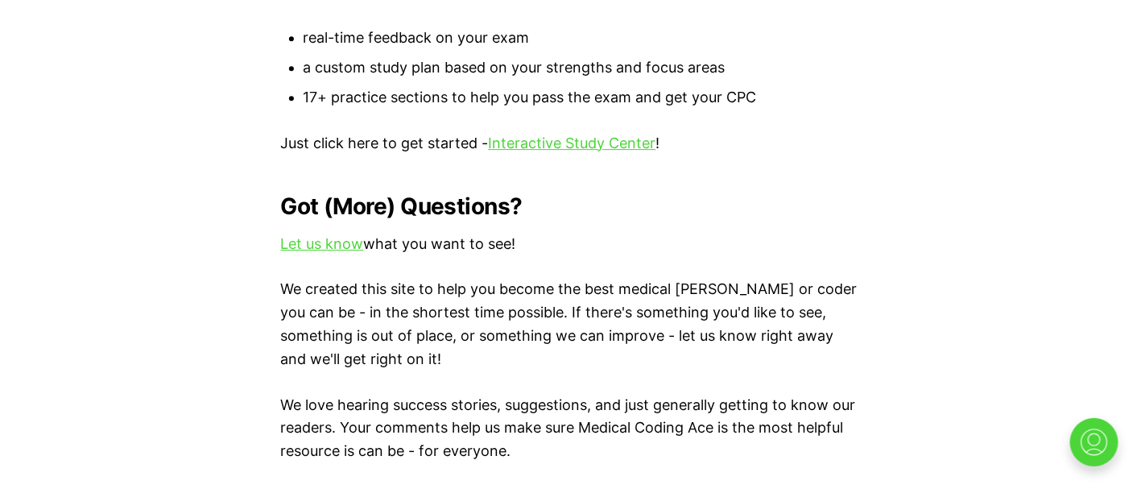
scroll to position [1609, 0]
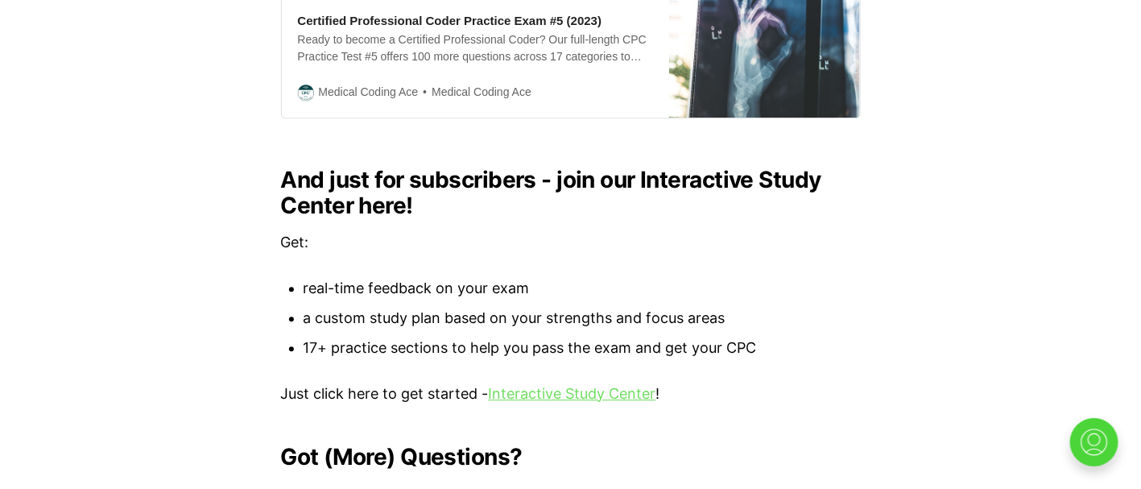
click at [587, 385] on link "Interactive Study Center" at bounding box center [572, 393] width 167 height 17
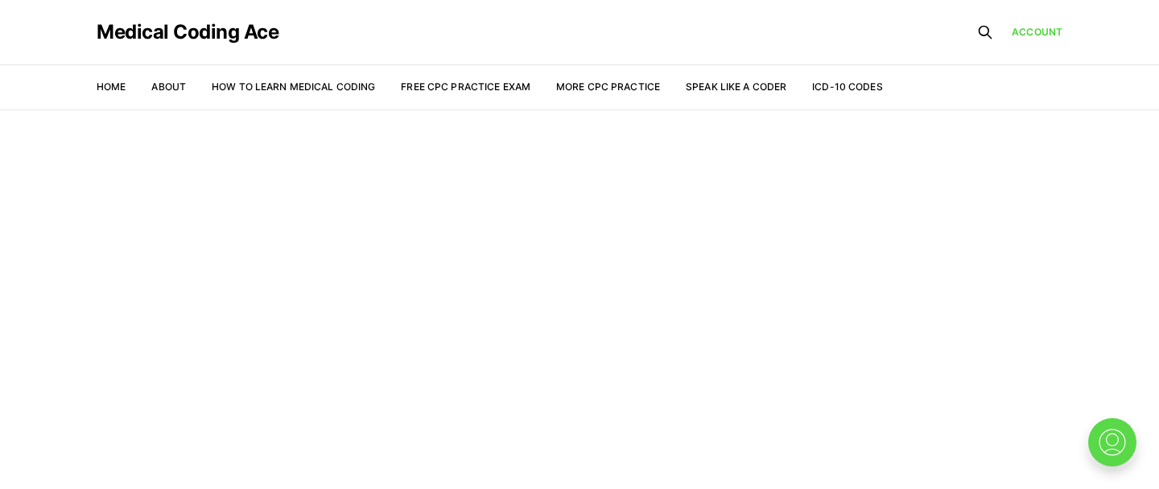
click at [1096, 432] on img at bounding box center [1113, 442] width 52 height 52
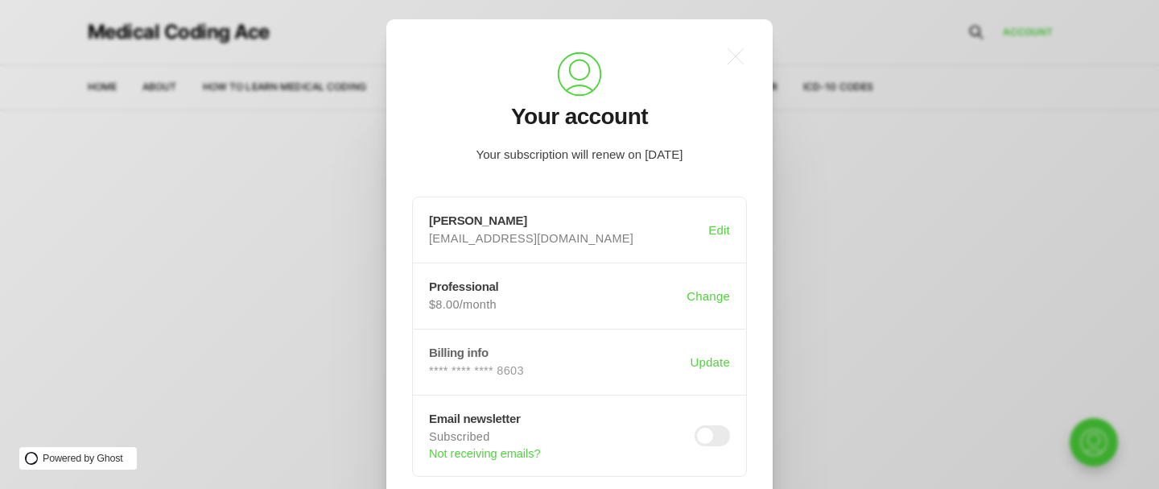
scroll to position [114, 0]
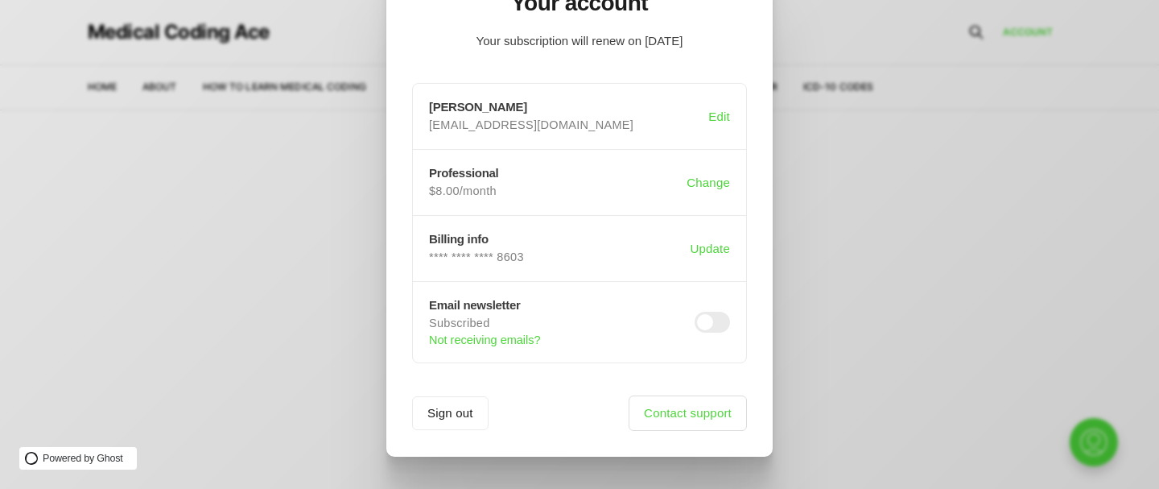
click at [659, 405] on link "Contact support" at bounding box center [688, 412] width 118 height 35
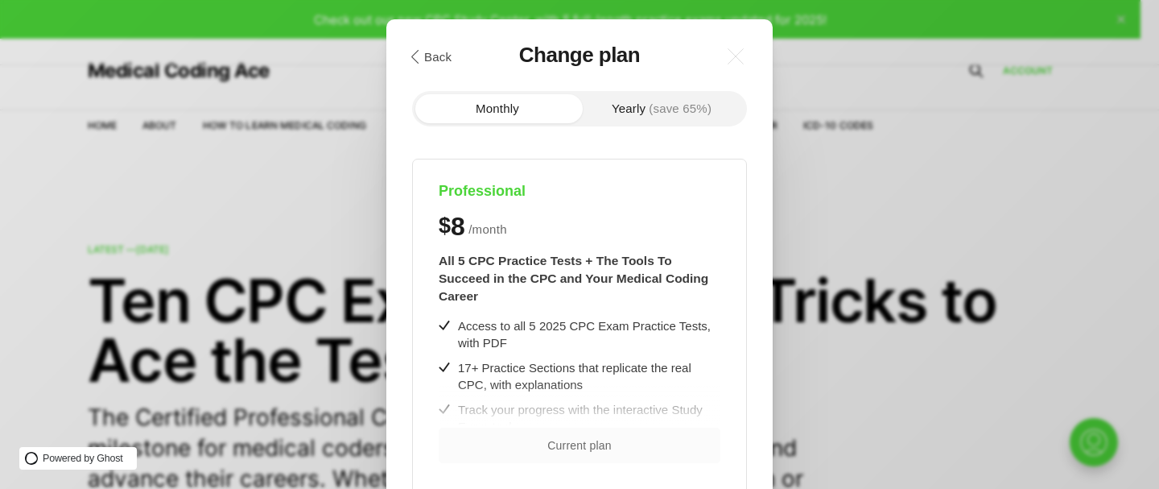
click at [568, 445] on span "Current plan" at bounding box center [579, 445] width 64 height 11
click at [744, 59] on icon ".a{fill:none;stroke:currentColor;stroke-linecap:round;stroke-linejoin:round;str…" at bounding box center [735, 56] width 35 height 35
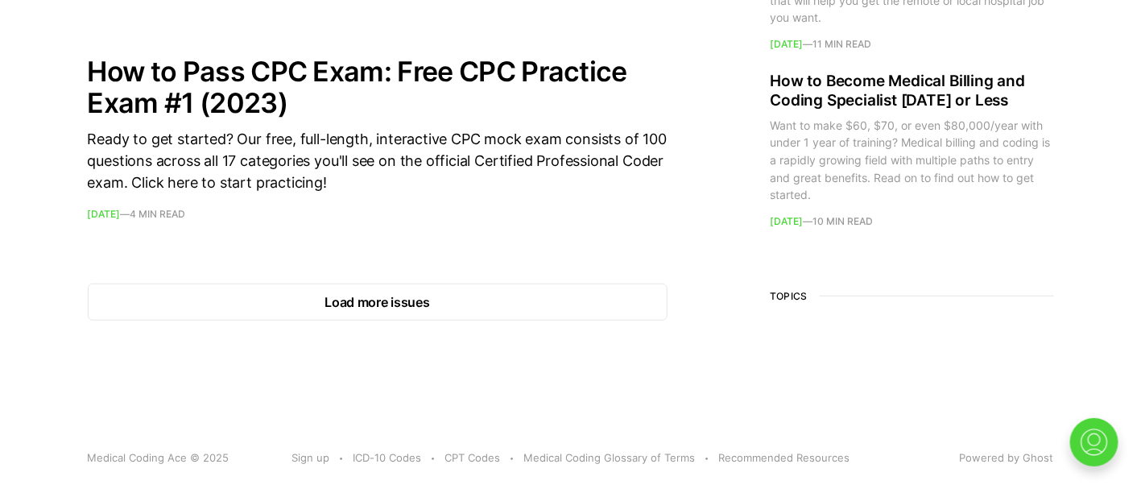
scroll to position [2509, 0]
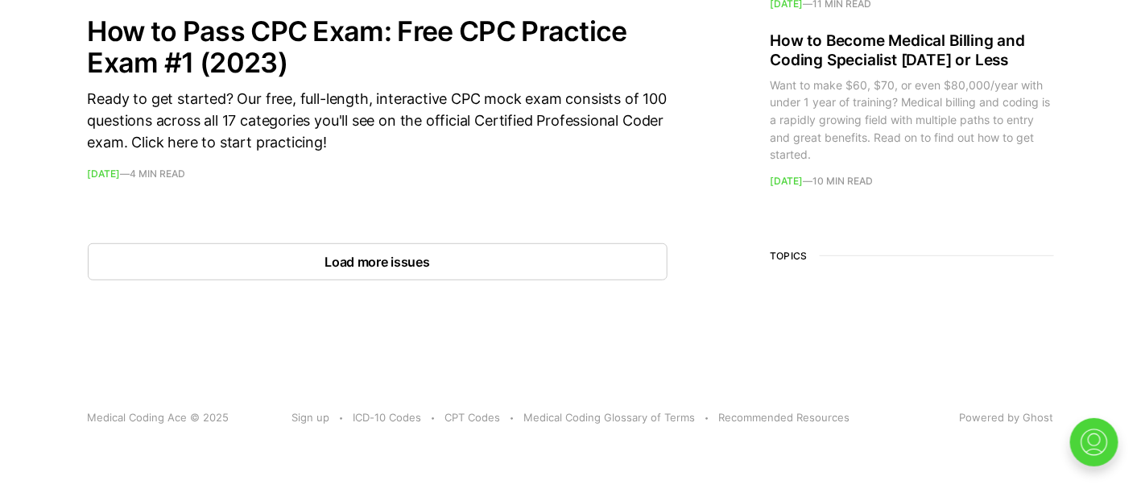
click at [429, 263] on button "Load more issues" at bounding box center [378, 261] width 580 height 37
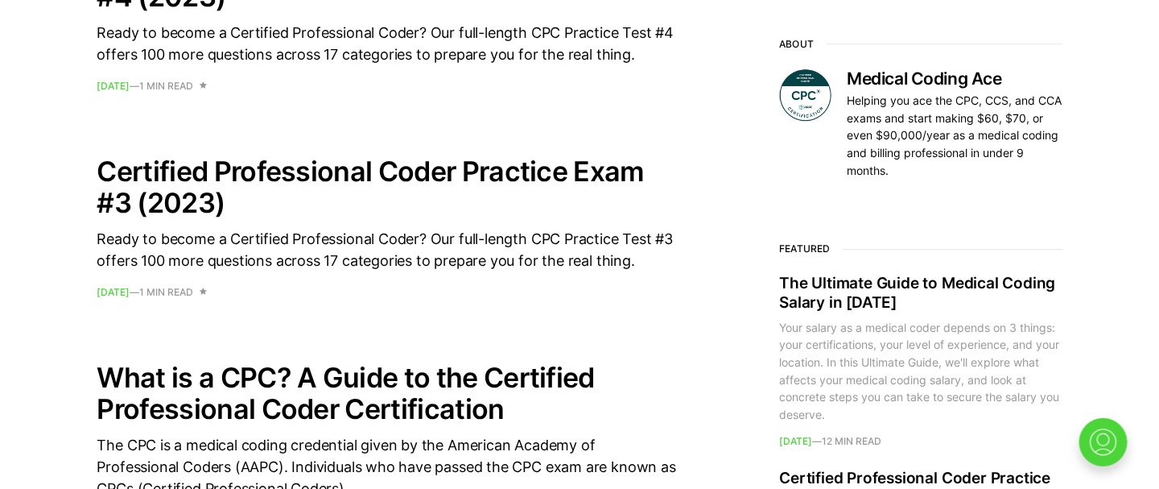
scroll to position [1664, 0]
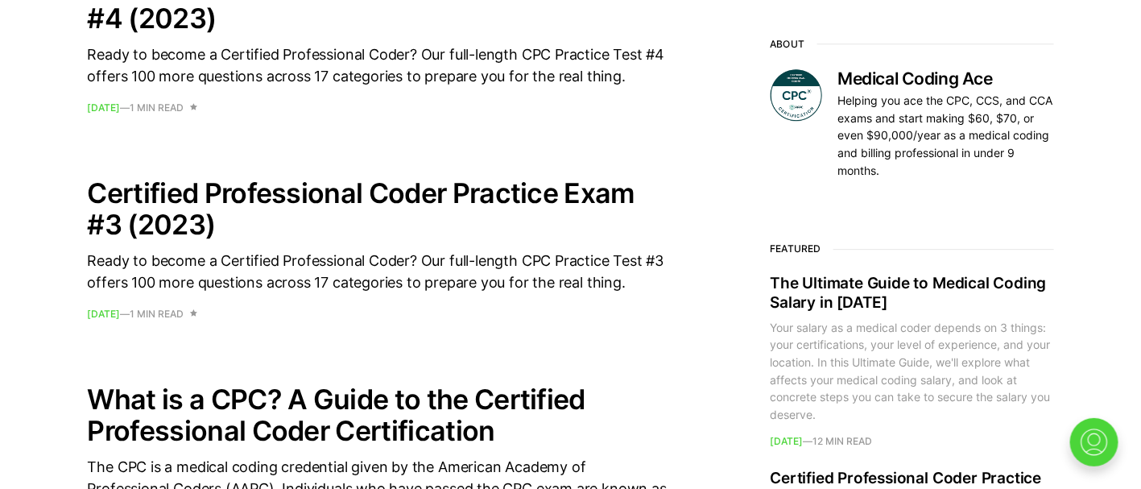
click at [862, 72] on h3 "Medical Coding Ace" at bounding box center [946, 78] width 216 height 19
click at [802, 85] on img at bounding box center [796, 95] width 52 height 52
click at [1082, 442] on img at bounding box center [1094, 441] width 52 height 52
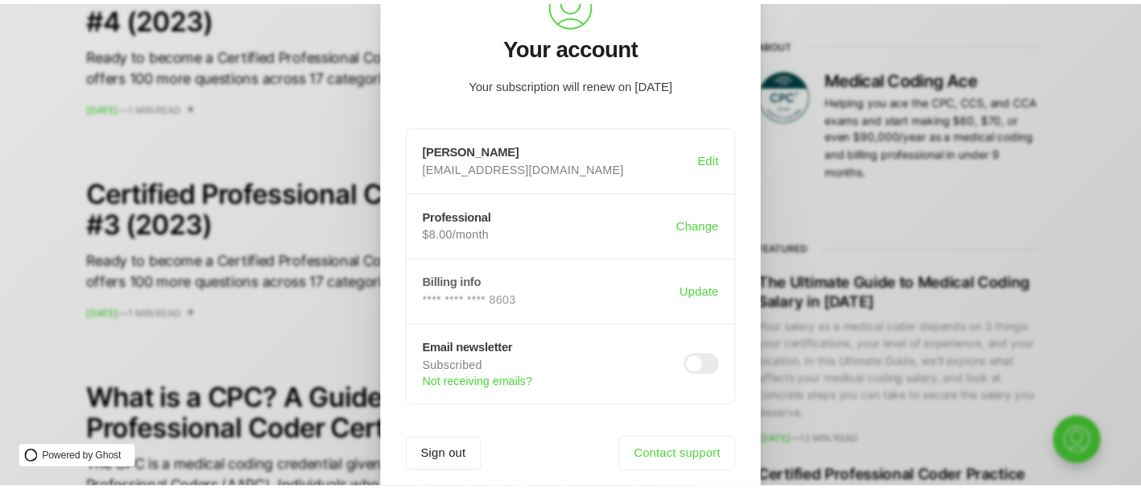
scroll to position [114, 0]
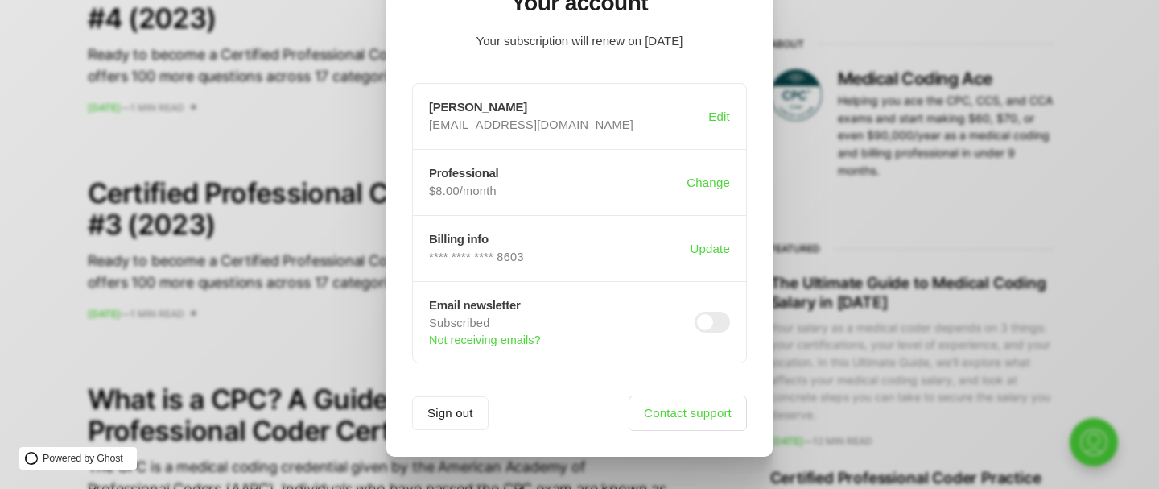
click at [664, 413] on link "Contact support" at bounding box center [688, 412] width 118 height 35
click at [954, 216] on div ".a{fill:none;stroke:currentColor;stroke-linecap:round;stroke-linejoin:round;str…" at bounding box center [591, 244] width 1183 height 489
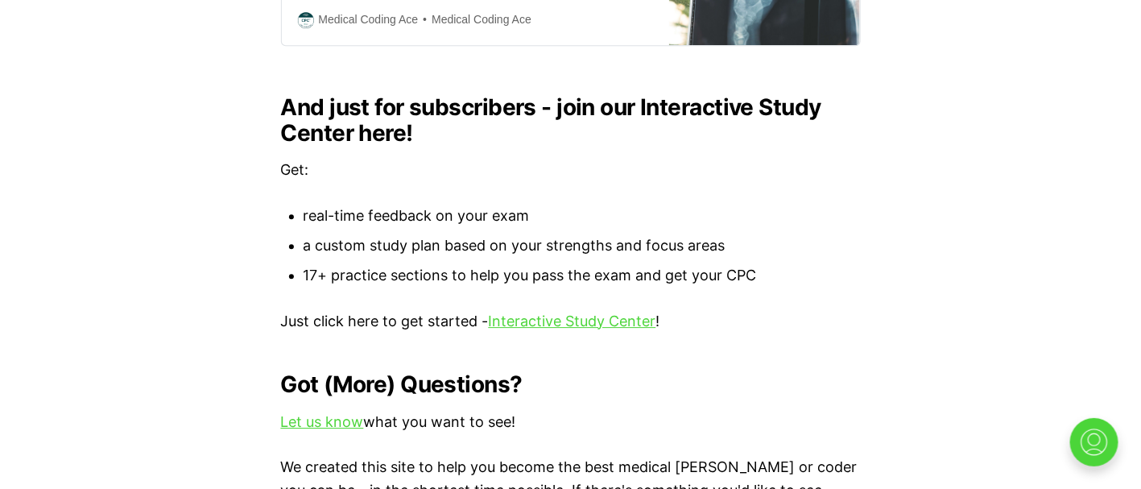
scroll to position [1691, 0]
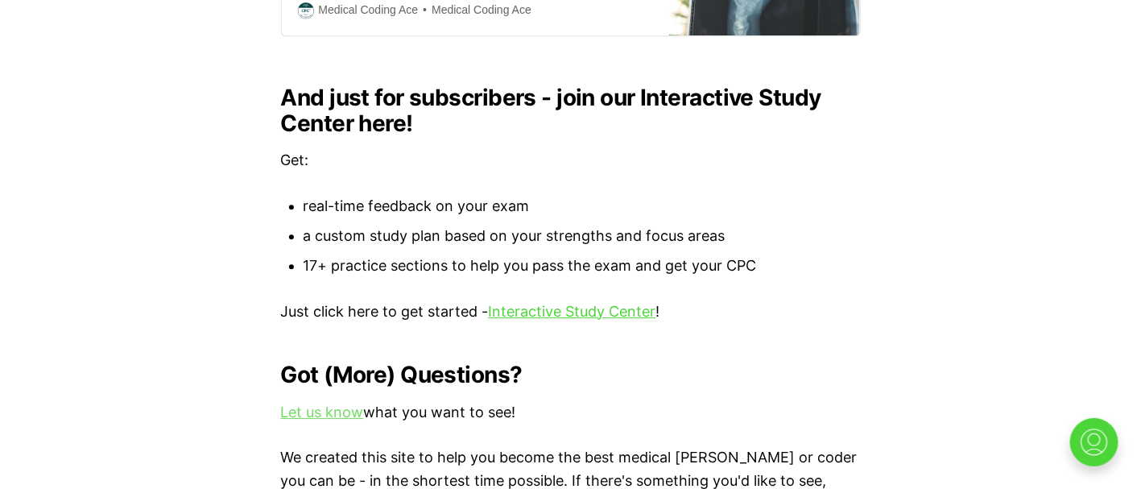
click at [331, 403] on link "Let us know" at bounding box center [322, 411] width 83 height 17
click at [332, 403] on link "Let us know" at bounding box center [322, 411] width 83 height 17
click at [572, 303] on link "Interactive Study Center" at bounding box center [572, 311] width 167 height 17
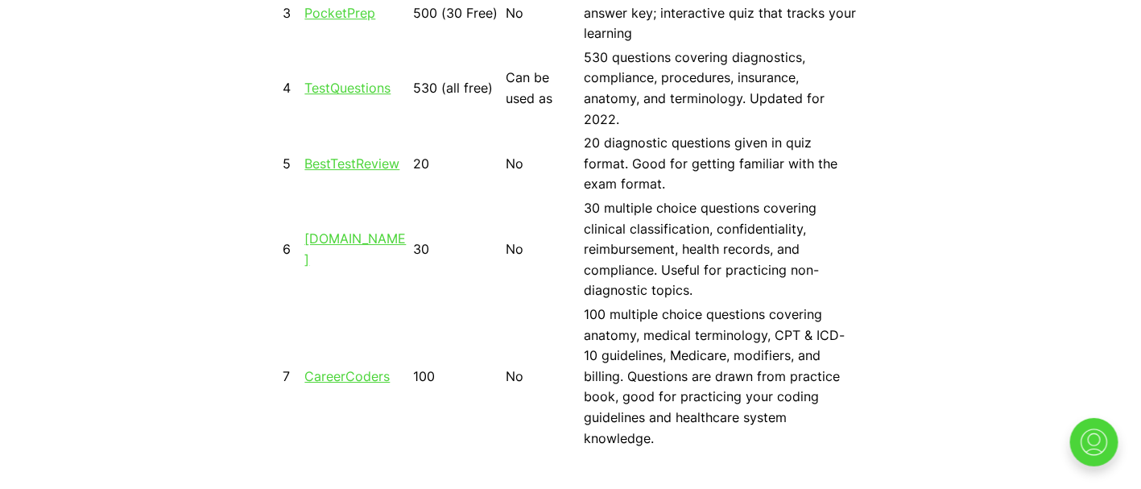
scroll to position [1811, 0]
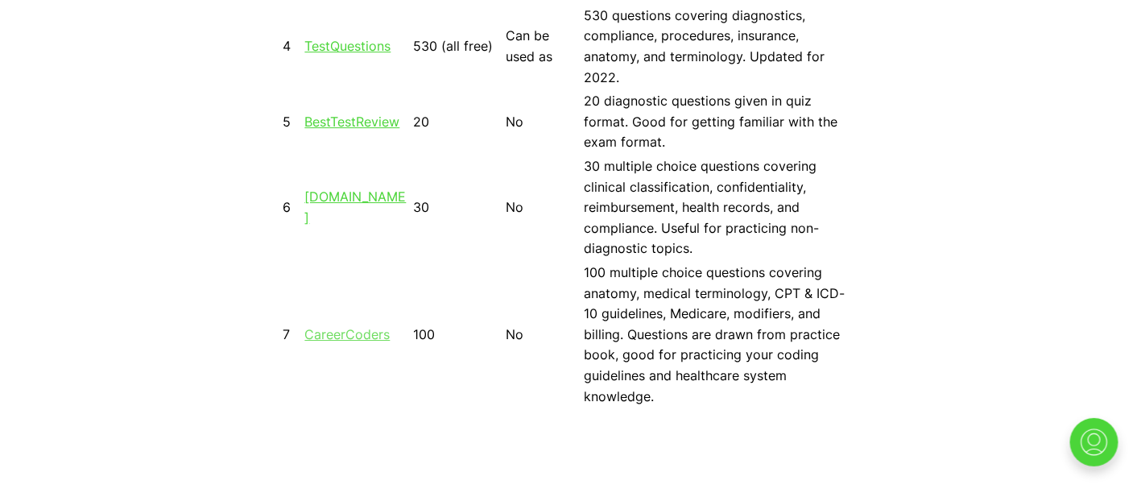
click at [343, 326] on link "CareerCoders" at bounding box center [347, 334] width 85 height 16
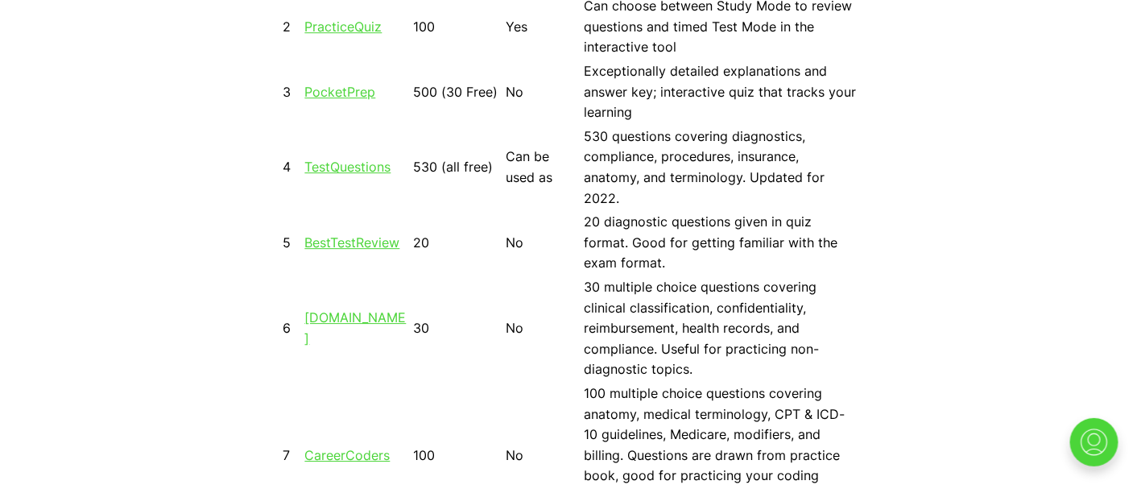
scroll to position [1570, 0]
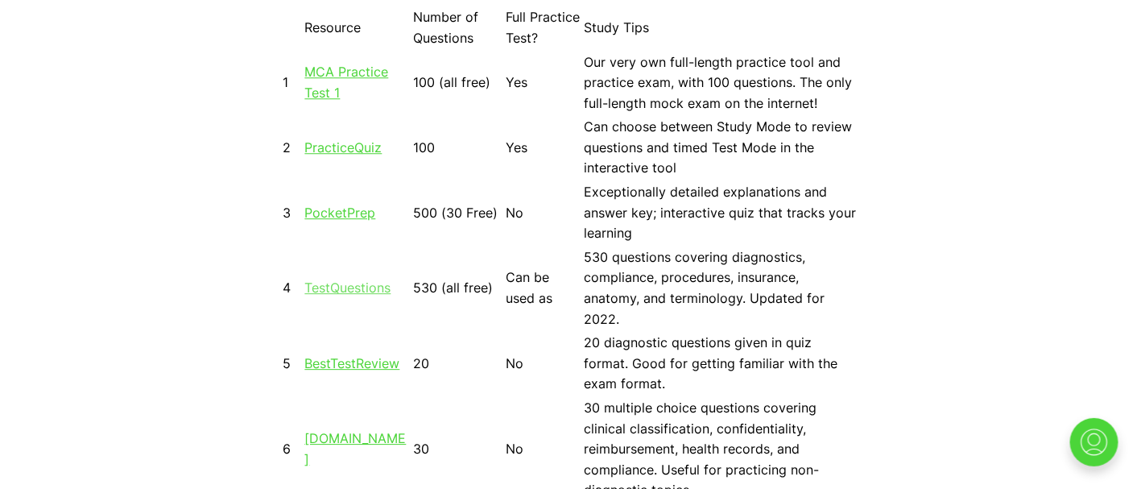
click at [338, 279] on link "TestQuestions" at bounding box center [348, 287] width 86 height 16
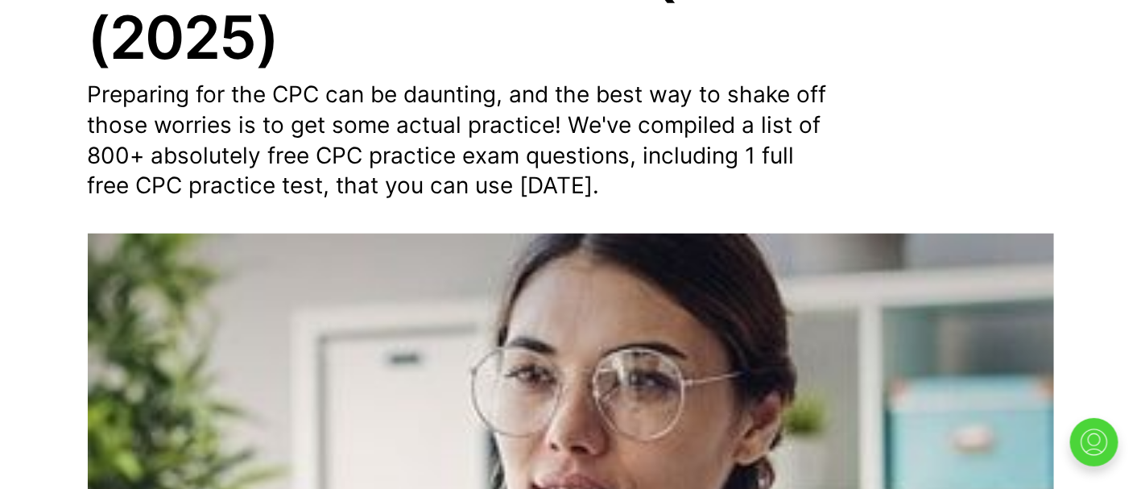
scroll to position [0, 0]
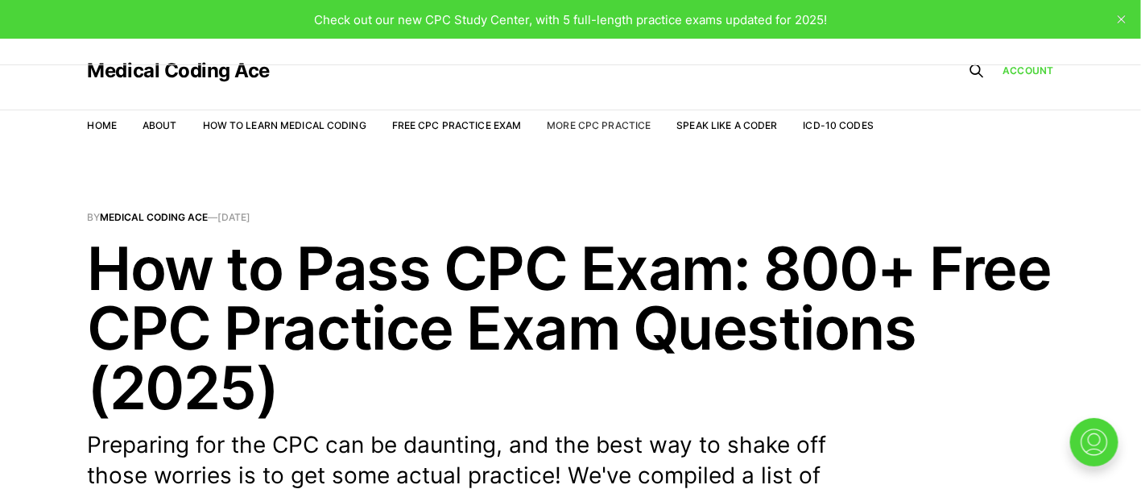
click at [576, 122] on link "More CPC Practice" at bounding box center [599, 125] width 104 height 12
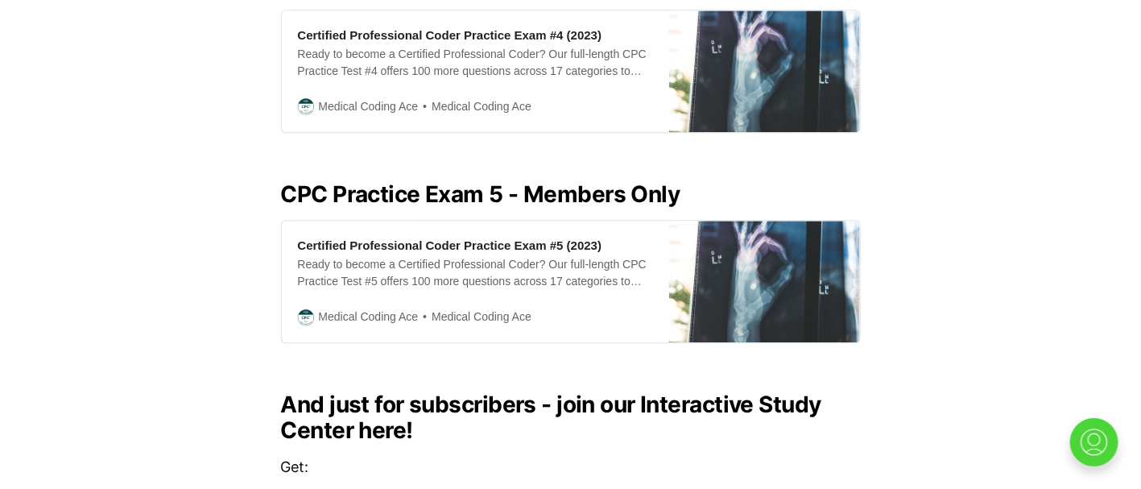
scroll to position [1811, 0]
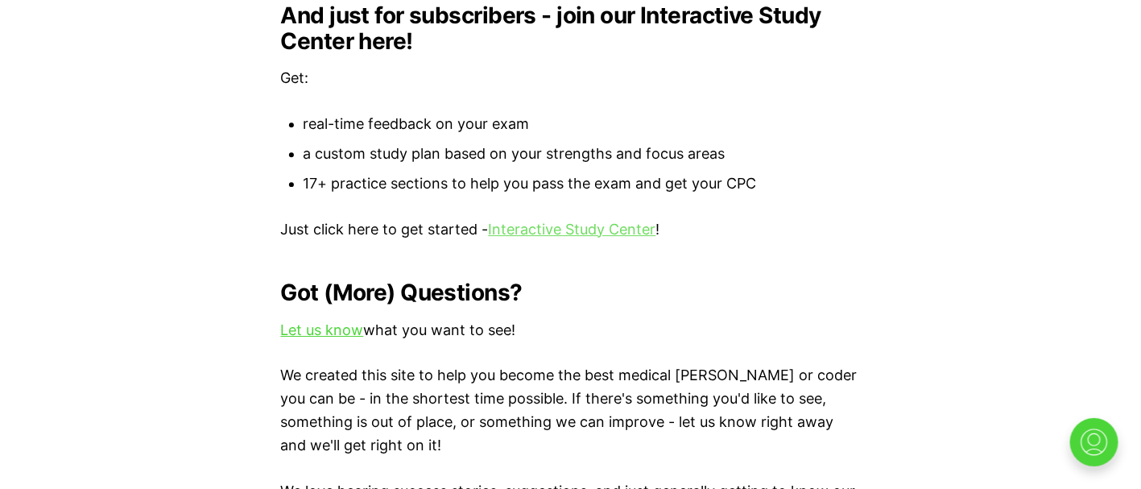
click at [584, 221] on link "Interactive Study Center" at bounding box center [572, 229] width 167 height 17
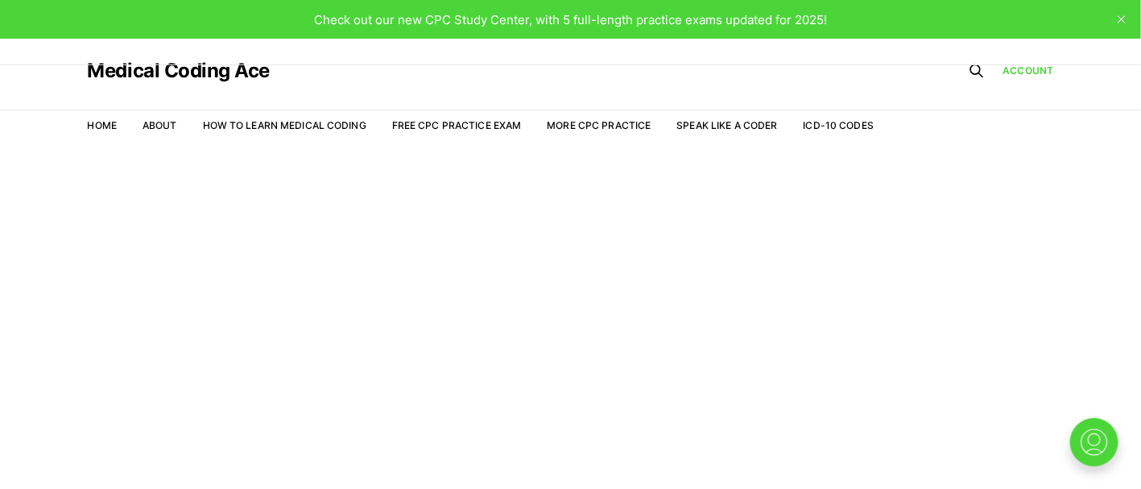
click at [1128, 15] on button "close" at bounding box center [1122, 19] width 26 height 26
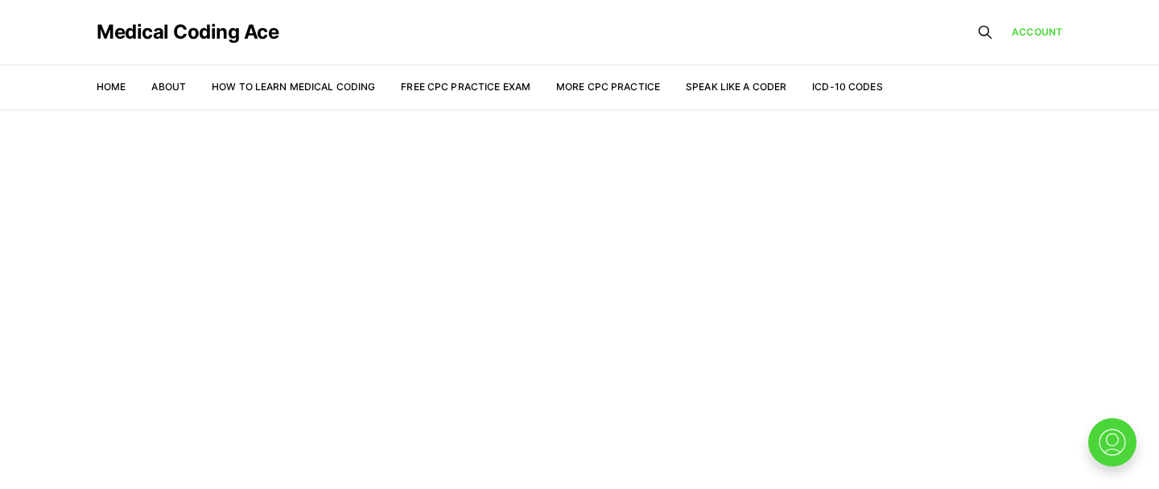
click at [981, 33] on icon at bounding box center [986, 33] width 12 height 12
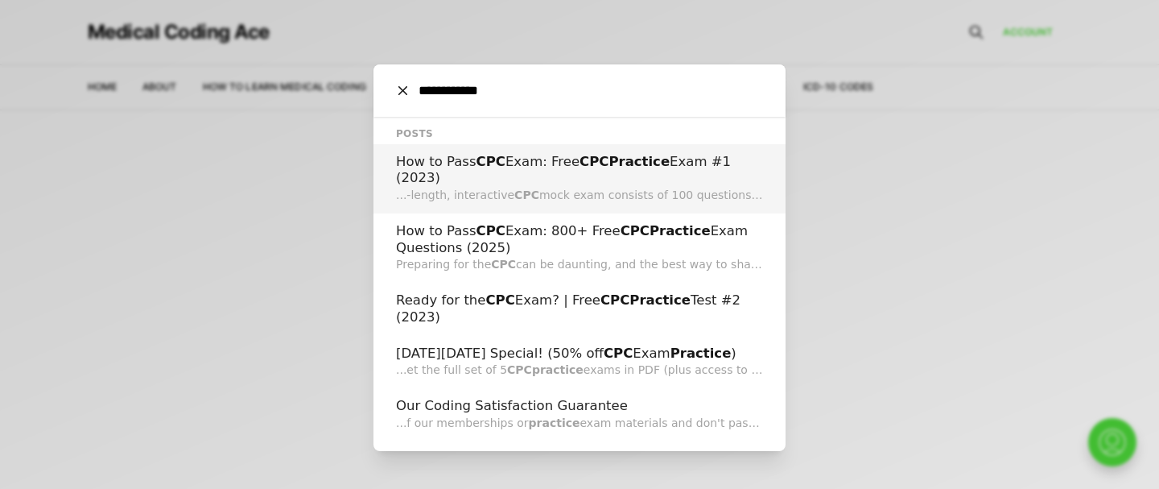
type input "**********"
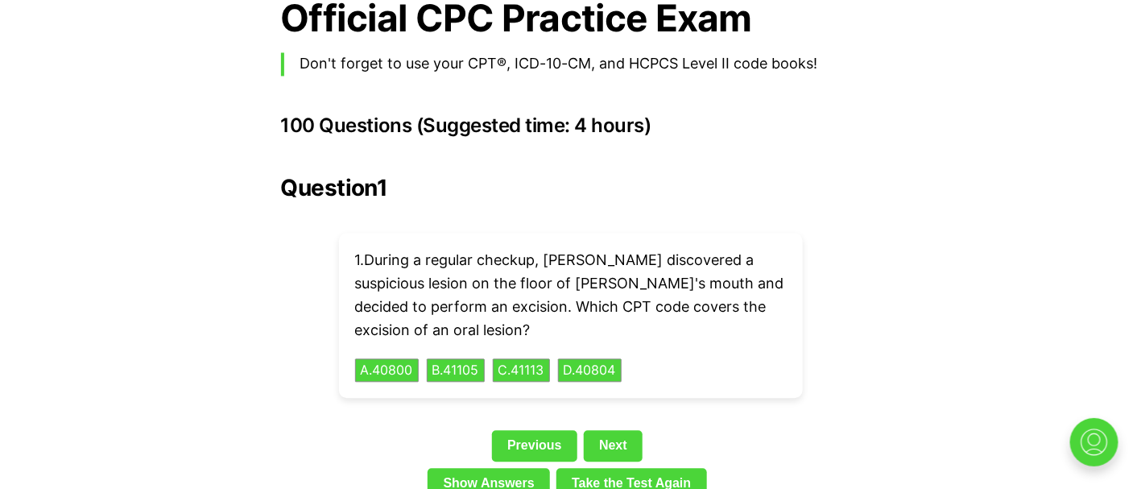
scroll to position [3623, 0]
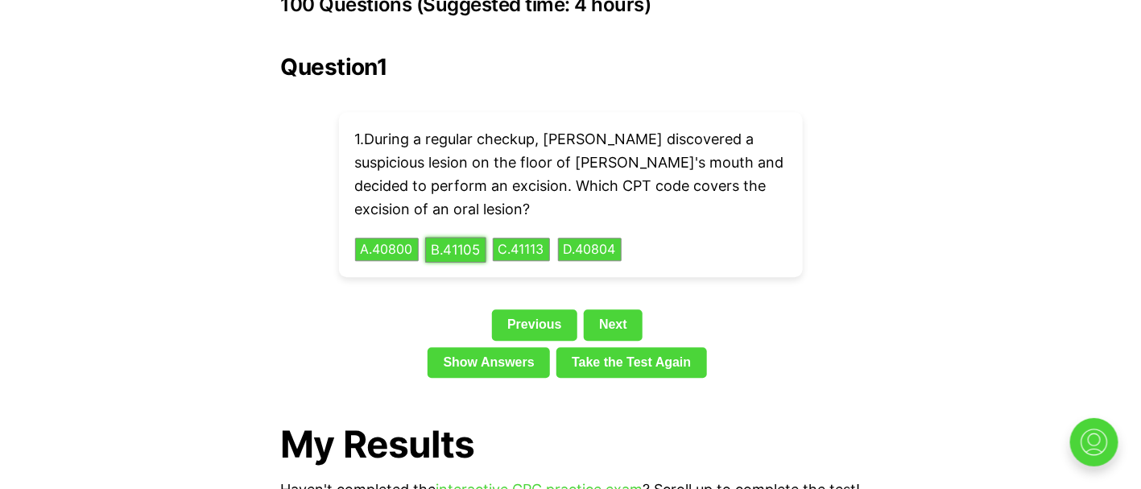
click at [454, 237] on button "B . 41105" at bounding box center [455, 249] width 61 height 25
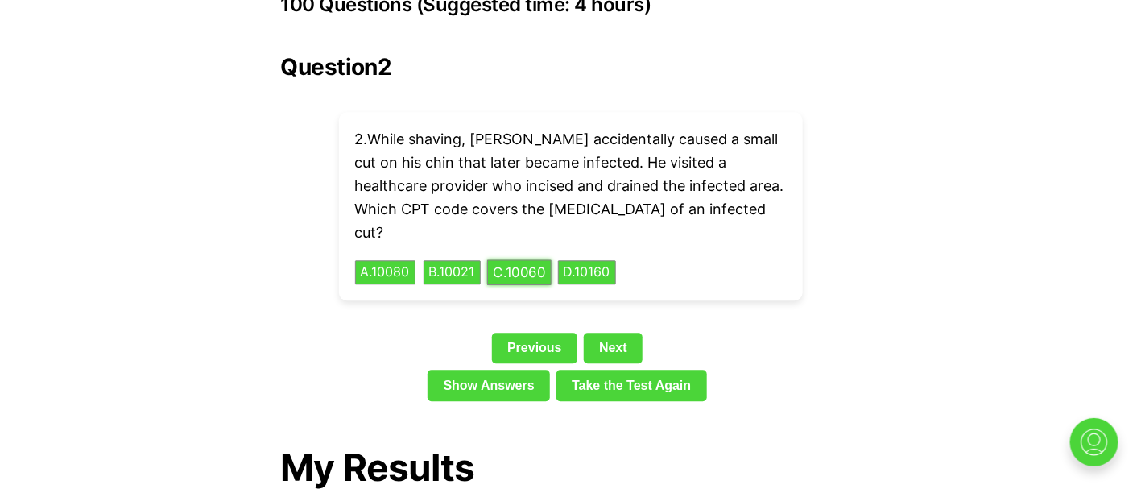
click at [525, 260] on button "C . 10060" at bounding box center [519, 272] width 64 height 25
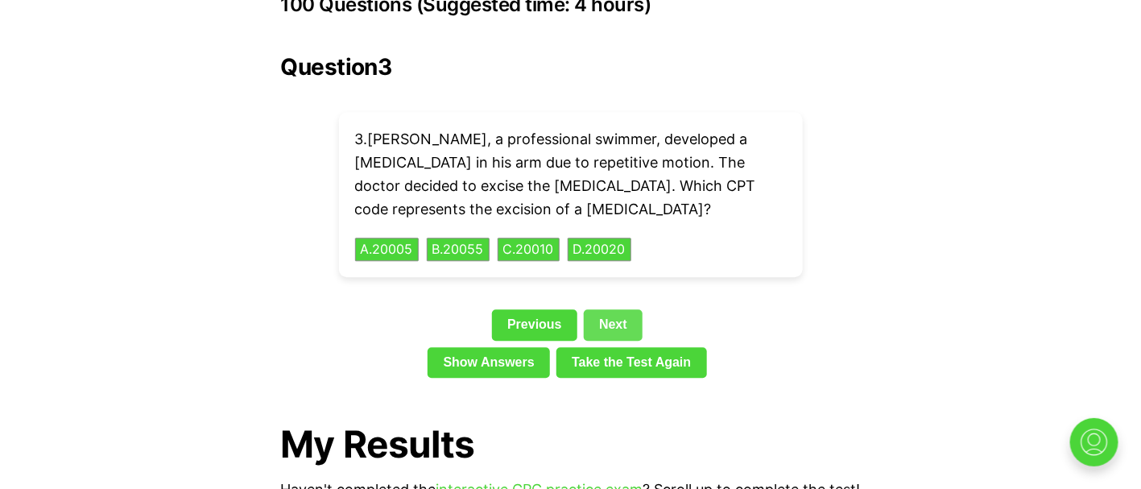
click at [618, 309] on link "Next" at bounding box center [613, 324] width 59 height 31
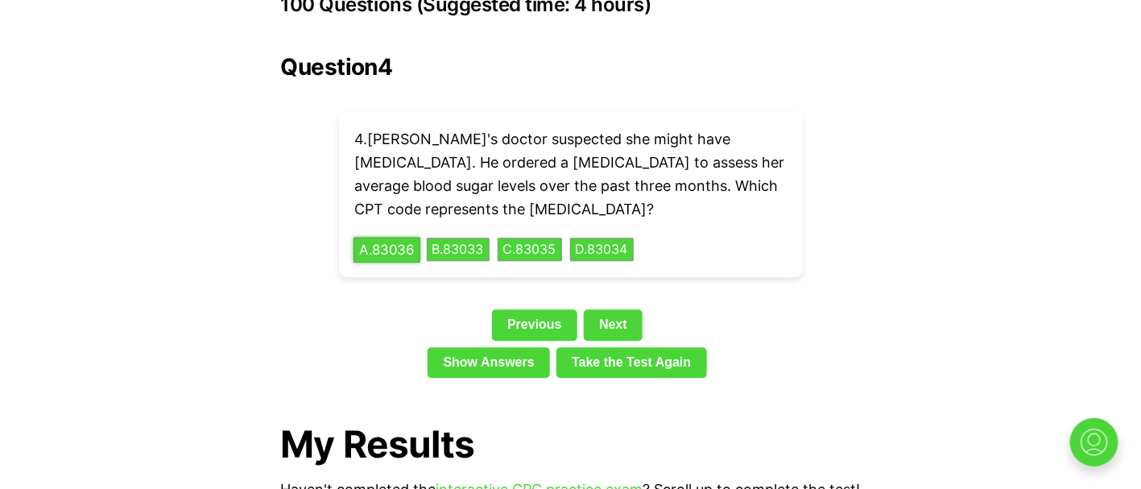
click at [378, 237] on button "A . 83036" at bounding box center [386, 249] width 67 height 25
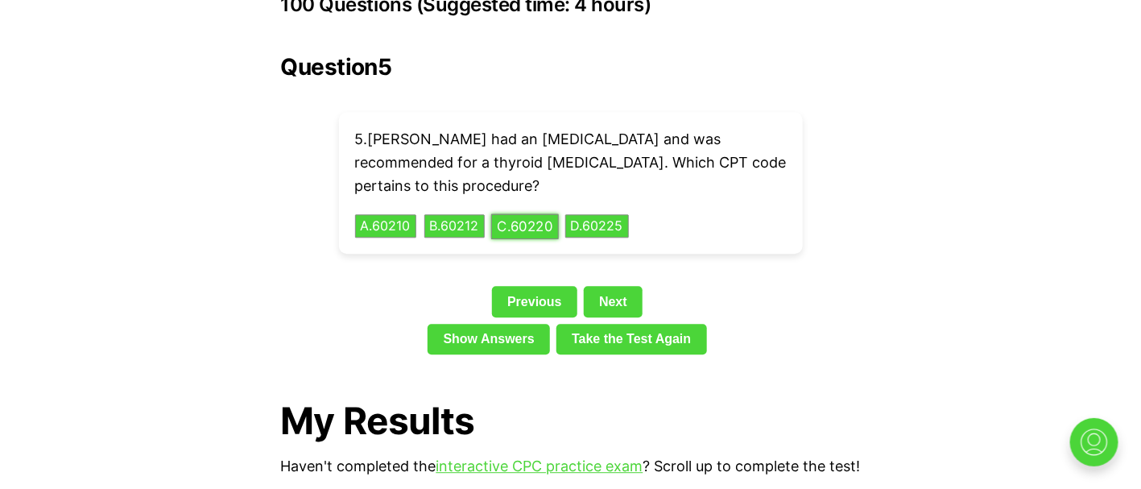
click at [550, 213] on button "C . 60220" at bounding box center [525, 225] width 68 height 25
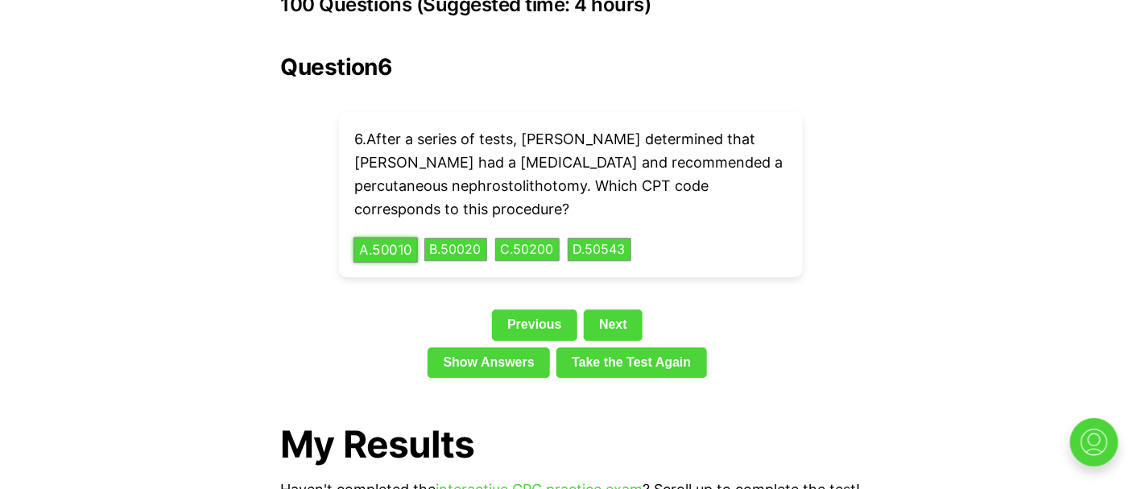
click at [379, 237] on button "A . 50010" at bounding box center [385, 249] width 64 height 25
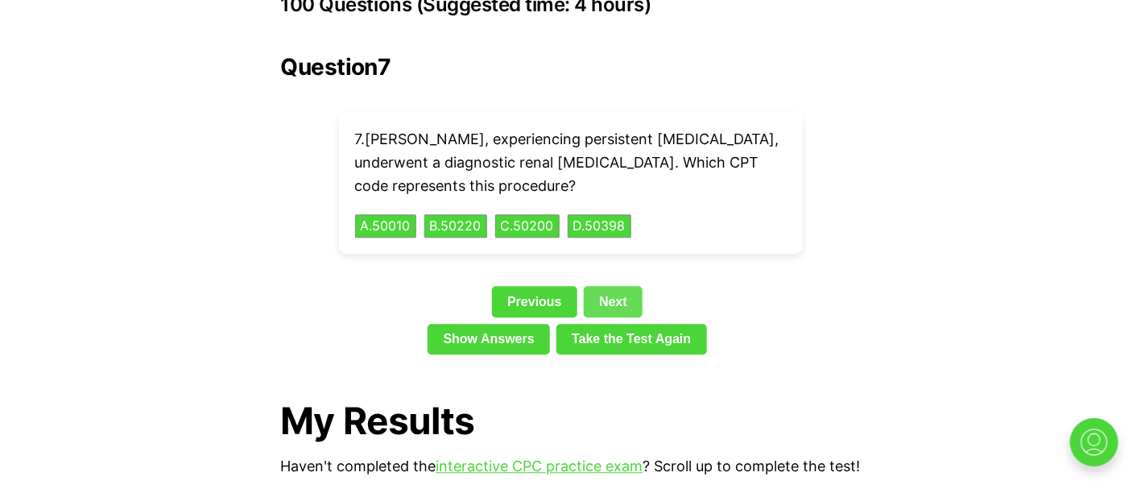
click at [620, 286] on link "Next" at bounding box center [613, 301] width 59 height 31
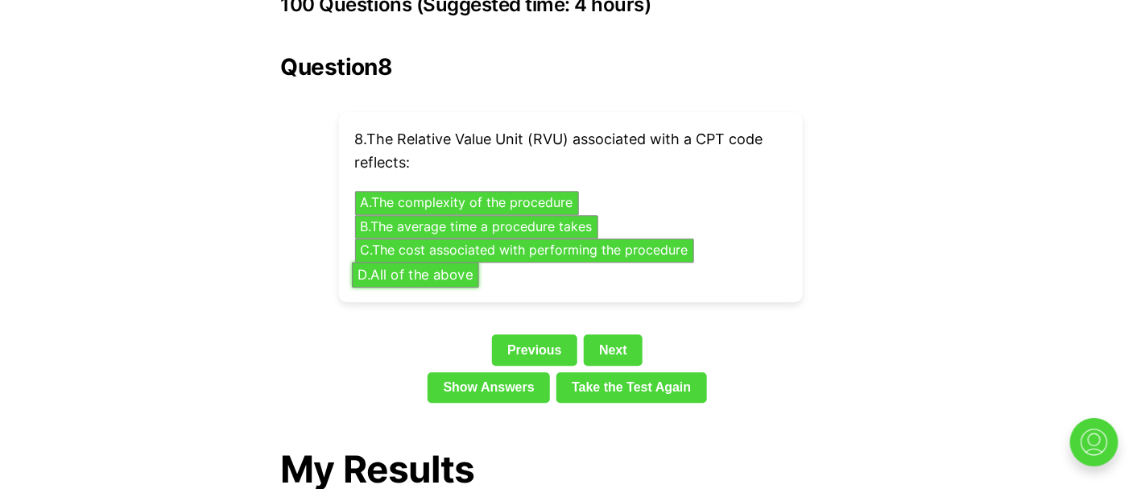
click at [436, 262] on button "D . All of the above" at bounding box center [415, 274] width 127 height 25
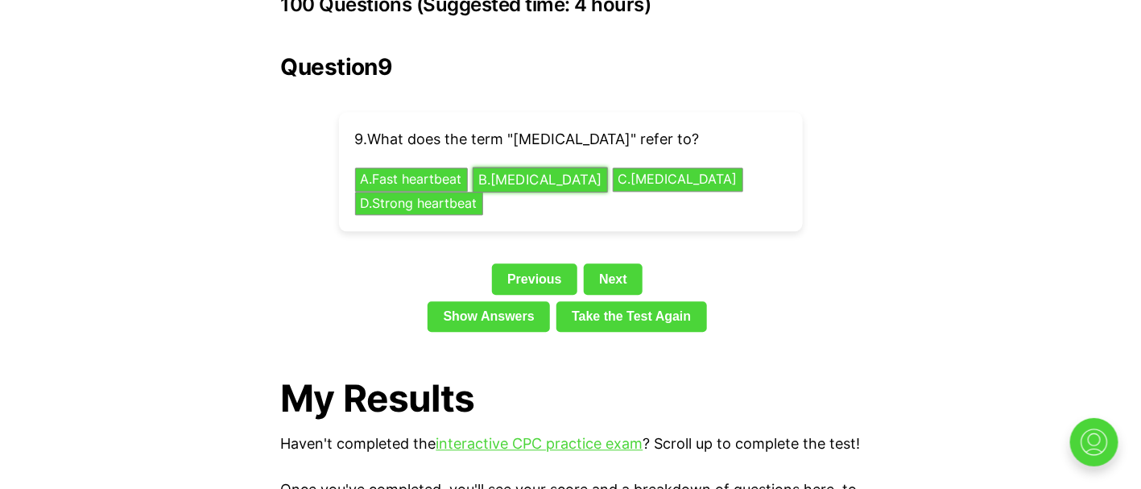
click at [552, 167] on button "B . [MEDICAL_DATA]" at bounding box center [540, 179] width 135 height 25
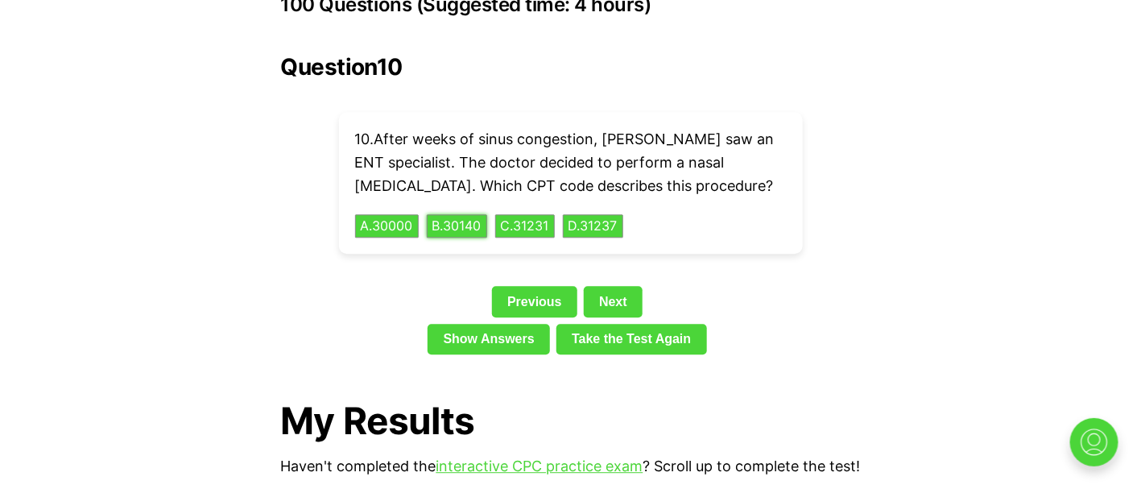
scroll to position [3744, 0]
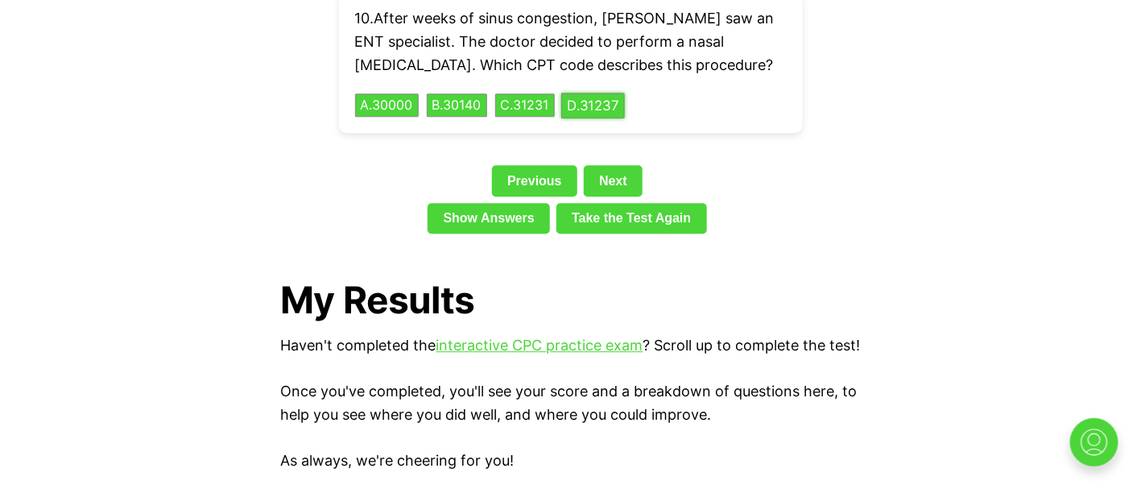
click at [600, 93] on button "D . 31237" at bounding box center [593, 105] width 64 height 25
click at [589, 148] on div "Question 10 10 . After weeks of sinus congestion, [PERSON_NAME] saw an ENT spec…" at bounding box center [571, 86] width 580 height 307
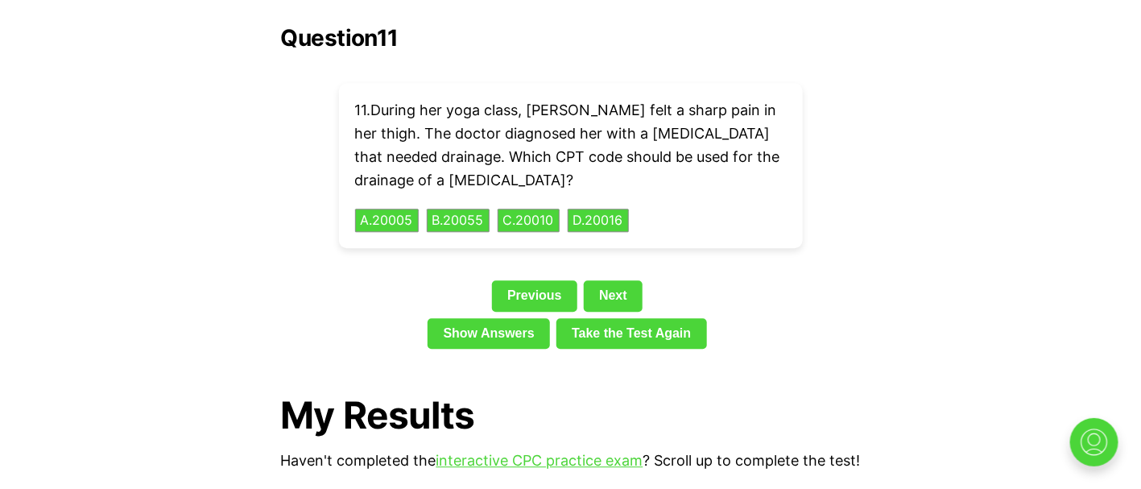
scroll to position [3623, 0]
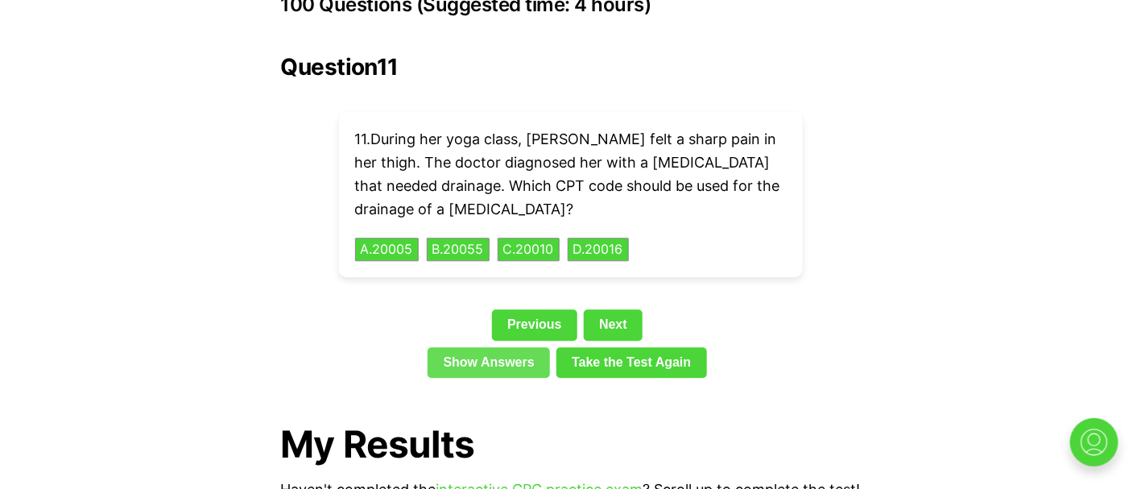
click at [522, 347] on link "Show Answers" at bounding box center [488, 362] width 122 height 31
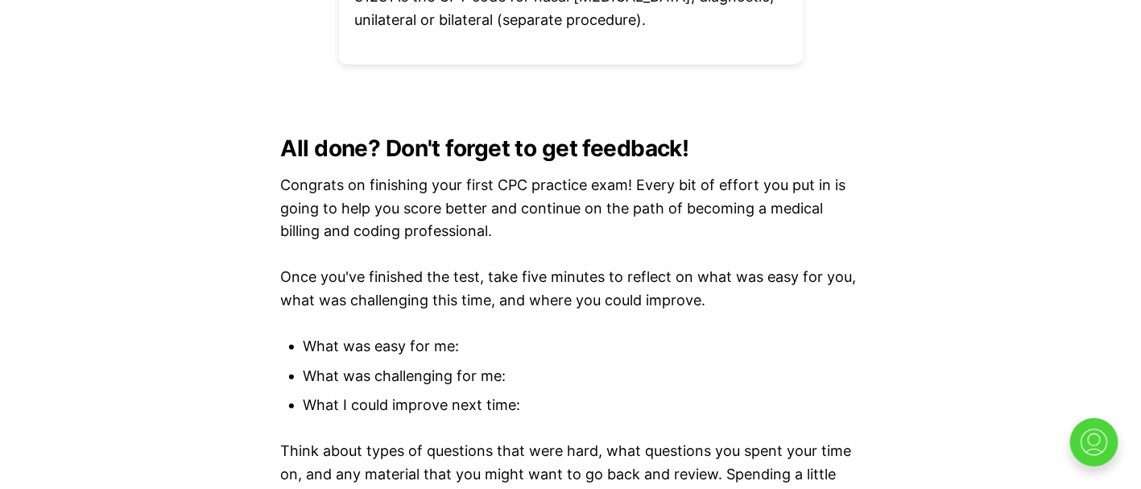
scroll to position [7051, 0]
